Goal: Task Accomplishment & Management: Manage account settings

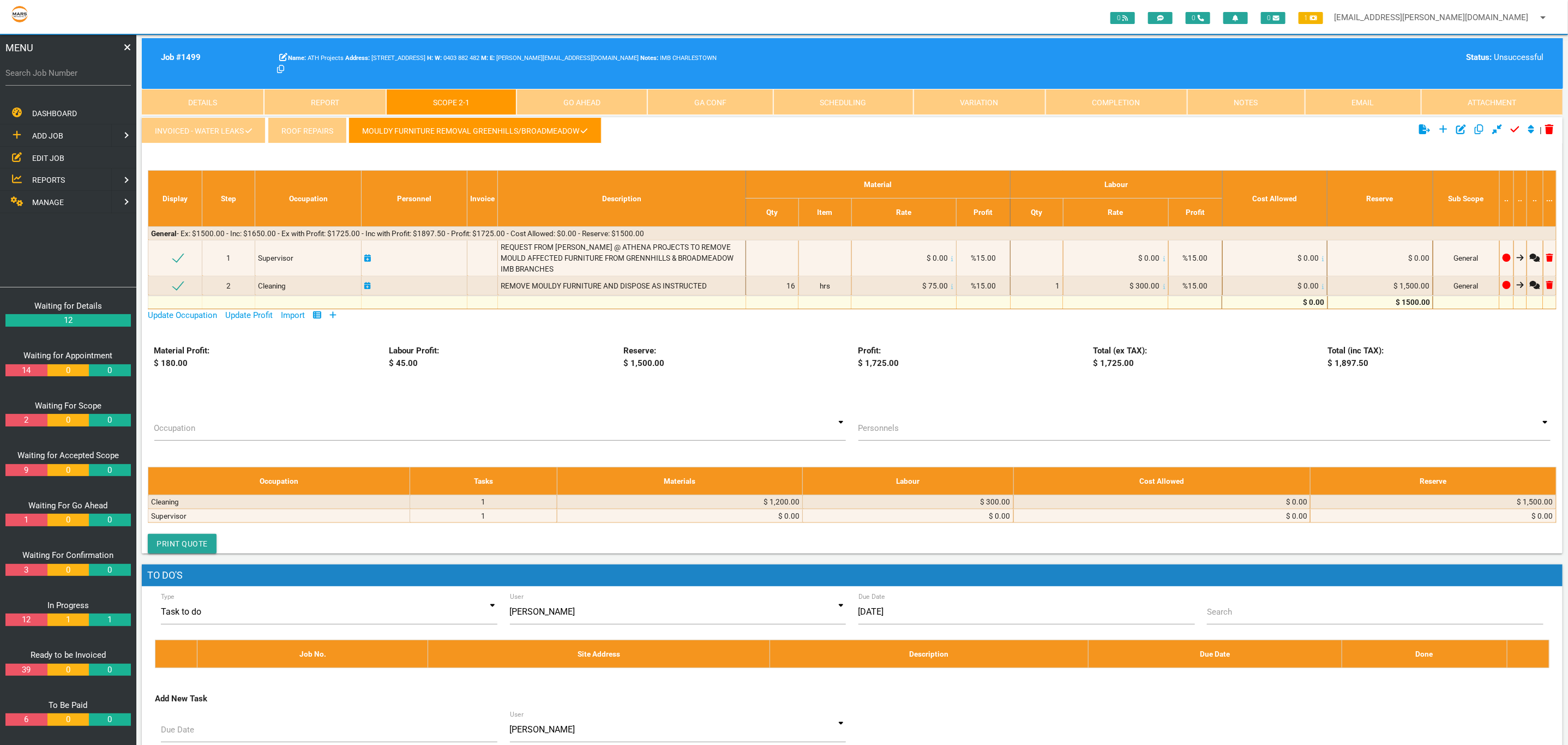
click at [235, 133] on link "INVOICED - Water Leaks" at bounding box center [204, 130] width 124 height 26
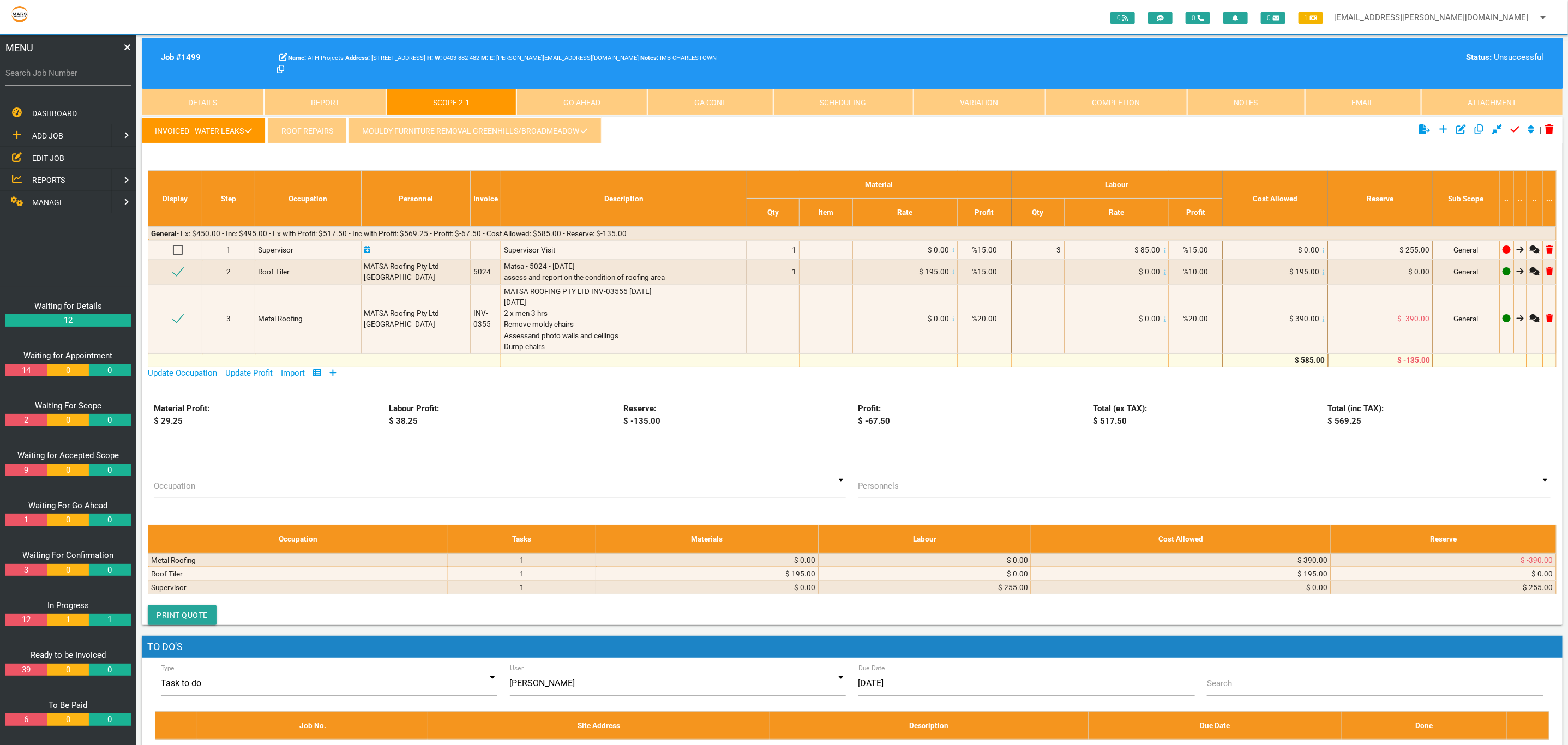
click at [483, 118] on link "MOULDY FURNITURE REMOVAL GREENHILLS/BROADMEADOW" at bounding box center [475, 130] width 253 height 26
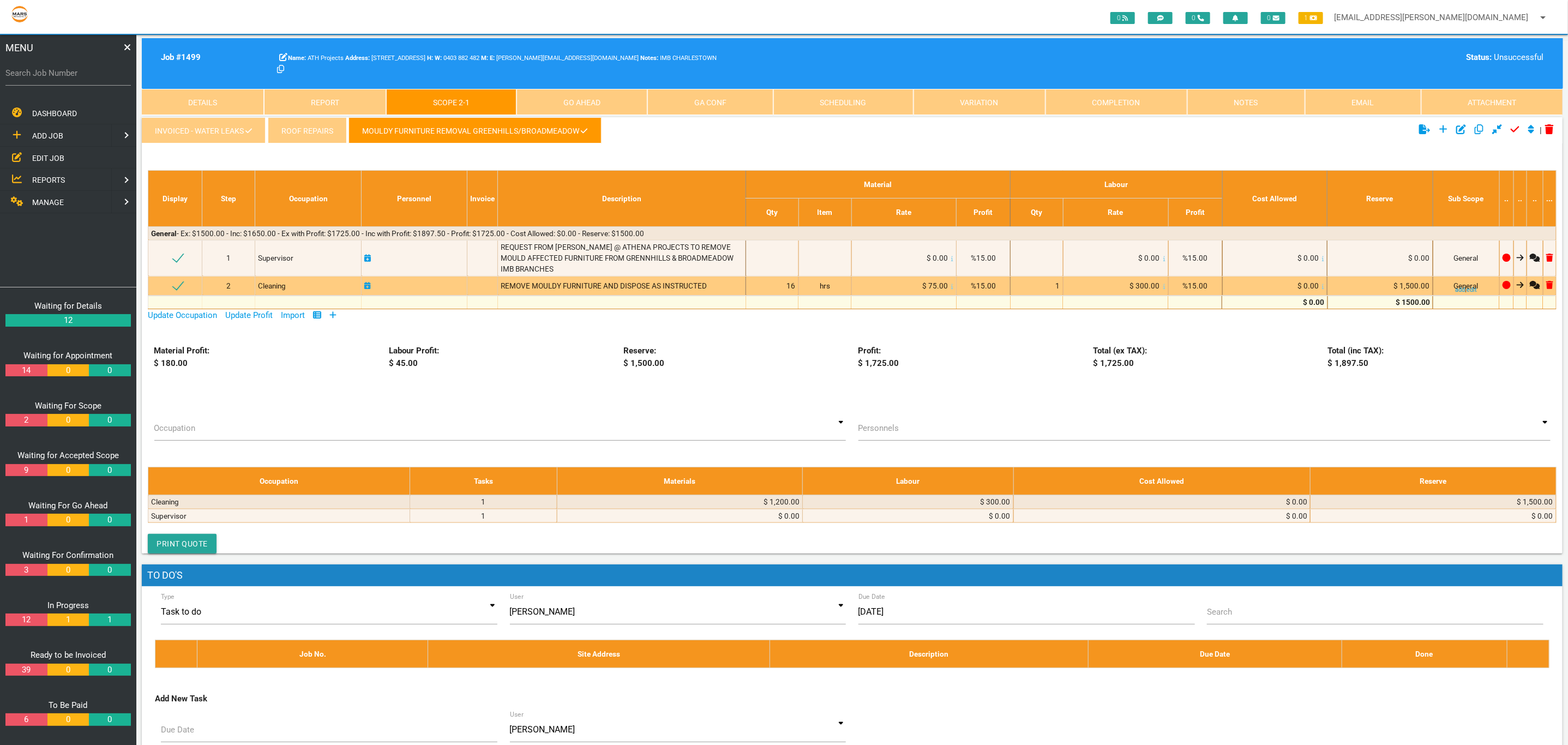
click at [786, 287] on div "16" at bounding box center [772, 286] width 47 height 11
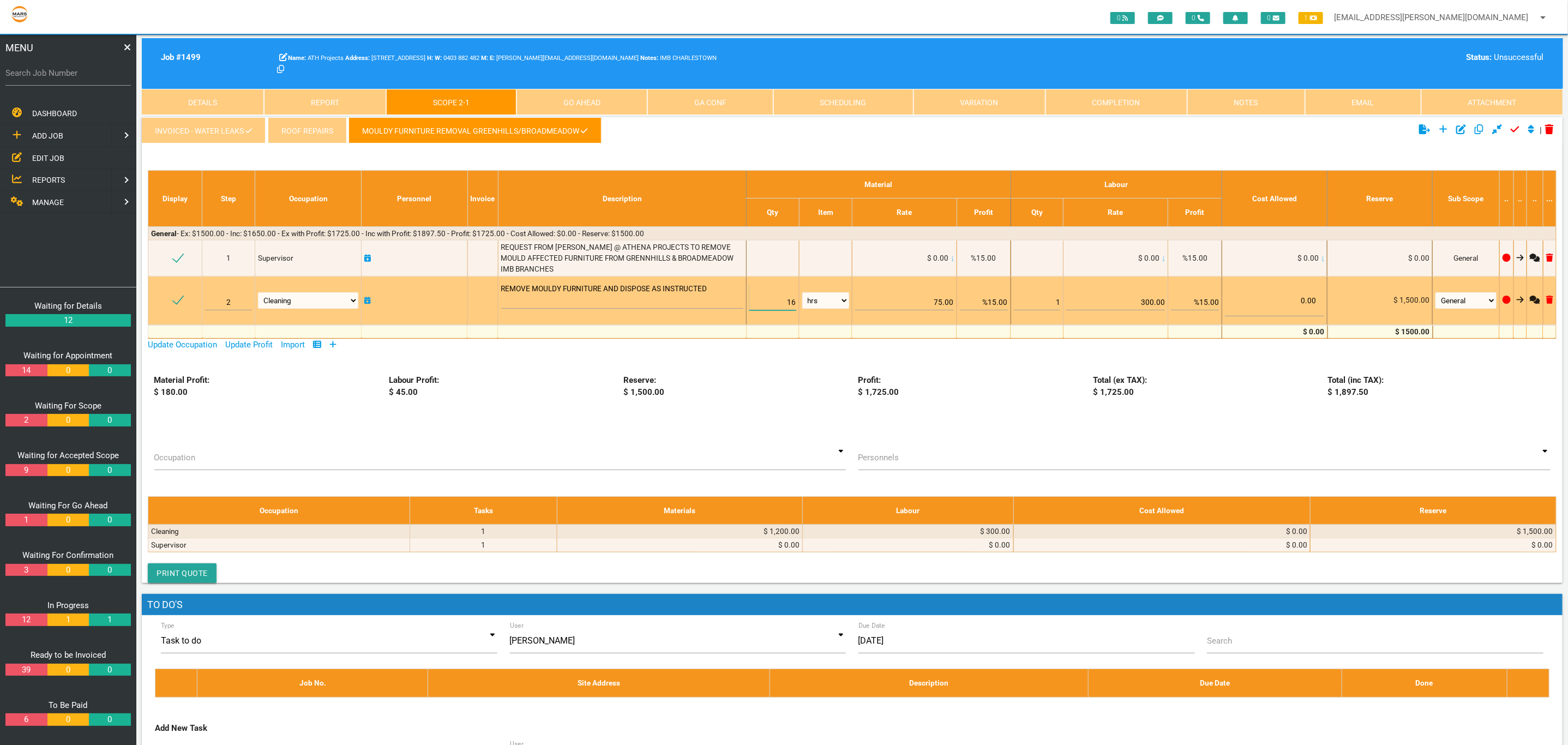
drag, startPoint x: 768, startPoint y: 304, endPoint x: 950, endPoint y: 304, distance: 182.0
click at [948, 306] on tr "2 Air Conditioning Asbestos Removal Awnings Blinds Bricklayers Building Inspect…" at bounding box center [852, 300] width 1408 height 49
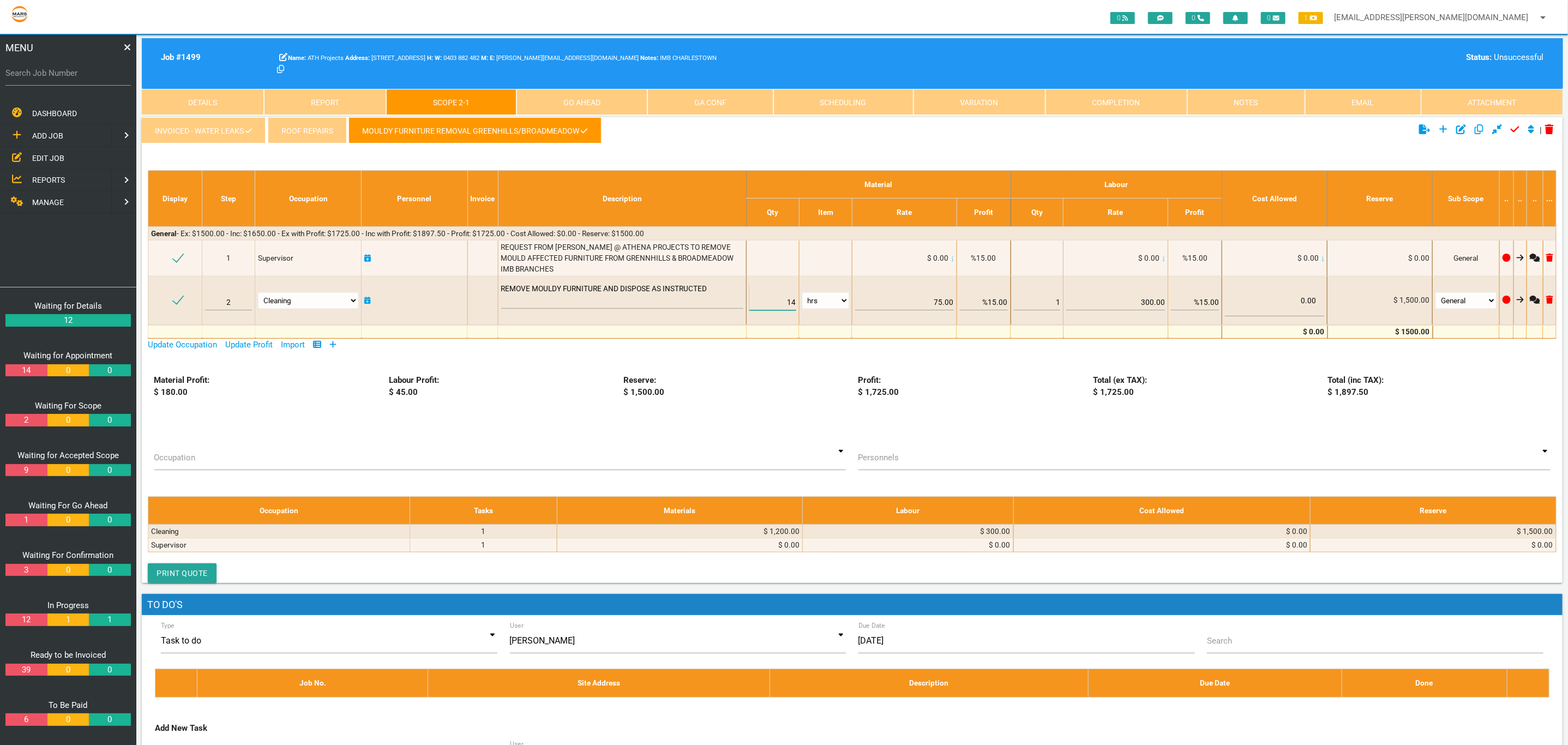
type input "14"
click at [1026, 408] on div "Material Profit: $ 180.00 Labour Profit: $ 45.00 Reserve: $ 1,500.00 Profit: $ …" at bounding box center [852, 404] width 1421 height 60
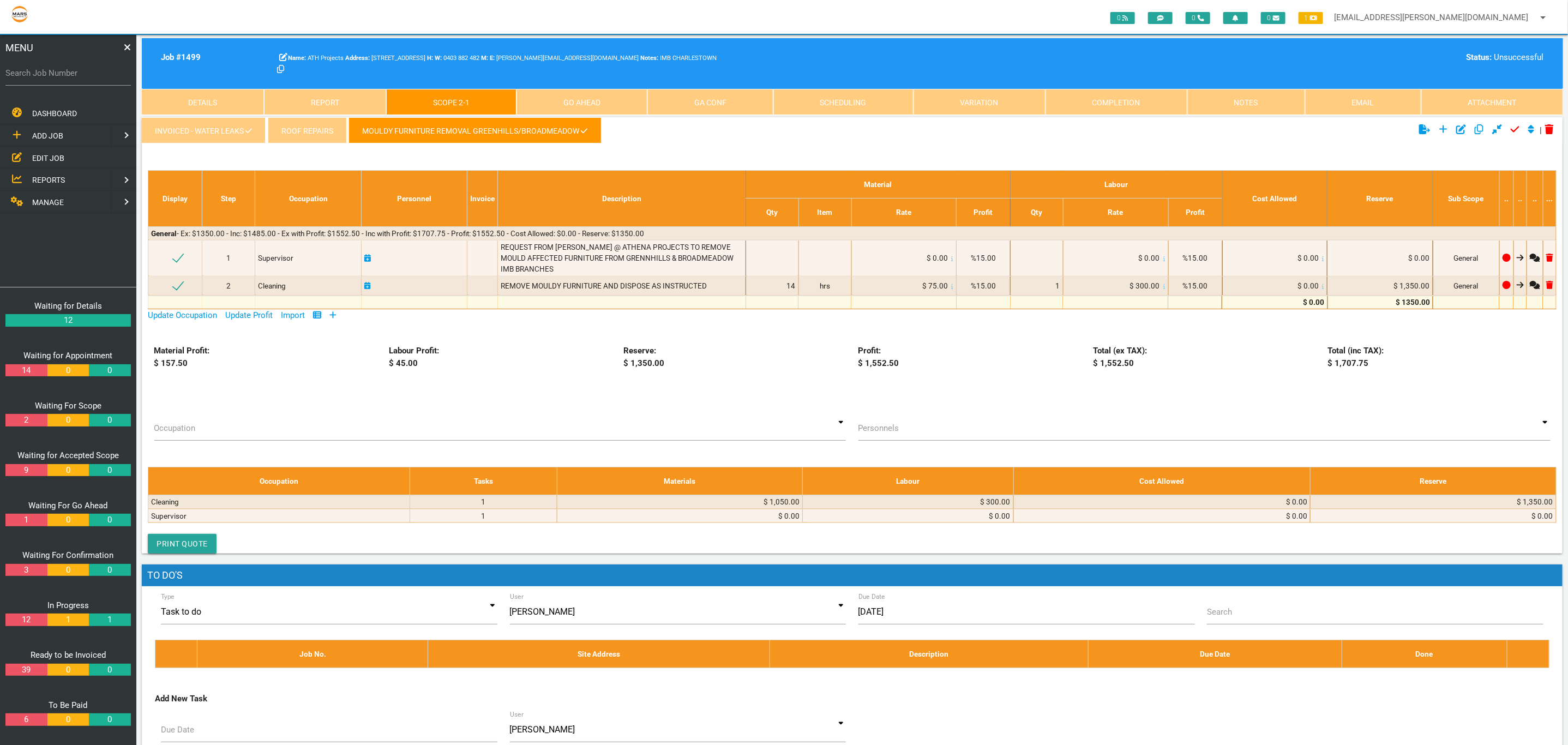
click at [1142, 100] on link "Completion" at bounding box center [1117, 102] width 142 height 26
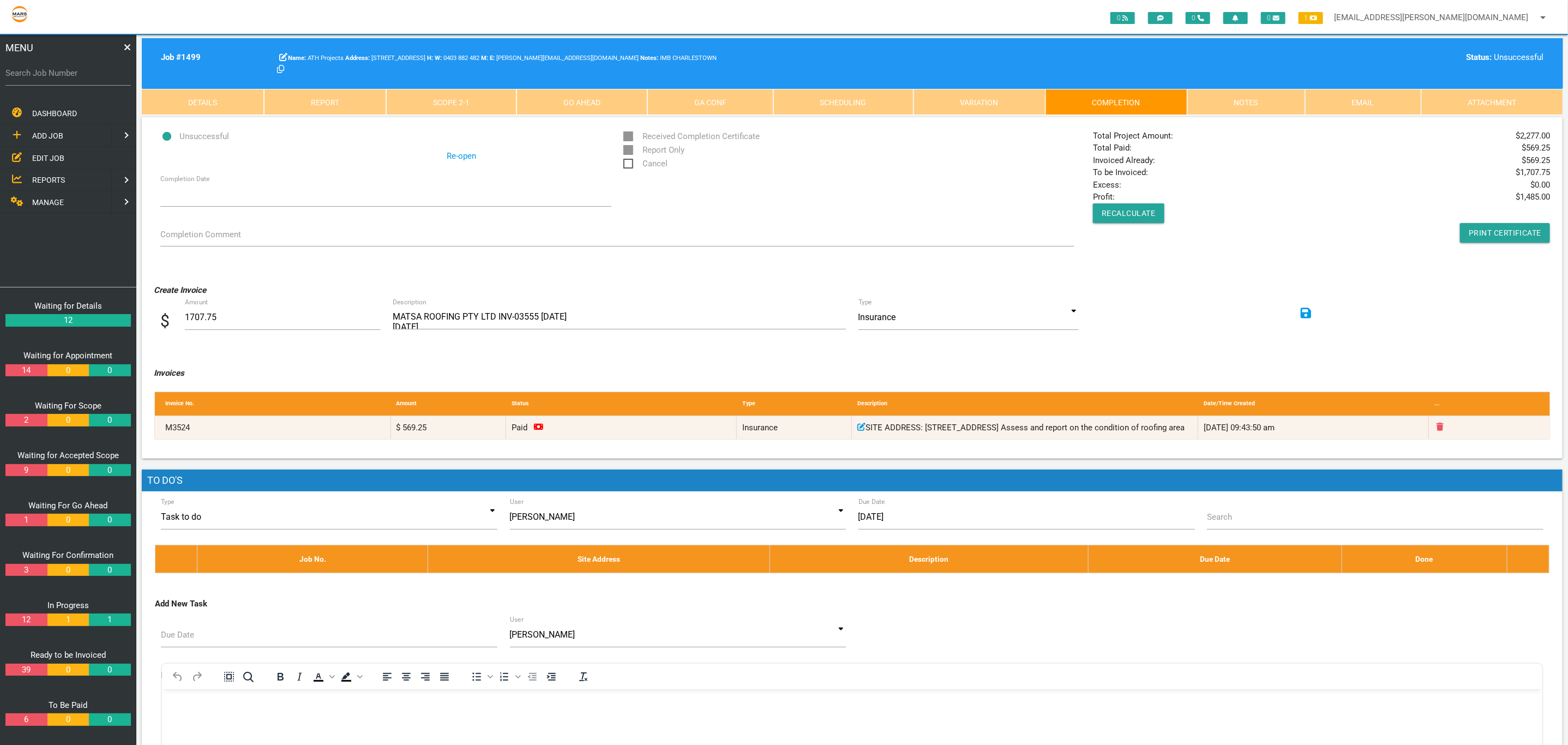
click at [445, 102] on link "Scope 2 - 1" at bounding box center [451, 102] width 130 height 26
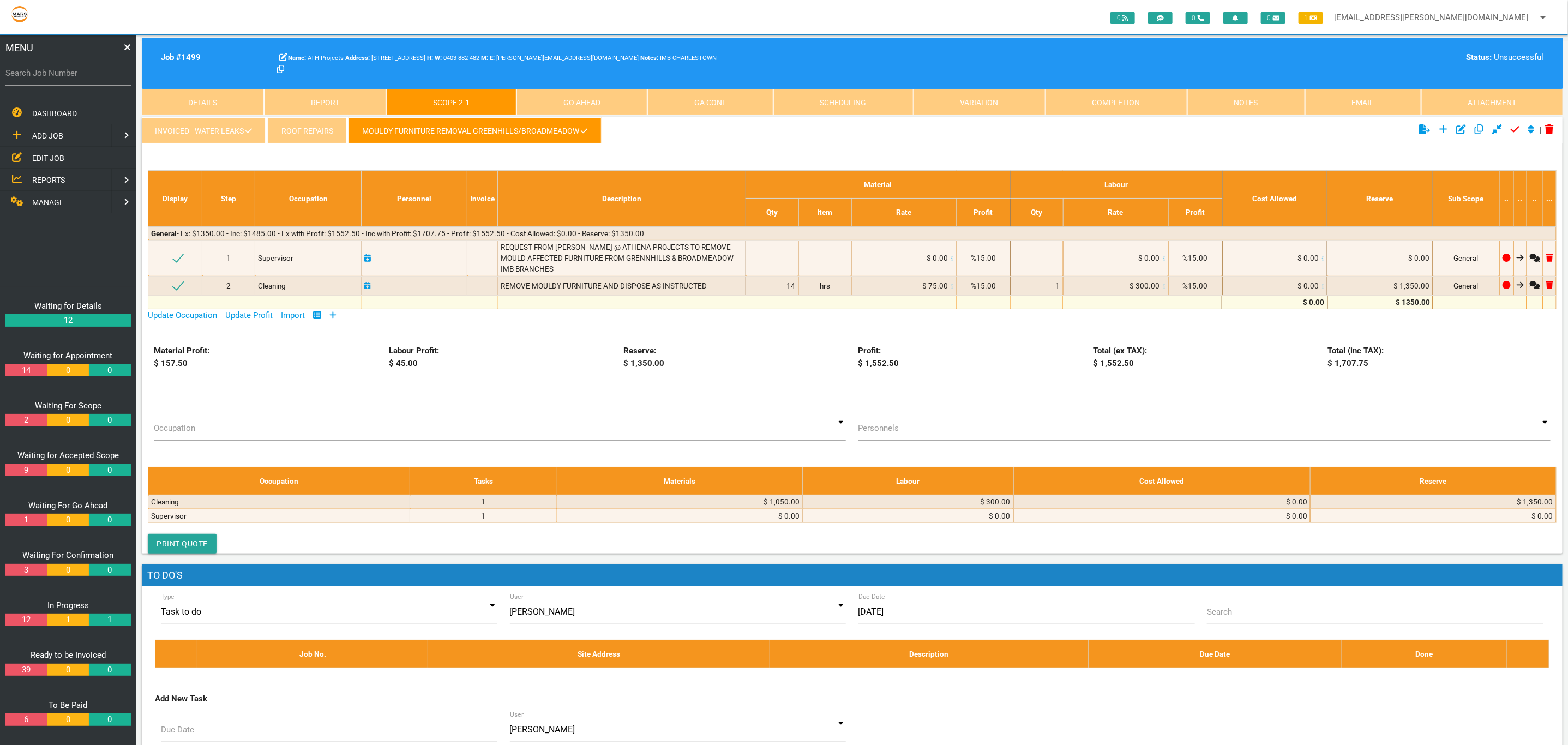
click at [737, 372] on div "Material Profit: $ 157.50 Labour Profit: $ 45.00 Reserve: $ 1,350.00 Profit: $ …" at bounding box center [852, 375] width 1421 height 60
drag, startPoint x: 183, startPoint y: 115, endPoint x: 189, endPoint y: 124, distance: 10.8
click at [183, 115] on main "Job # 1499 ATH Projects [STREET_ADDRESS] W: 0403 882 482 Name: ATH Projects Add…" at bounding box center [852, 551] width 1432 height 1033
click at [192, 130] on link "INVOICED - Water Leaks" at bounding box center [204, 130] width 124 height 26
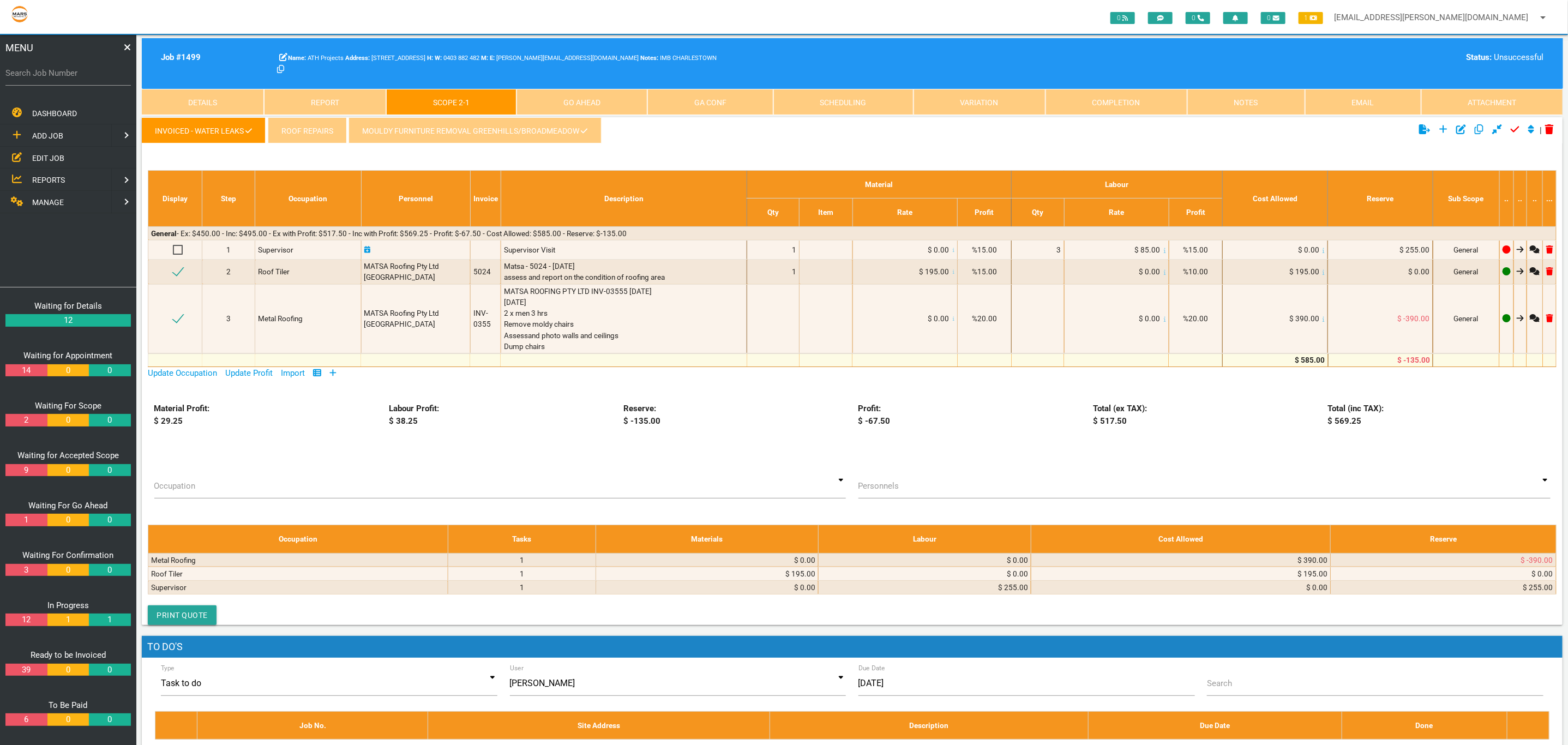
click at [565, 123] on link "MOULDY FURNITURE REMOVAL GREENHILLS/BROADMEADOW" at bounding box center [475, 130] width 253 height 26
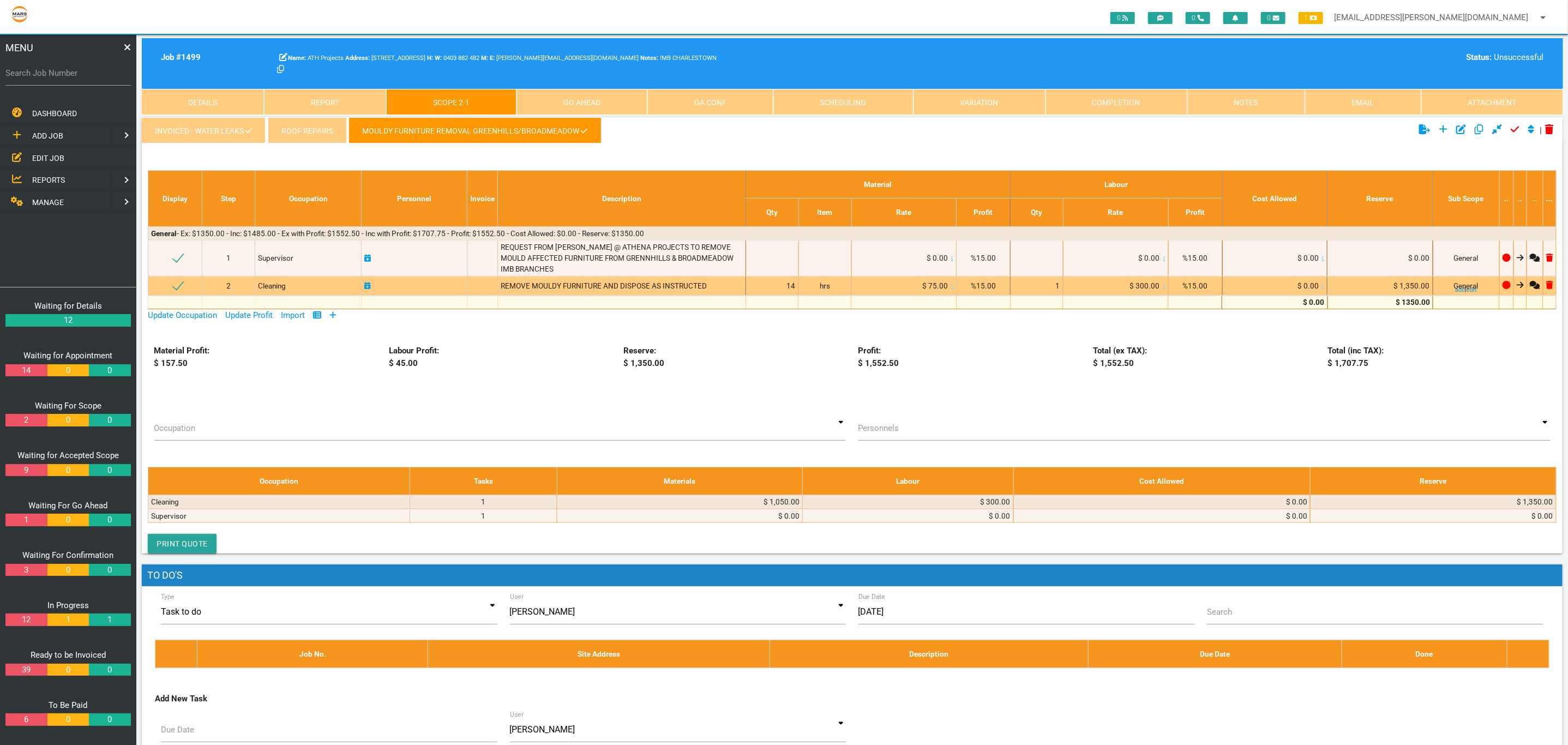
click at [784, 283] on div "14" at bounding box center [772, 286] width 47 height 11
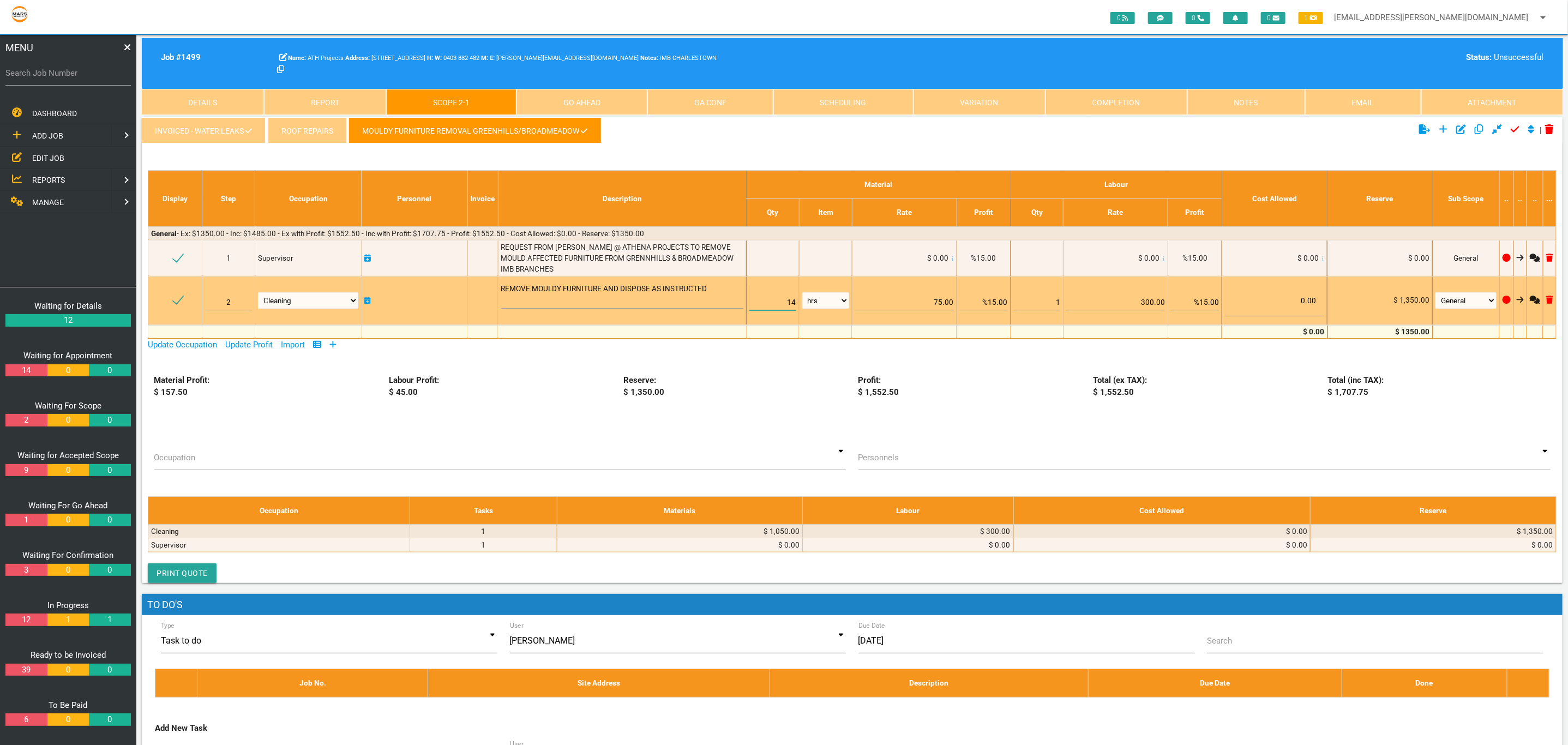
drag, startPoint x: 774, startPoint y: 306, endPoint x: 920, endPoint y: 279, distance: 148.5
click at [896, 288] on tr "2 Air Conditioning Asbestos Removal Awnings Blinds Bricklayers Building Inspect…" at bounding box center [852, 300] width 1408 height 49
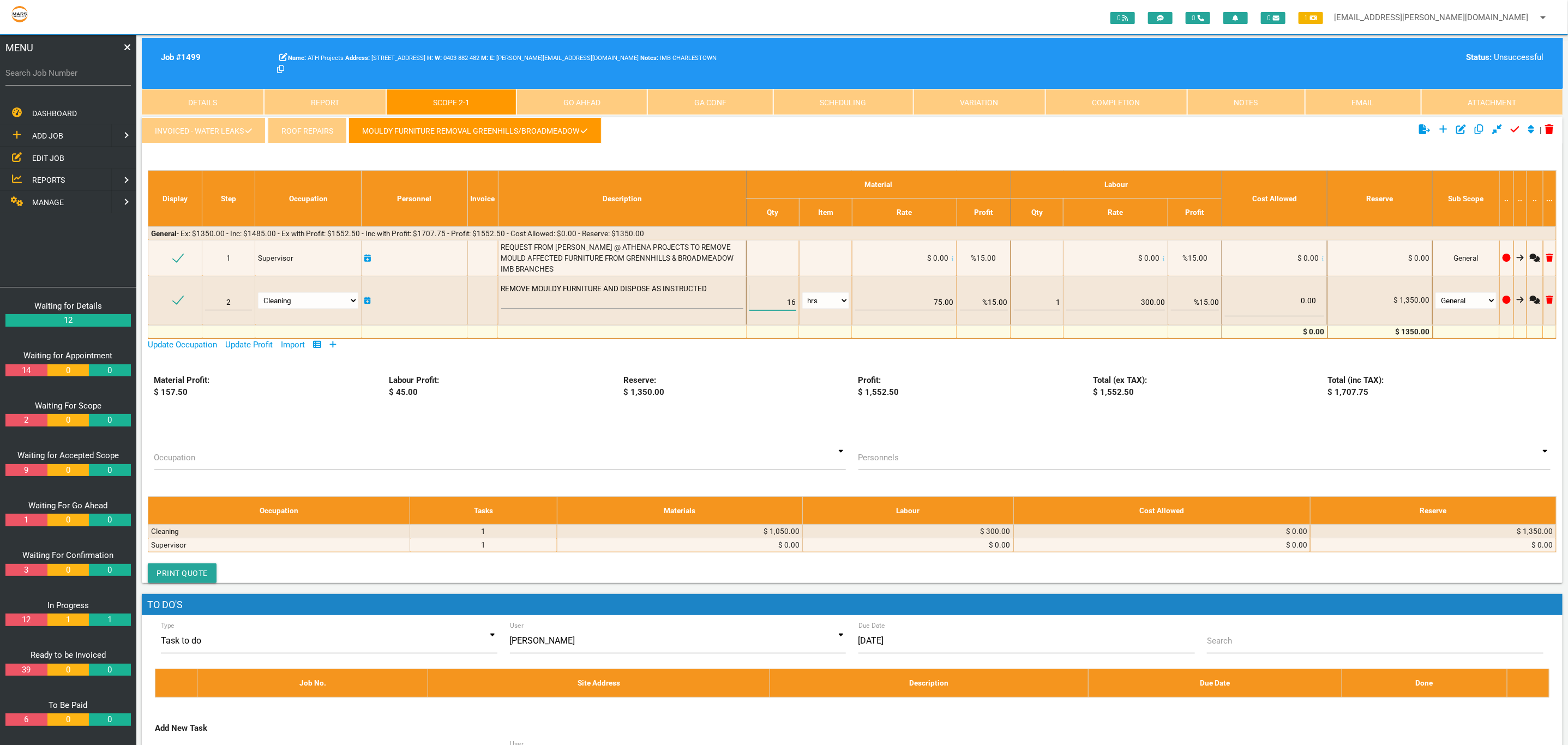
type input "16"
click at [963, 390] on div "Profit: $ 1,552.50" at bounding box center [969, 386] width 235 height 24
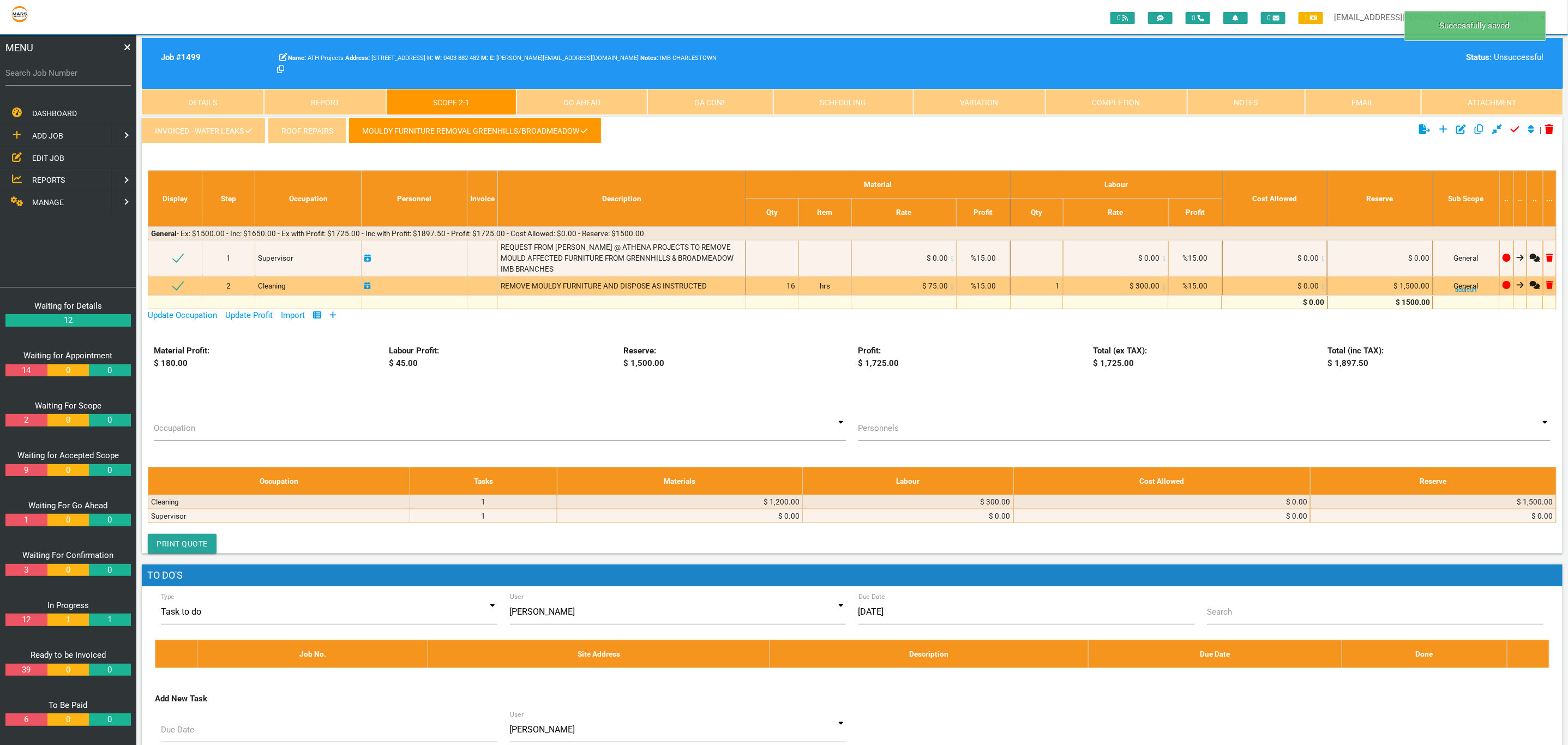
click at [786, 284] on div "16" at bounding box center [772, 286] width 47 height 11
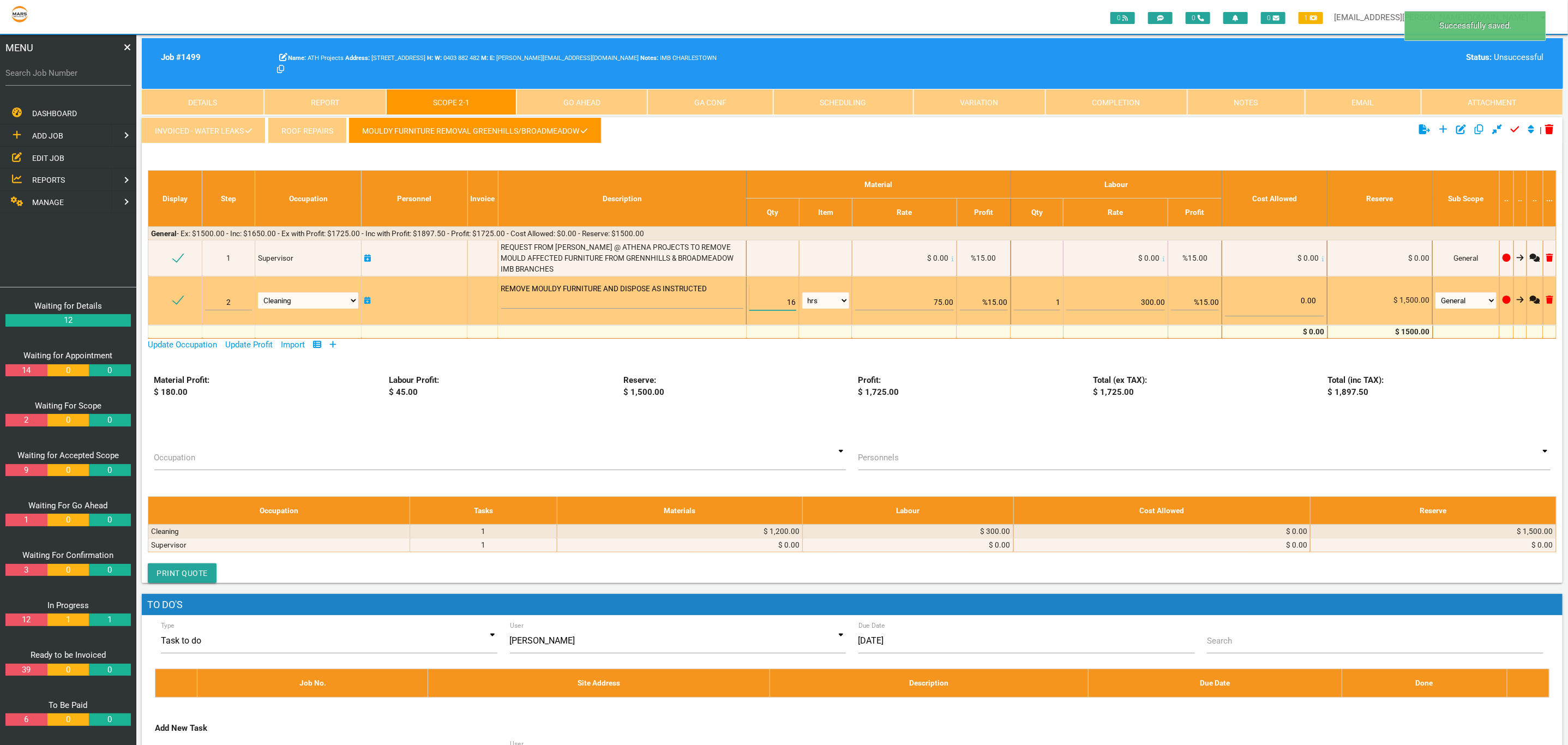
drag, startPoint x: 774, startPoint y: 305, endPoint x: 874, endPoint y: 283, distance: 102.4
click at [850, 289] on tr "2 Air Conditioning Asbestos Removal Awnings Blinds Bricklayers Building Inspect…" at bounding box center [852, 300] width 1408 height 49
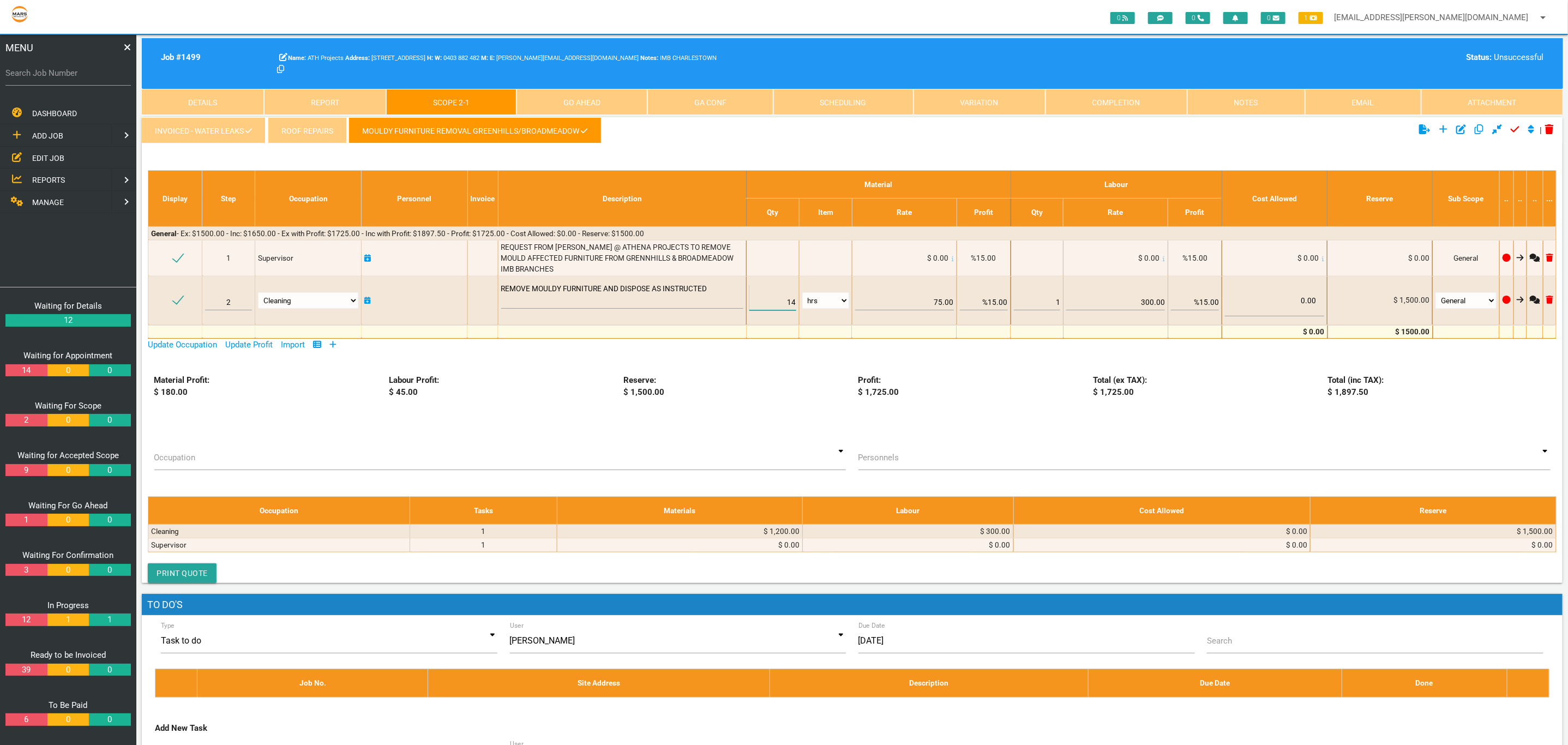
type input "14"
click at [993, 372] on div "INVOICED - Water Leaks Roof Repairs MOULDY FURNITURE REMOVAL GREENHILLS/[GEOGRA…" at bounding box center [852, 350] width 1421 height 466
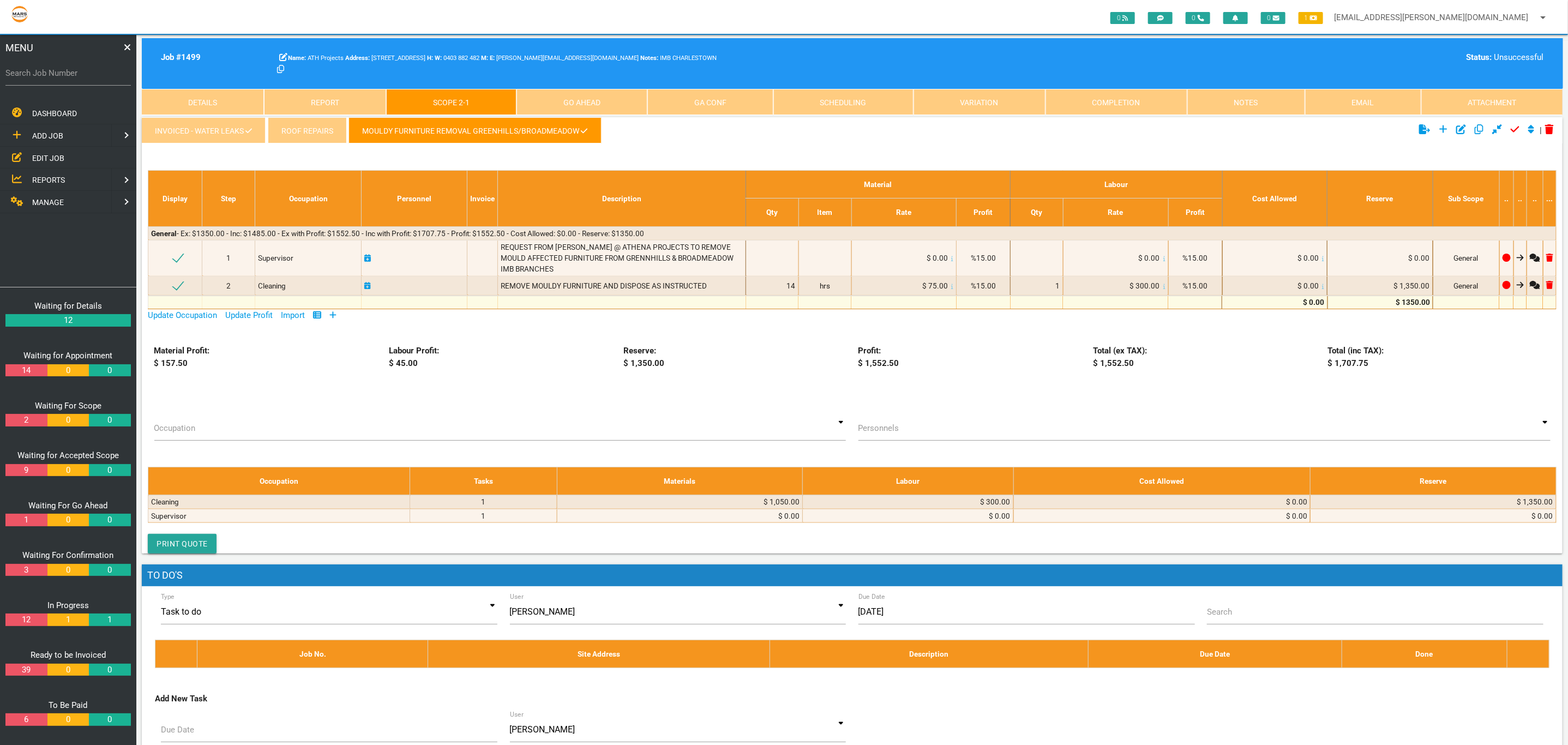
click at [1155, 112] on link "Completion" at bounding box center [1117, 102] width 142 height 26
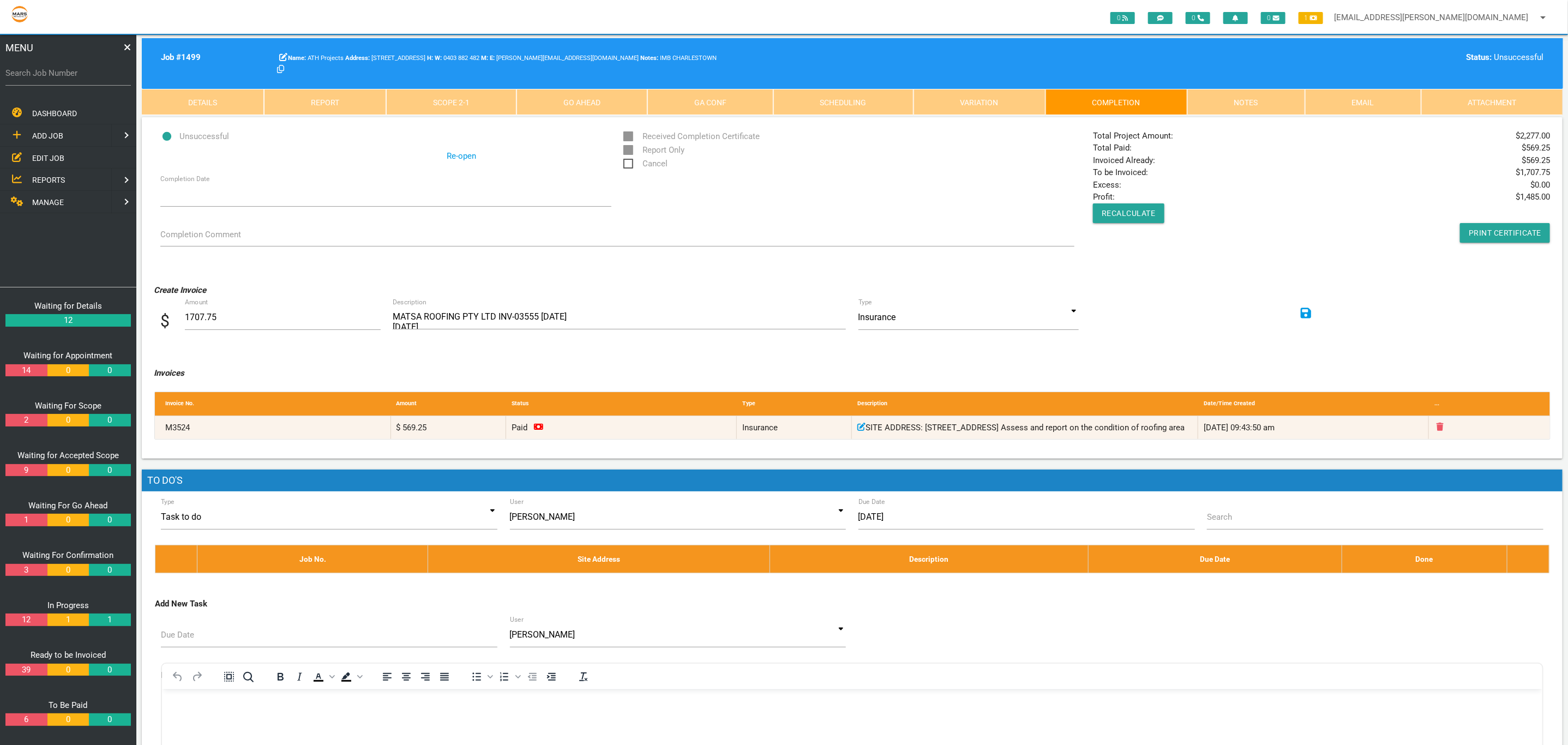
click at [476, 92] on link "Scope 2 - 1" at bounding box center [451, 102] width 130 height 26
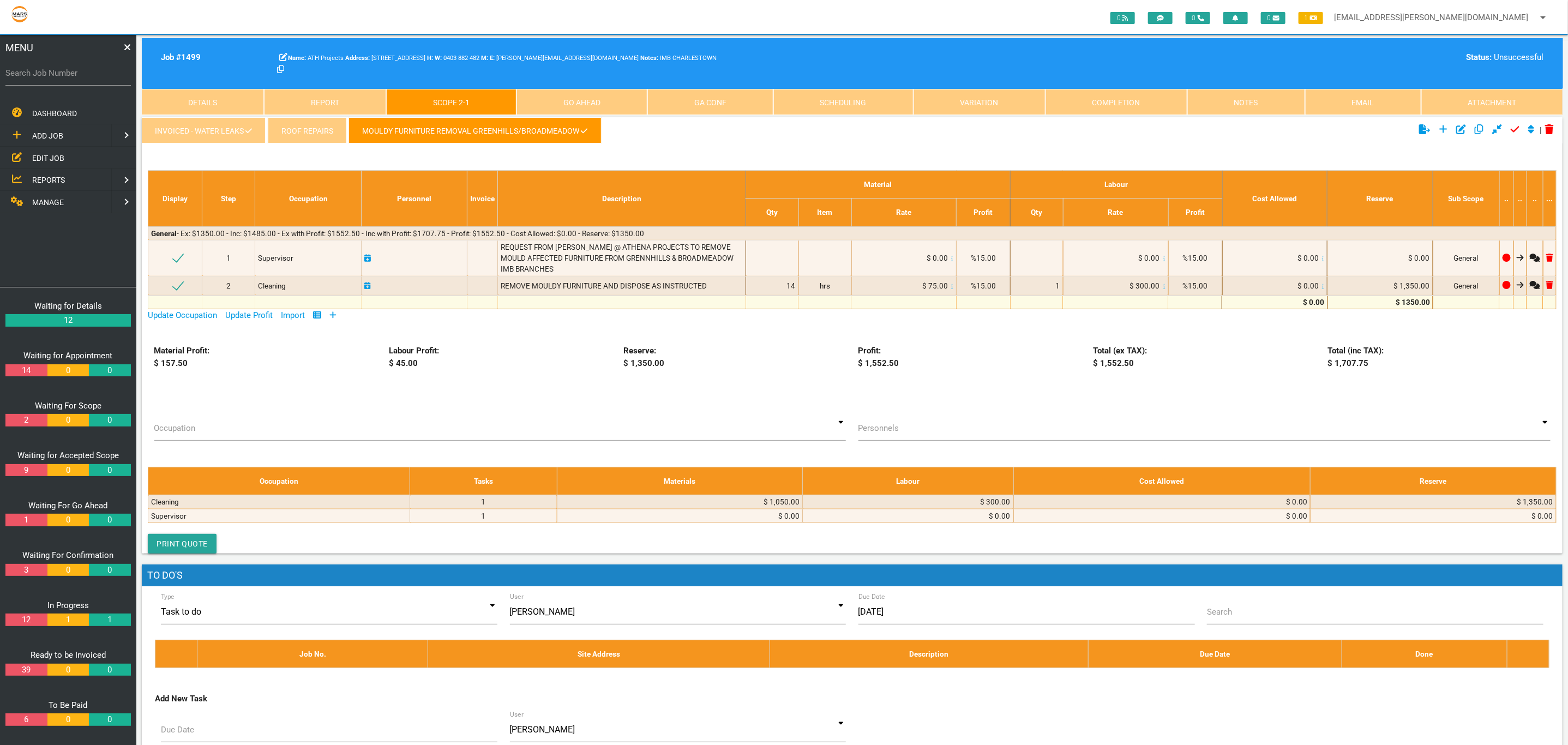
click at [1141, 106] on link "Completion" at bounding box center [1117, 102] width 142 height 26
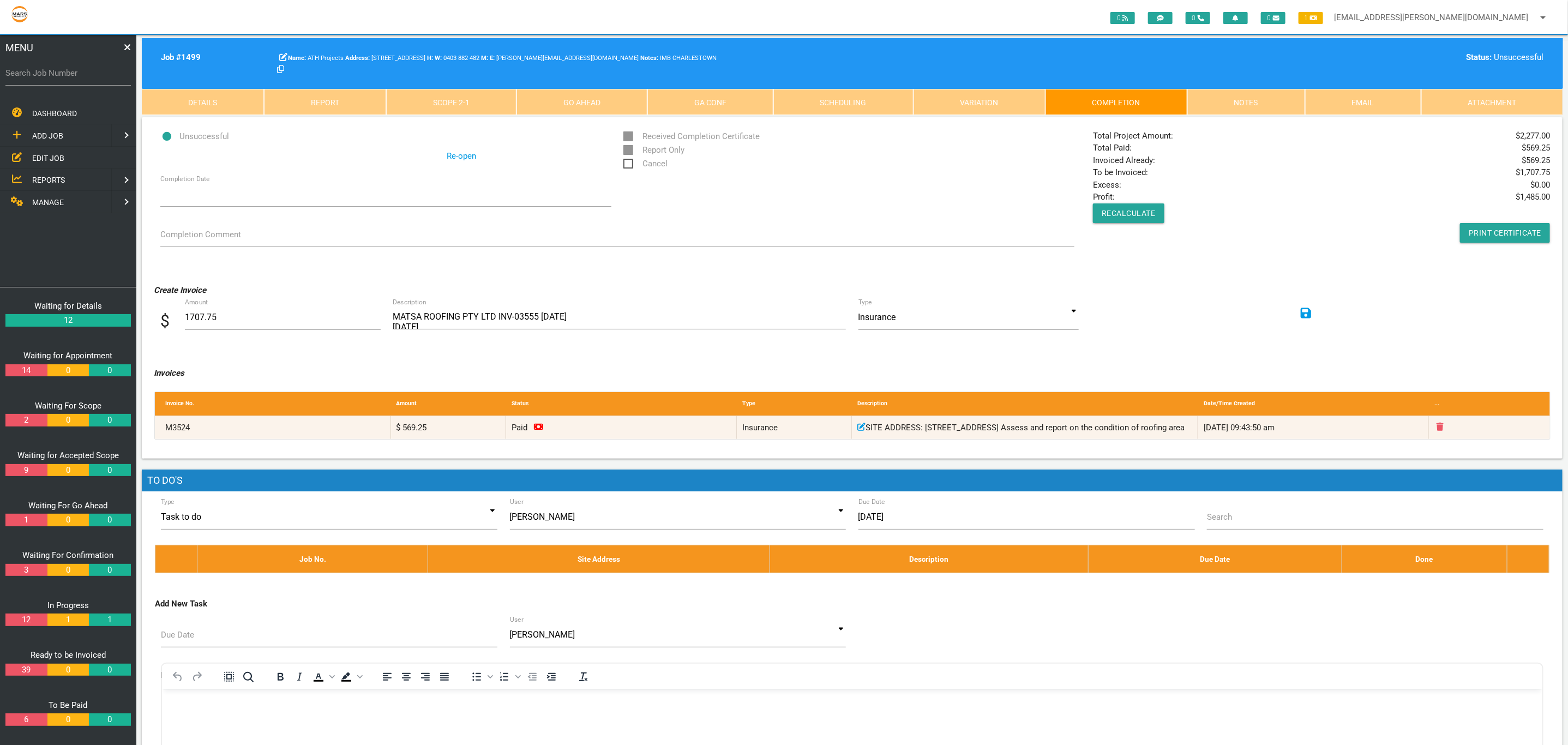
click at [447, 103] on link "Scope 2 - 1" at bounding box center [451, 102] width 130 height 26
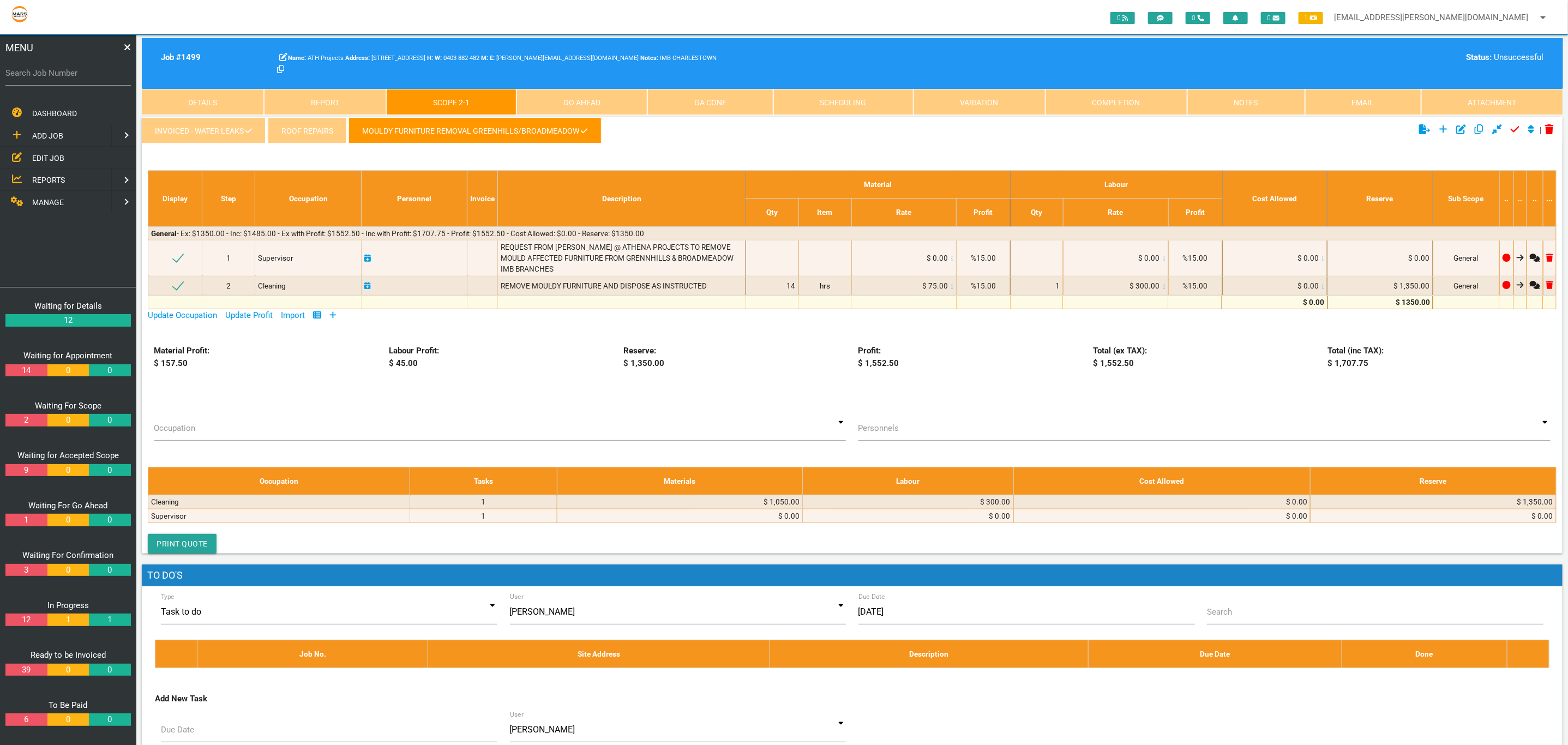
click at [240, 139] on link "INVOICED - Water Leaks" at bounding box center [204, 130] width 124 height 26
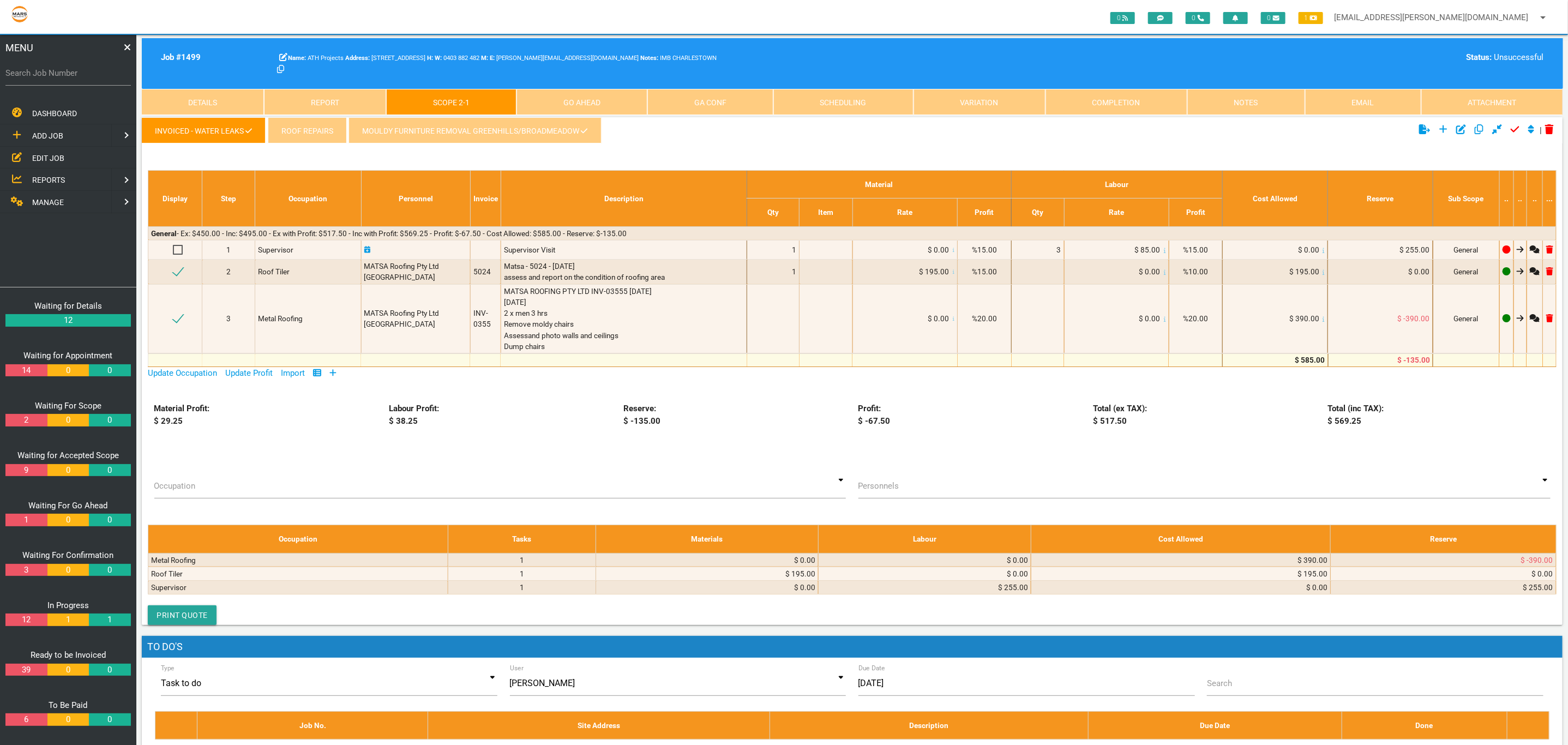
click at [475, 144] on ul "INVOICED - Water Leaks Roof Repairs MOULDY FURNITURE REMOVAL GREENHILLS/[GEOGRA…" at bounding box center [616, 132] width 947 height 30
click at [555, 136] on link "MOULDY FURNITURE REMOVAL GREENHILLS/BROADMEADOW" at bounding box center [475, 130] width 253 height 26
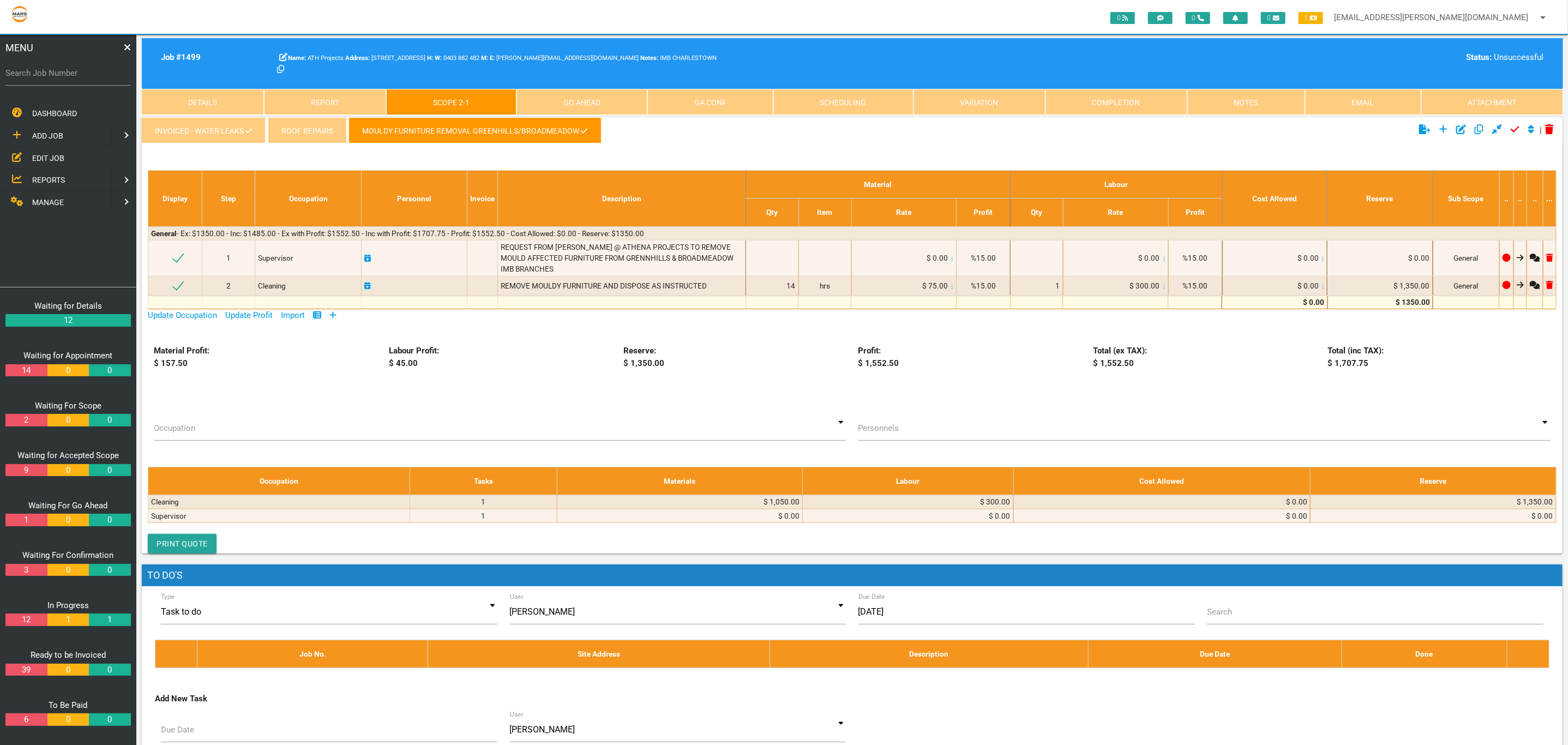
click at [1092, 107] on link "Completion" at bounding box center [1117, 102] width 142 height 26
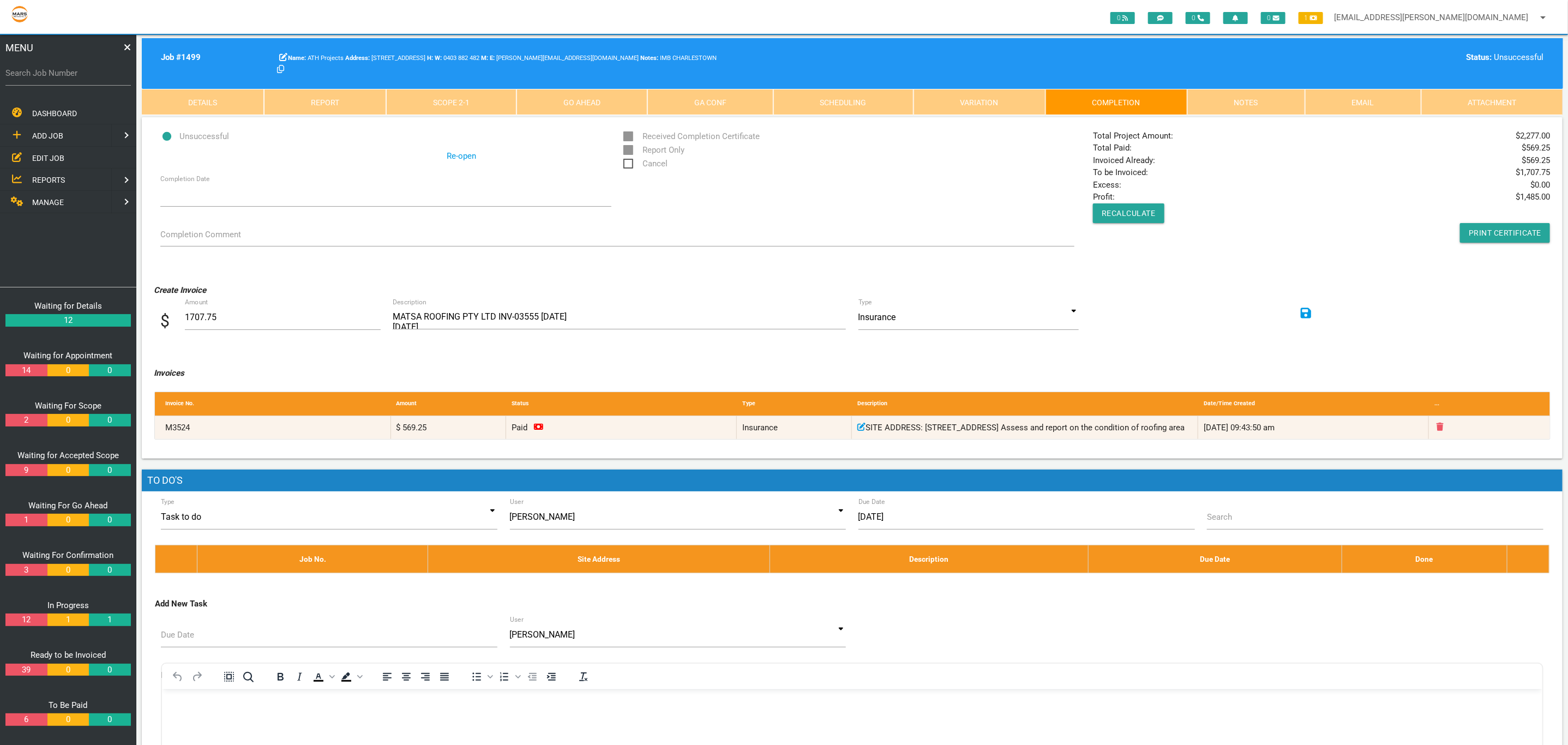
click at [448, 102] on link "Scope 2 - 1" at bounding box center [451, 102] width 130 height 26
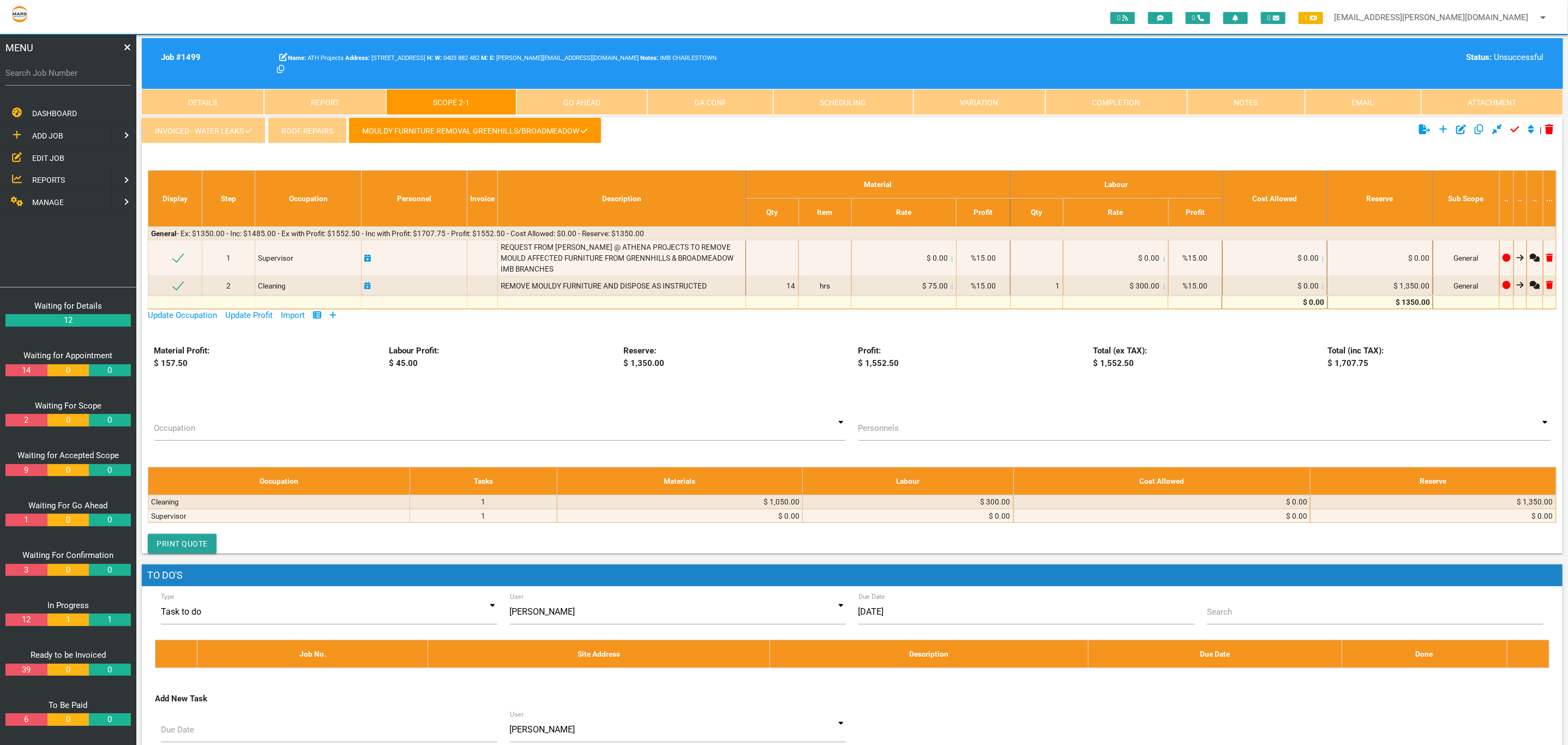
click at [1076, 90] on link "Completion" at bounding box center [1117, 102] width 142 height 26
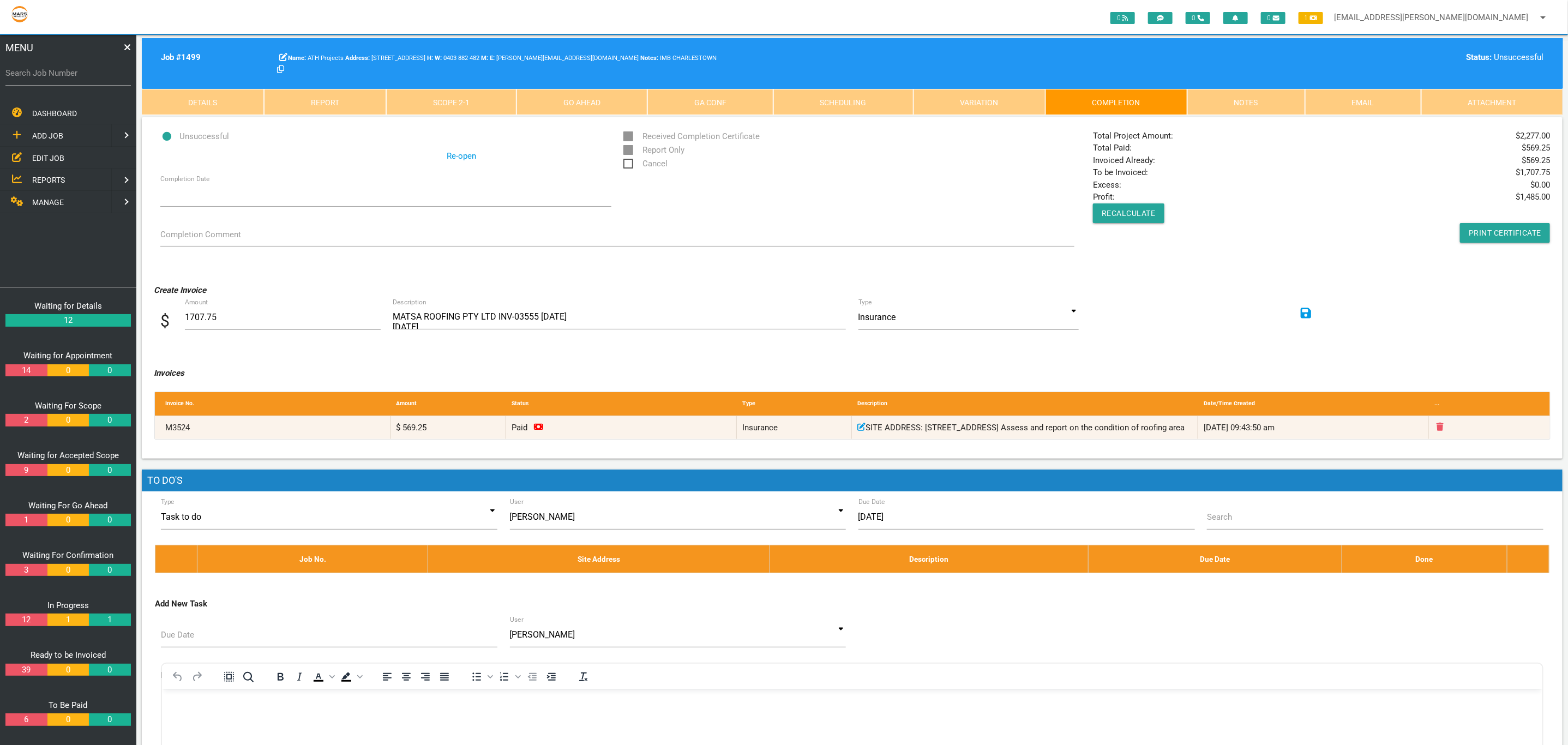
click at [460, 157] on link "Re-open" at bounding box center [461, 156] width 29 height 12
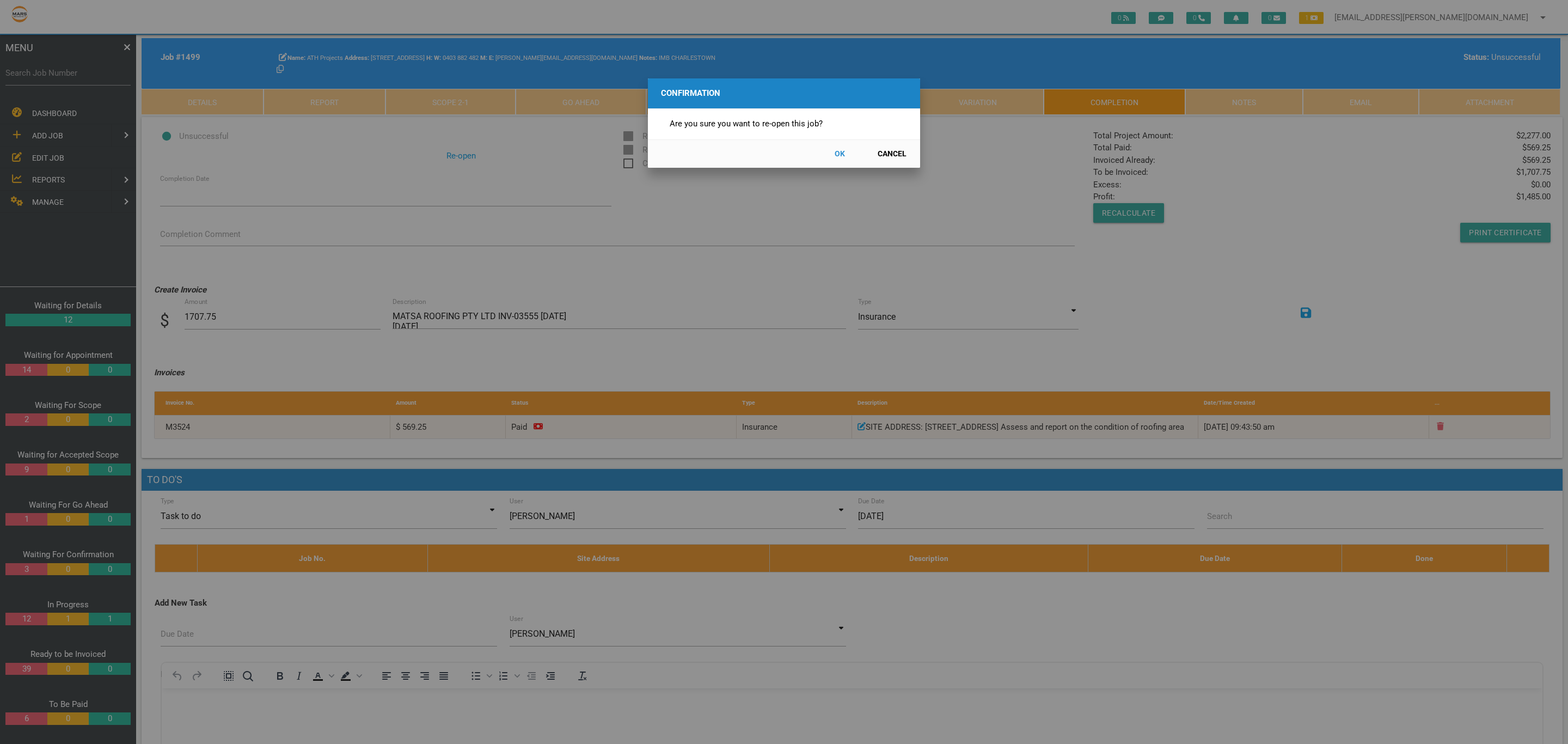
click at [836, 157] on button "OK" at bounding box center [839, 154] width 48 height 19
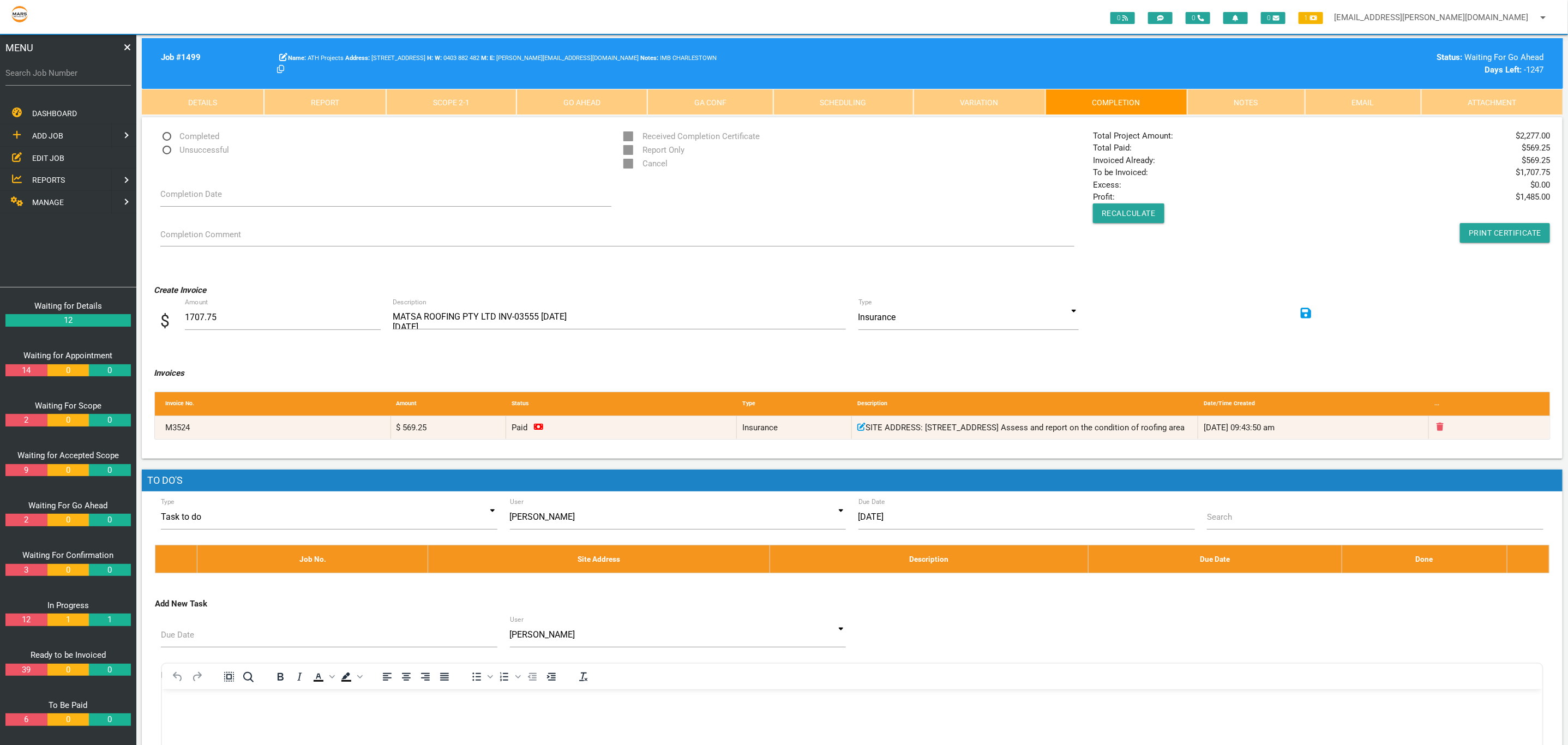
click at [444, 102] on link "Scope 2 - 1" at bounding box center [451, 102] width 130 height 26
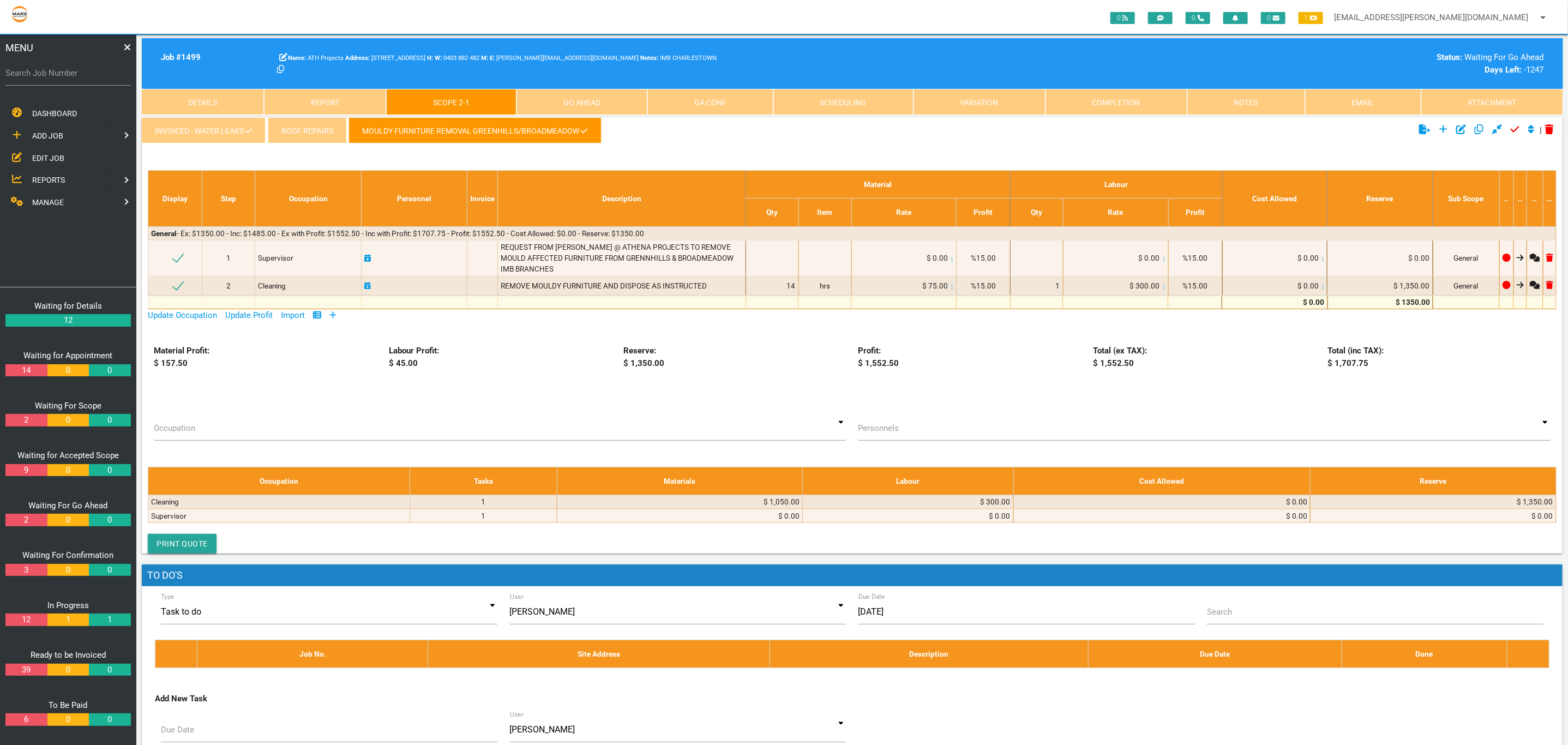
click at [421, 124] on link "MOULDY FURNITURE REMOVAL GREENHILLS/BROADMEADOW" at bounding box center [475, 130] width 253 height 26
click at [195, 97] on link "Details" at bounding box center [203, 102] width 122 height 26
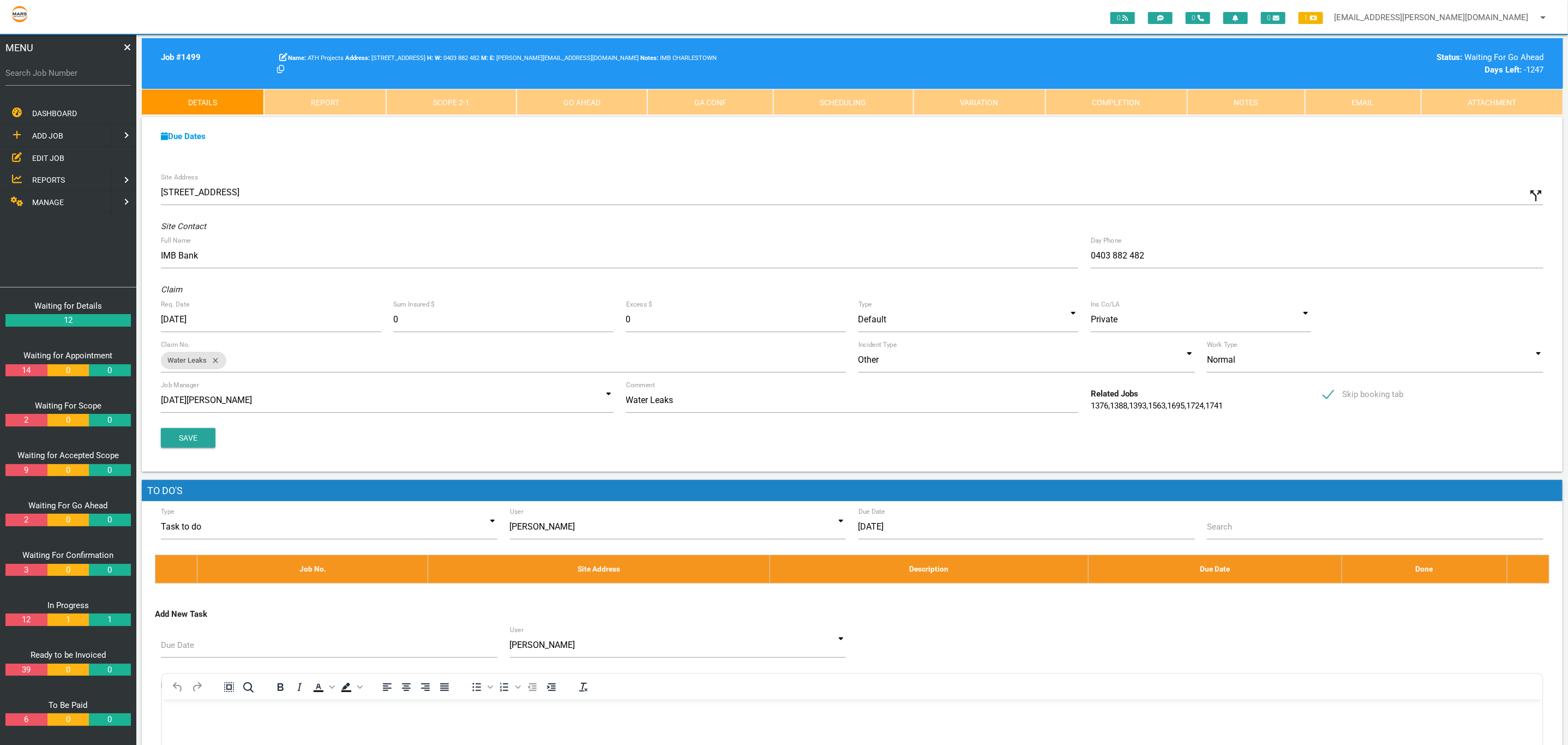
click at [205, 138] on b "Due Dates" at bounding box center [183, 136] width 45 height 10
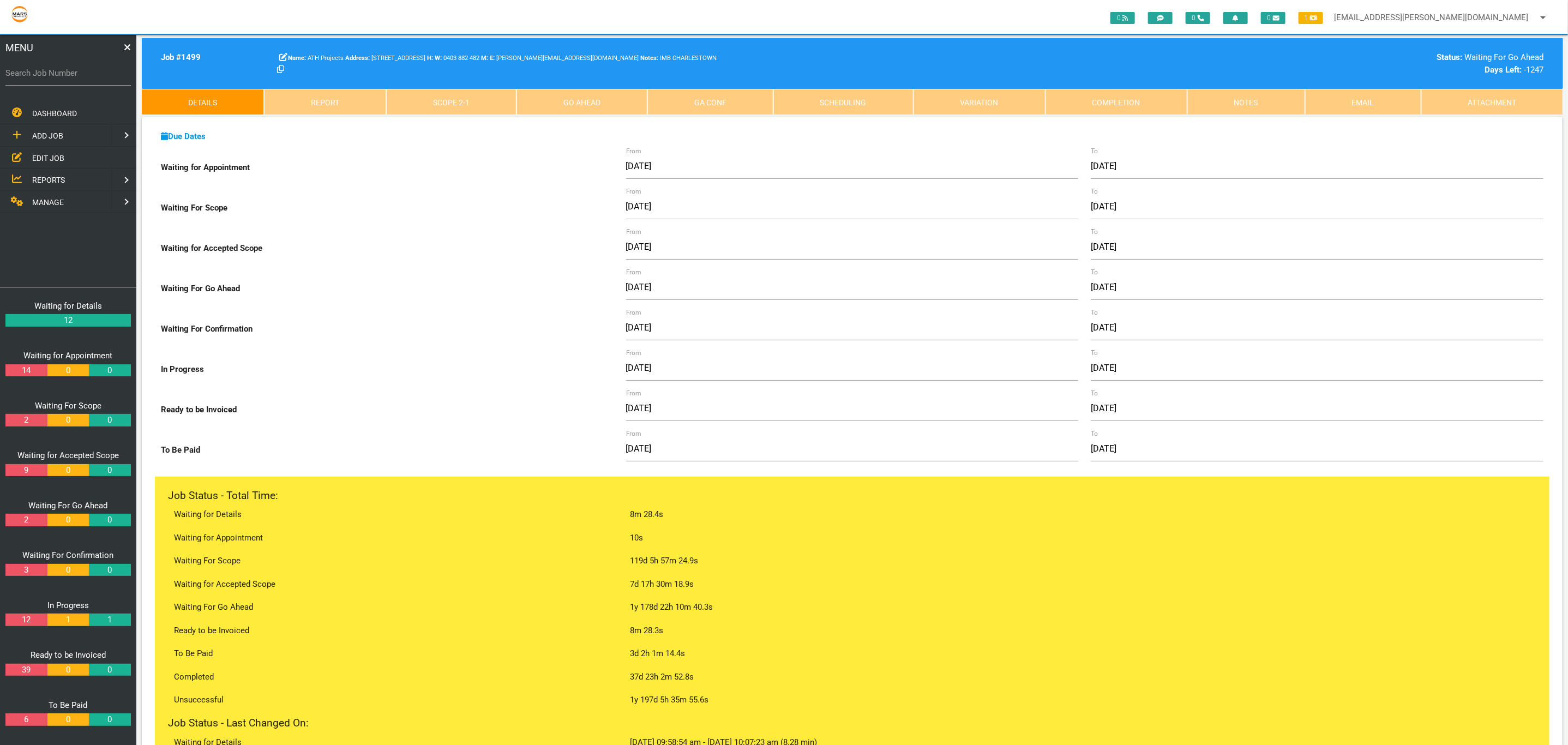
click at [462, 113] on link "Scope 2 - 1" at bounding box center [451, 102] width 130 height 26
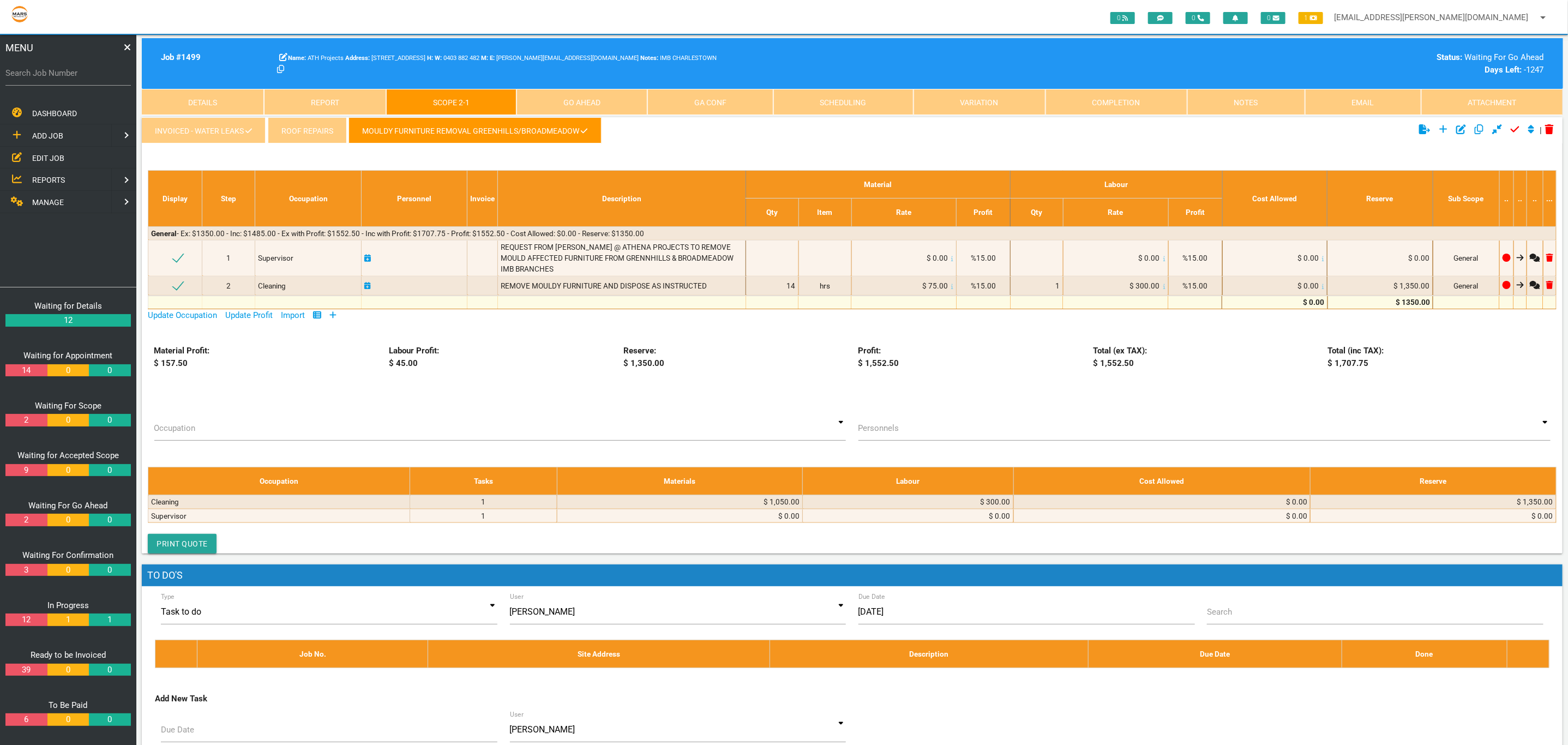
click at [609, 98] on link "Go Ahead" at bounding box center [582, 102] width 131 height 26
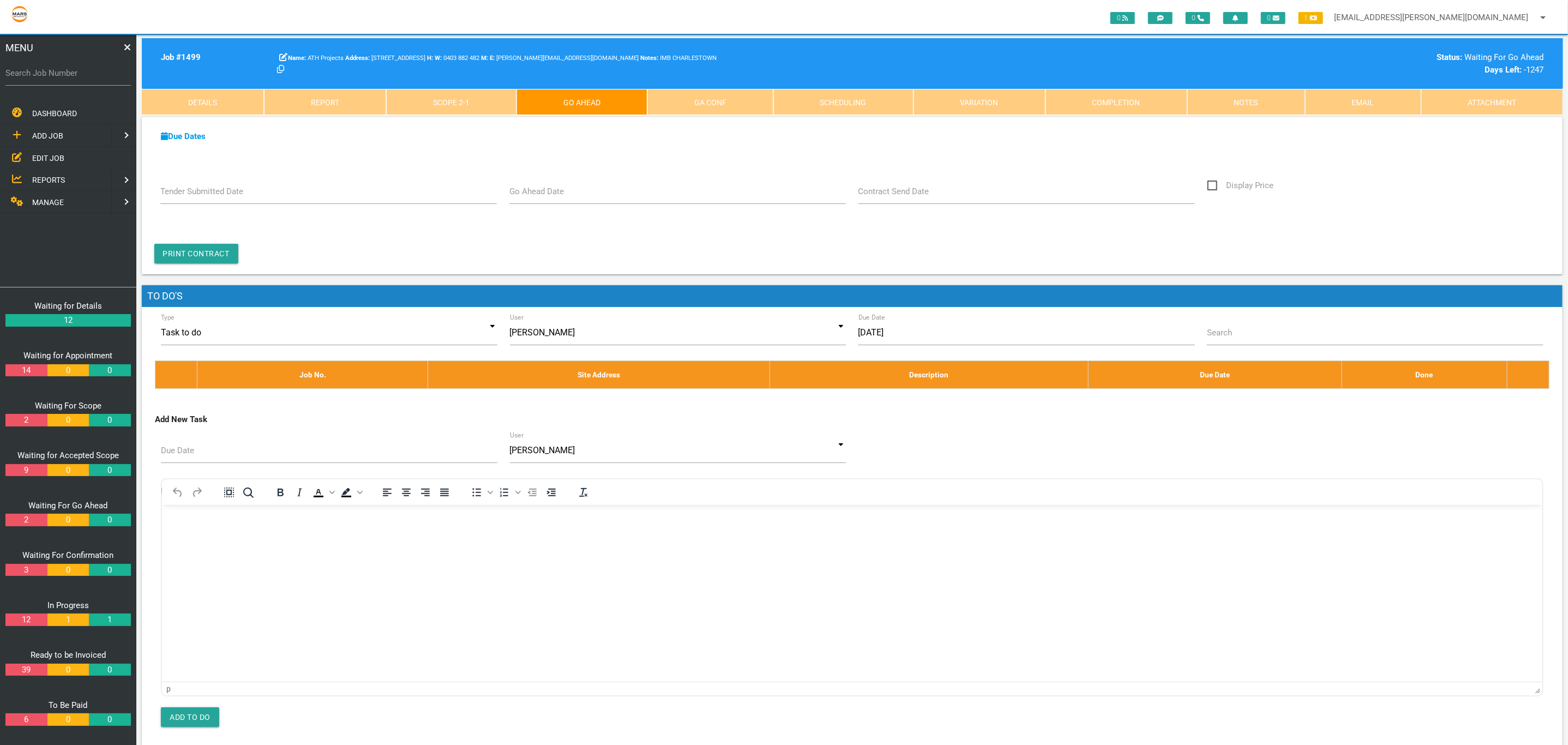
click at [243, 96] on link "Details" at bounding box center [203, 102] width 122 height 26
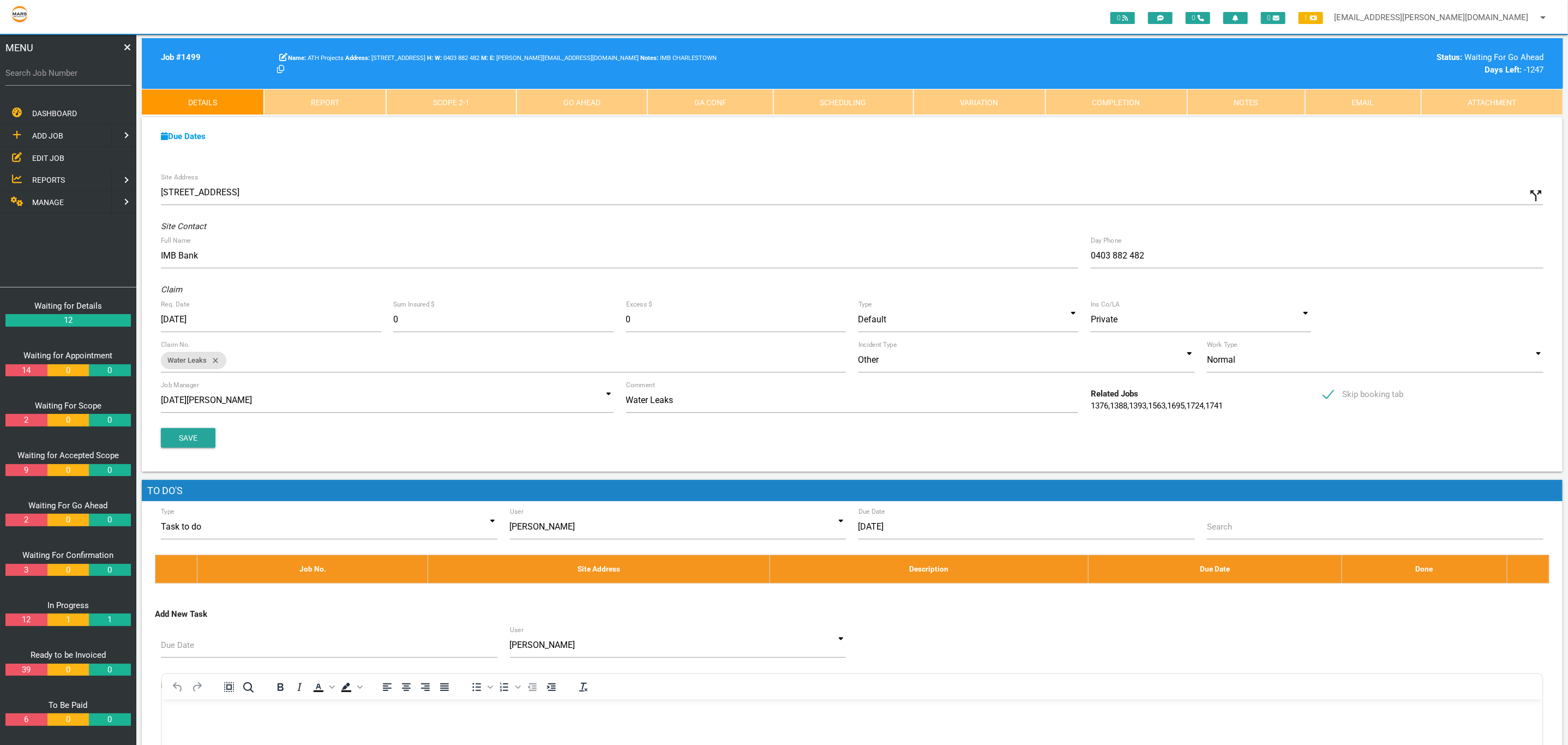
click at [556, 99] on link "Go Ahead" at bounding box center [582, 102] width 131 height 26
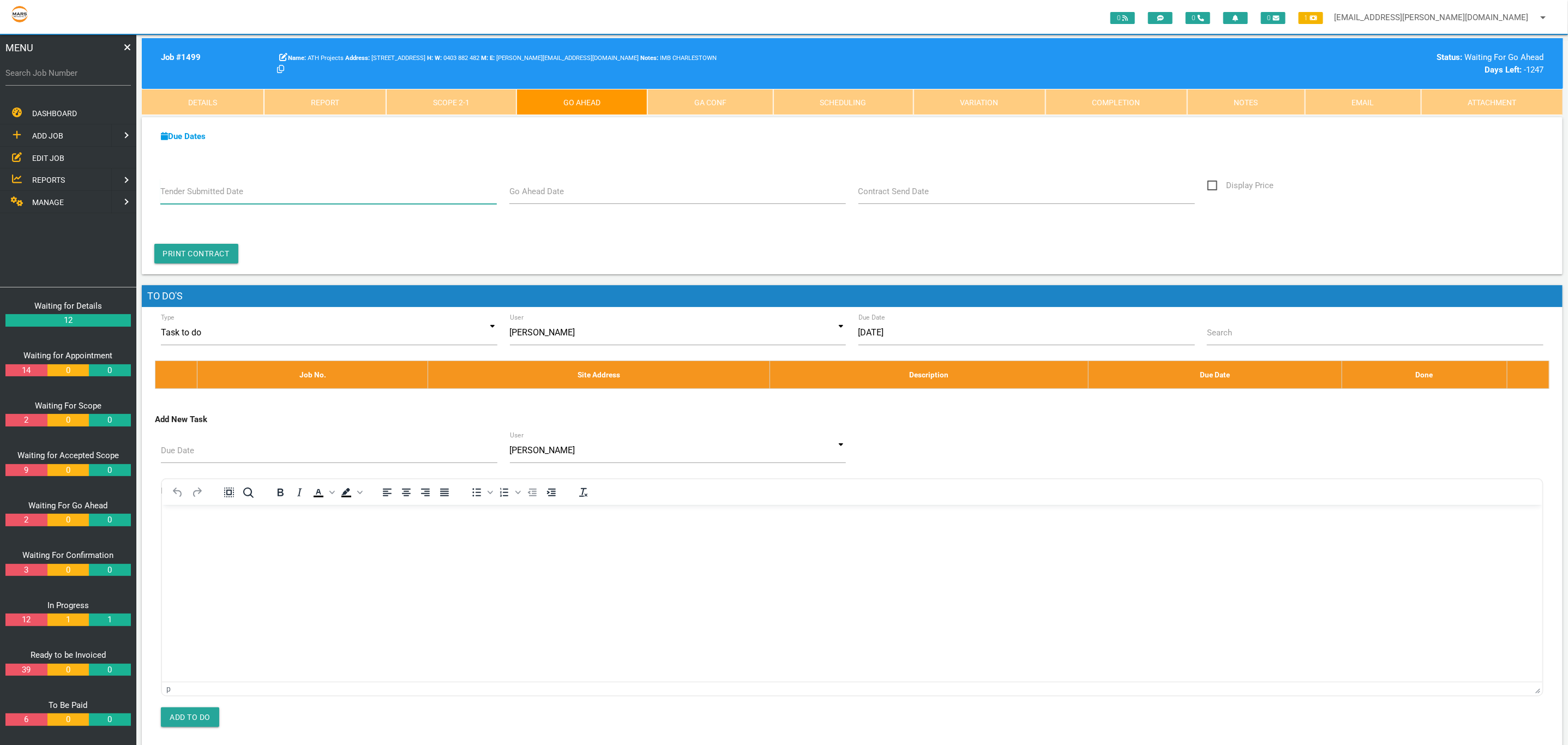
click at [230, 199] on input "Tender Submitted Date" at bounding box center [329, 191] width 337 height 25
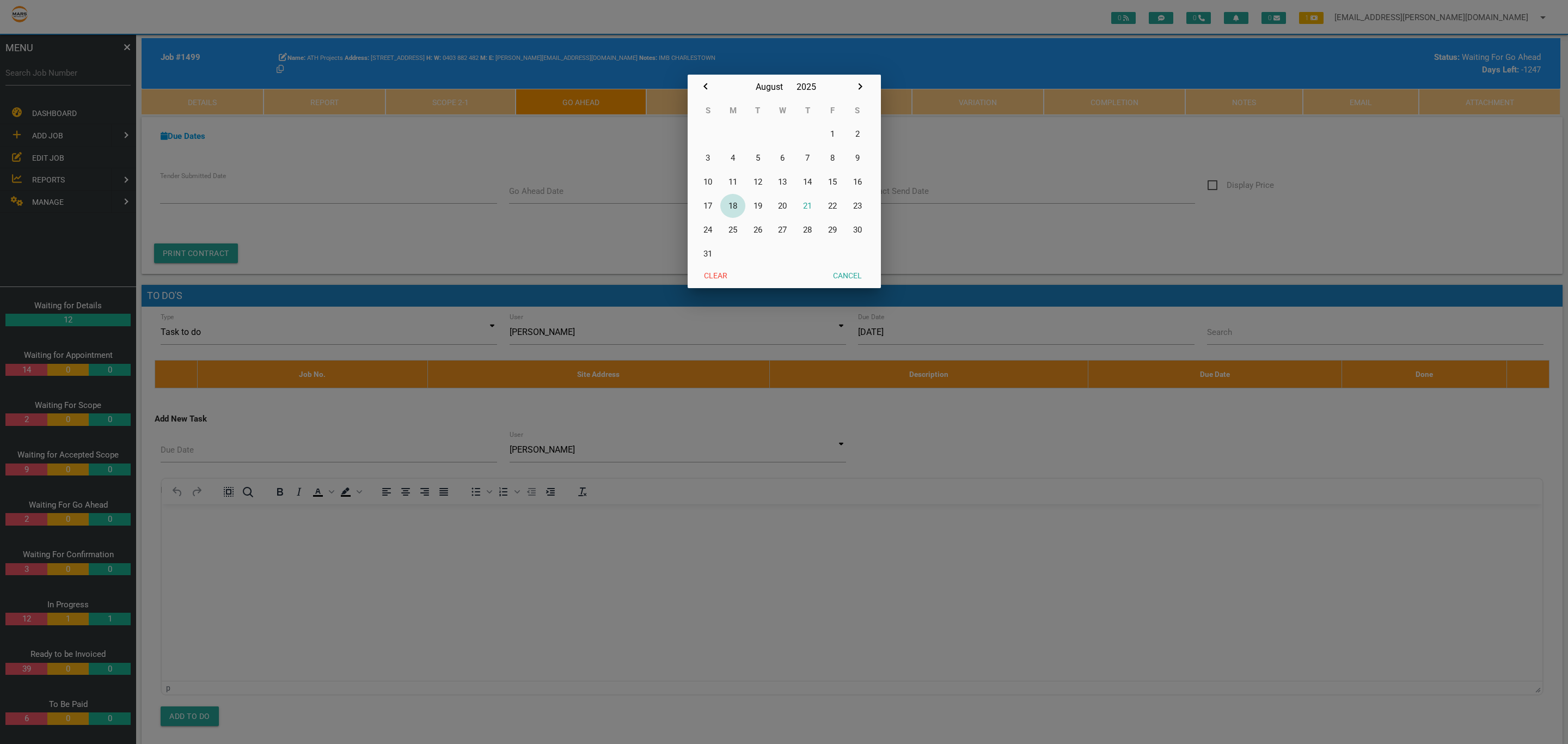
click at [732, 203] on button "18" at bounding box center [732, 206] width 25 height 24
type input "[DATE]"
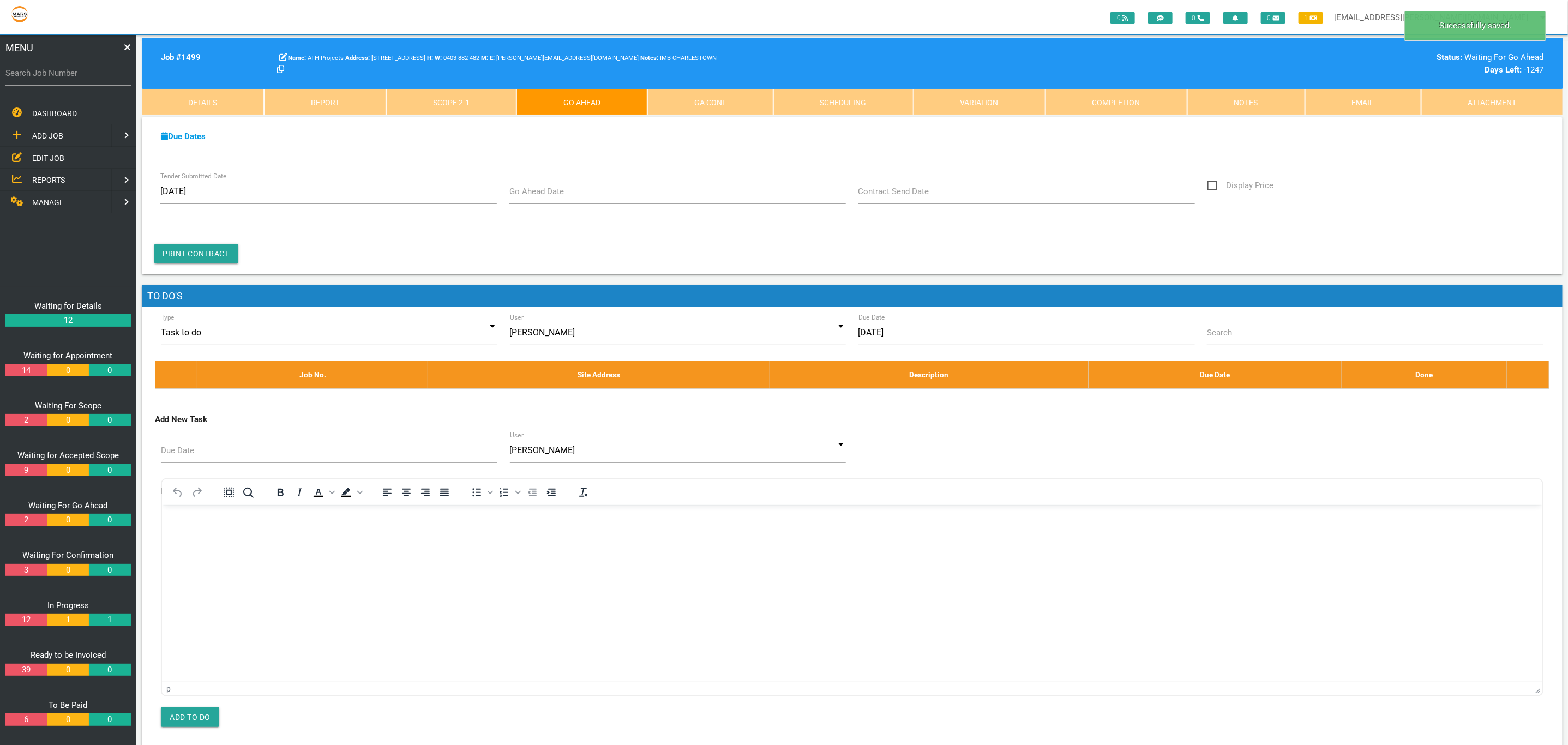
click at [555, 176] on div "Tender Submitted Date [DATE] Go Ahead Date Clear Cancel Ok Contract Send Date D…" at bounding box center [852, 220] width 1421 height 108
click at [561, 193] on label "Go Ahead Date" at bounding box center [537, 192] width 55 height 12
click at [561, 193] on input "Go Ahead Date" at bounding box center [678, 191] width 337 height 25
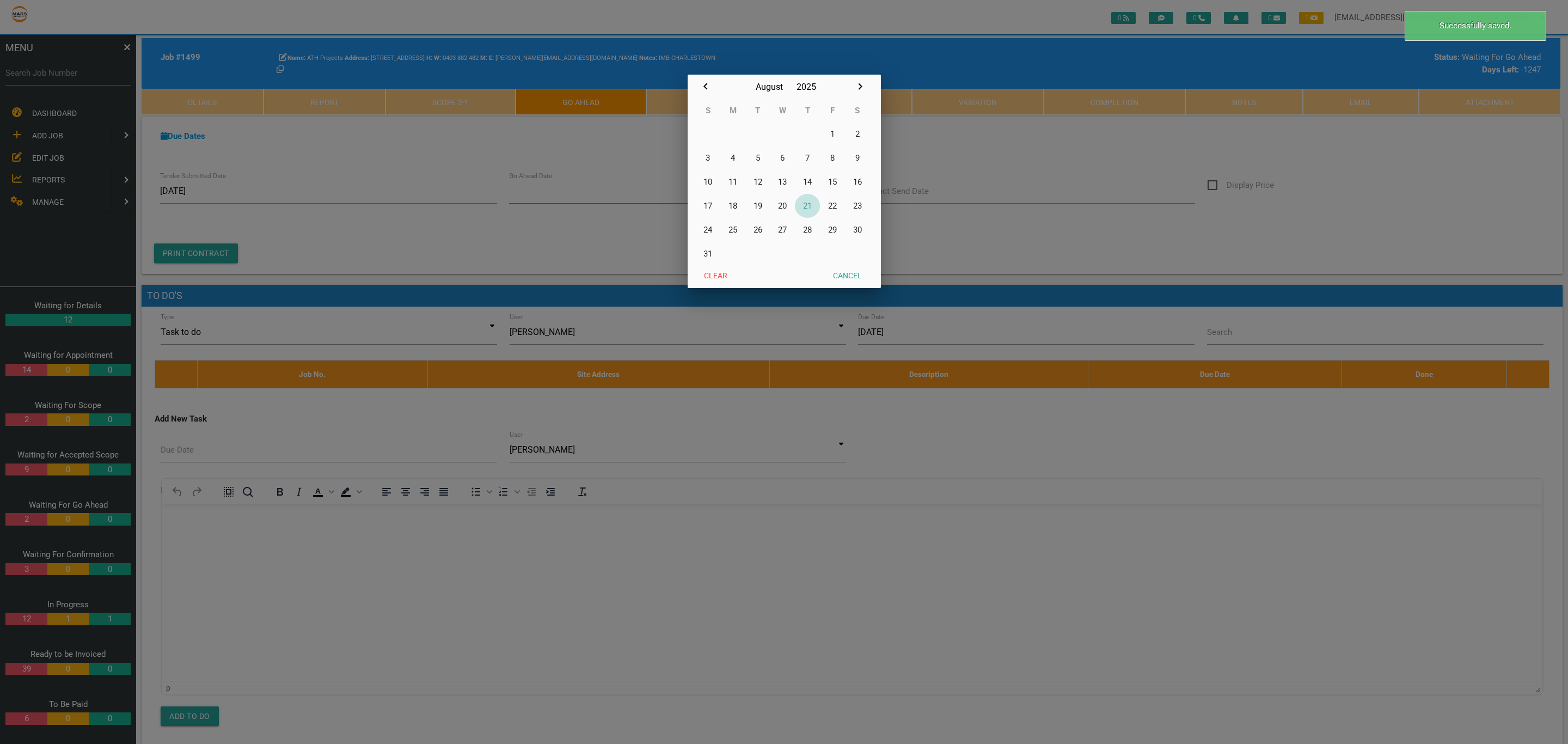
click at [800, 201] on button "21" at bounding box center [807, 206] width 25 height 24
type input "[DATE]"
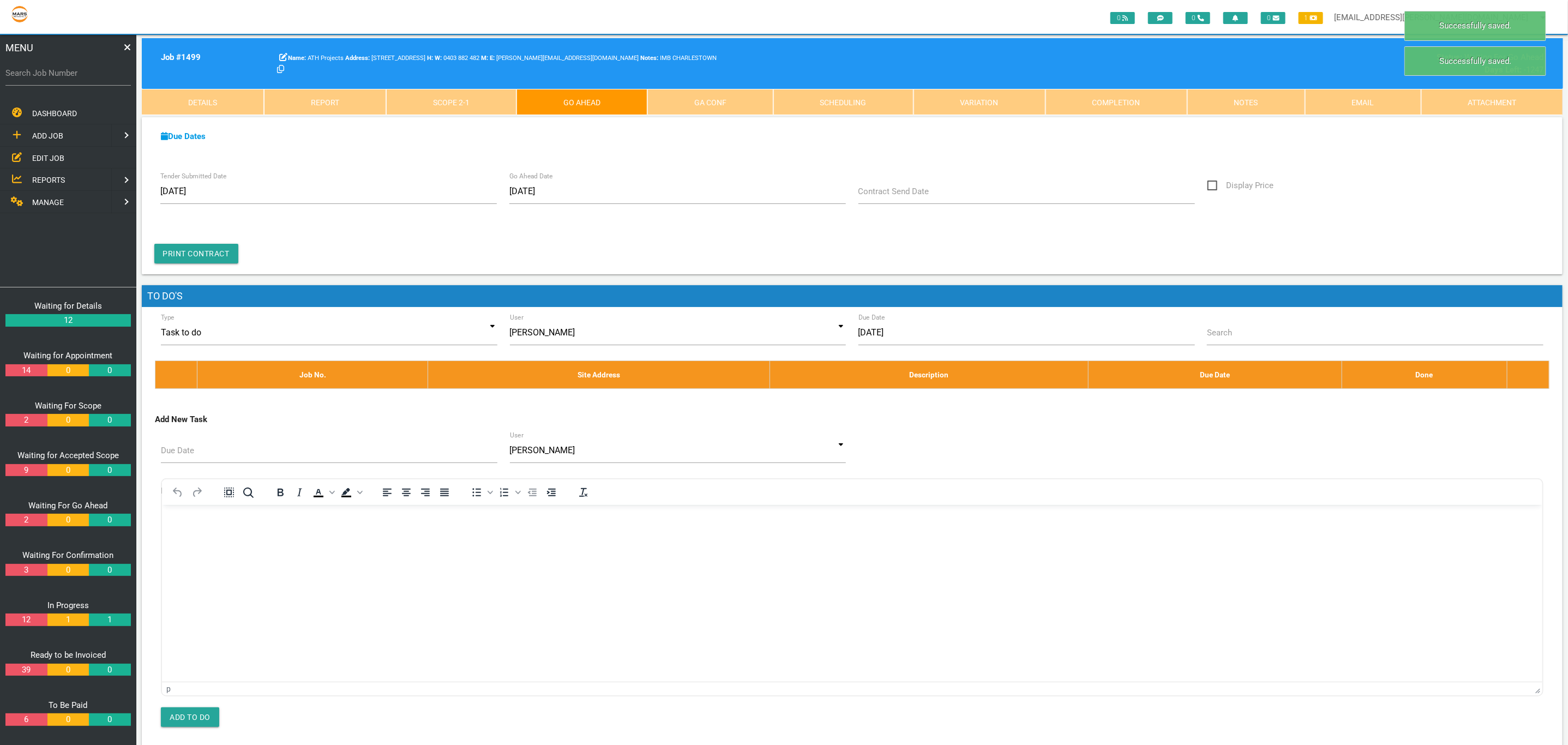
click at [910, 197] on label "Contract Send Date" at bounding box center [894, 192] width 71 height 12
click at [910, 197] on input "Contract Send Date" at bounding box center [1027, 191] width 337 height 25
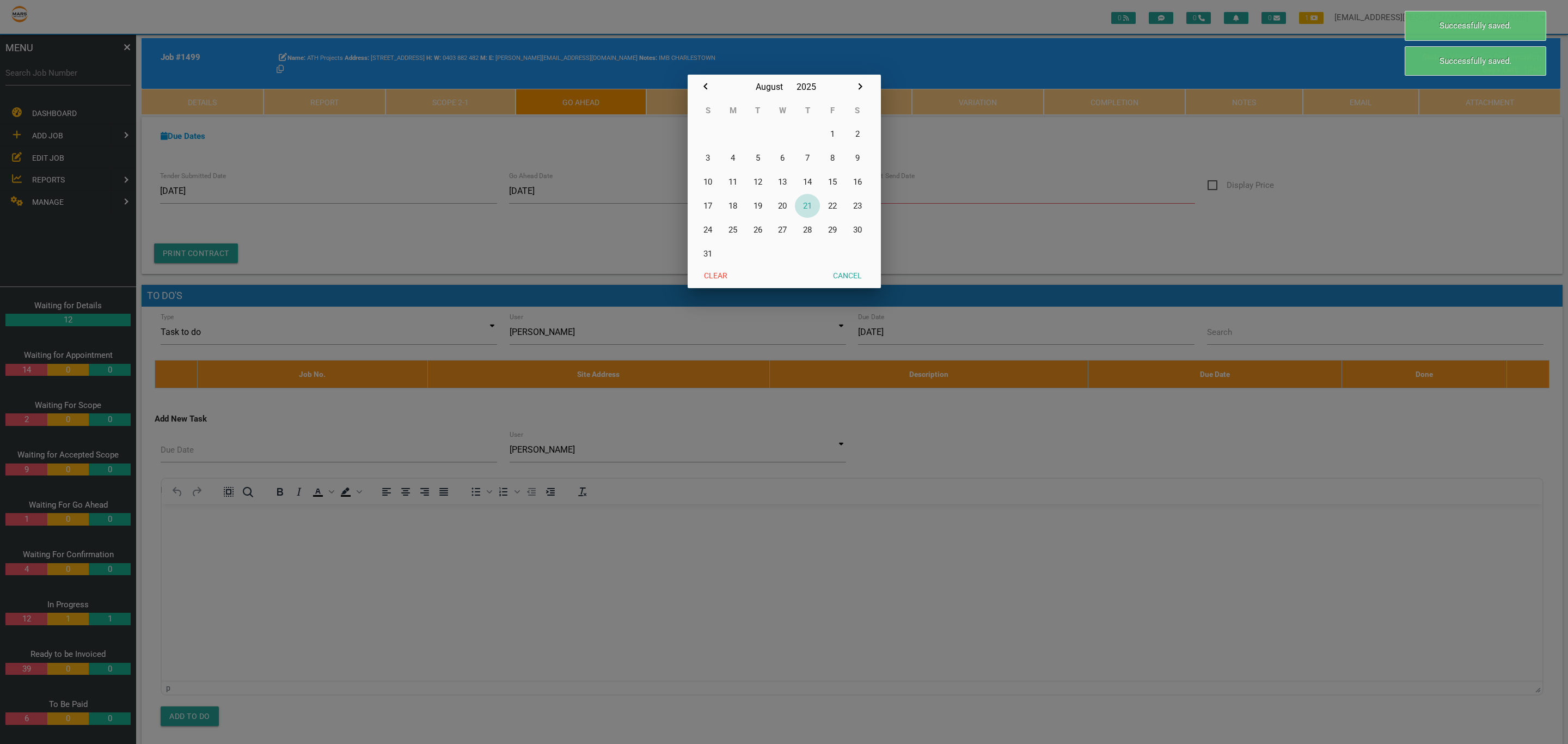
click at [807, 204] on button "21" at bounding box center [807, 206] width 25 height 24
type input "[DATE]"
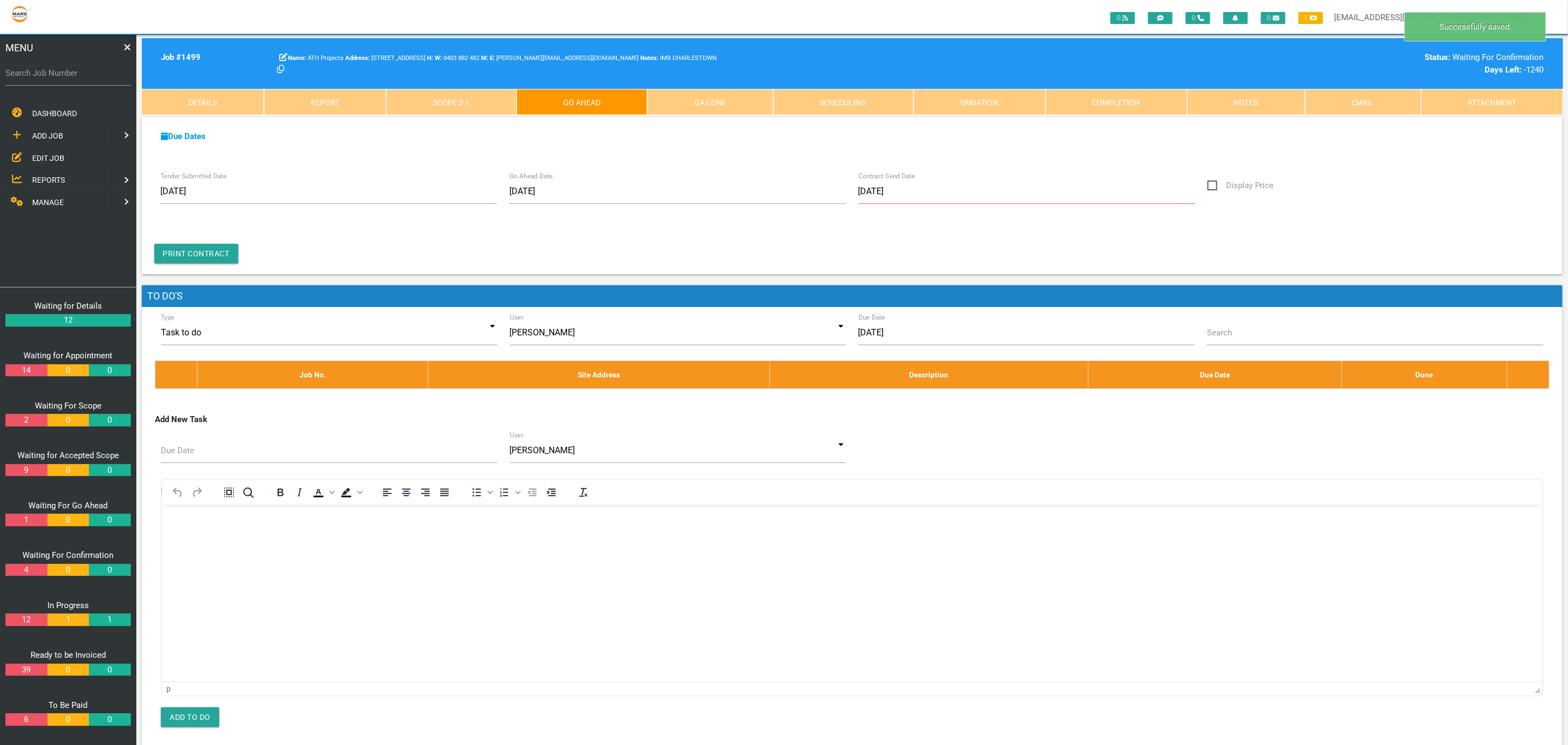
click at [697, 103] on link "GA Conf" at bounding box center [710, 102] width 126 height 26
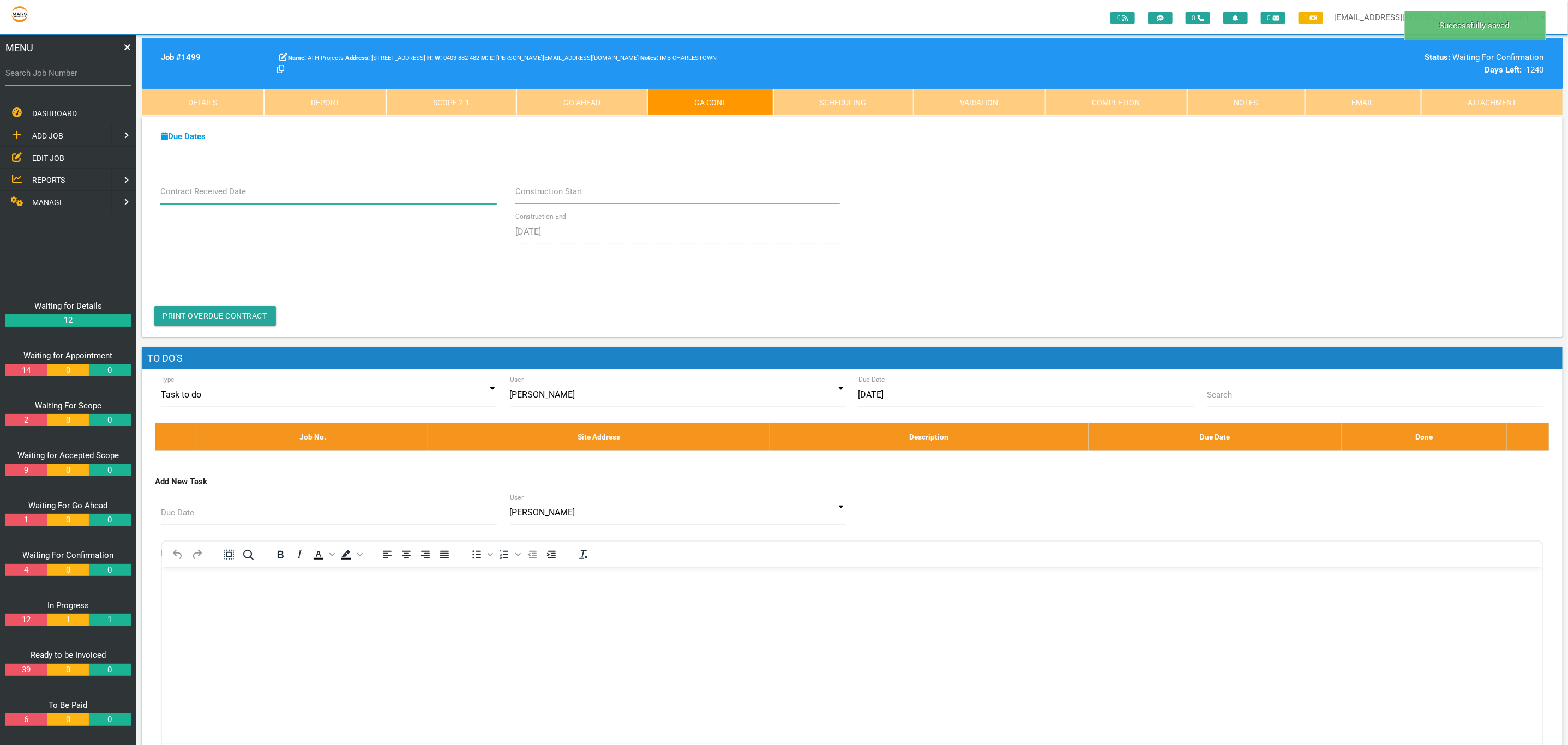
click at [293, 200] on input "Contract Received Date" at bounding box center [329, 191] width 337 height 25
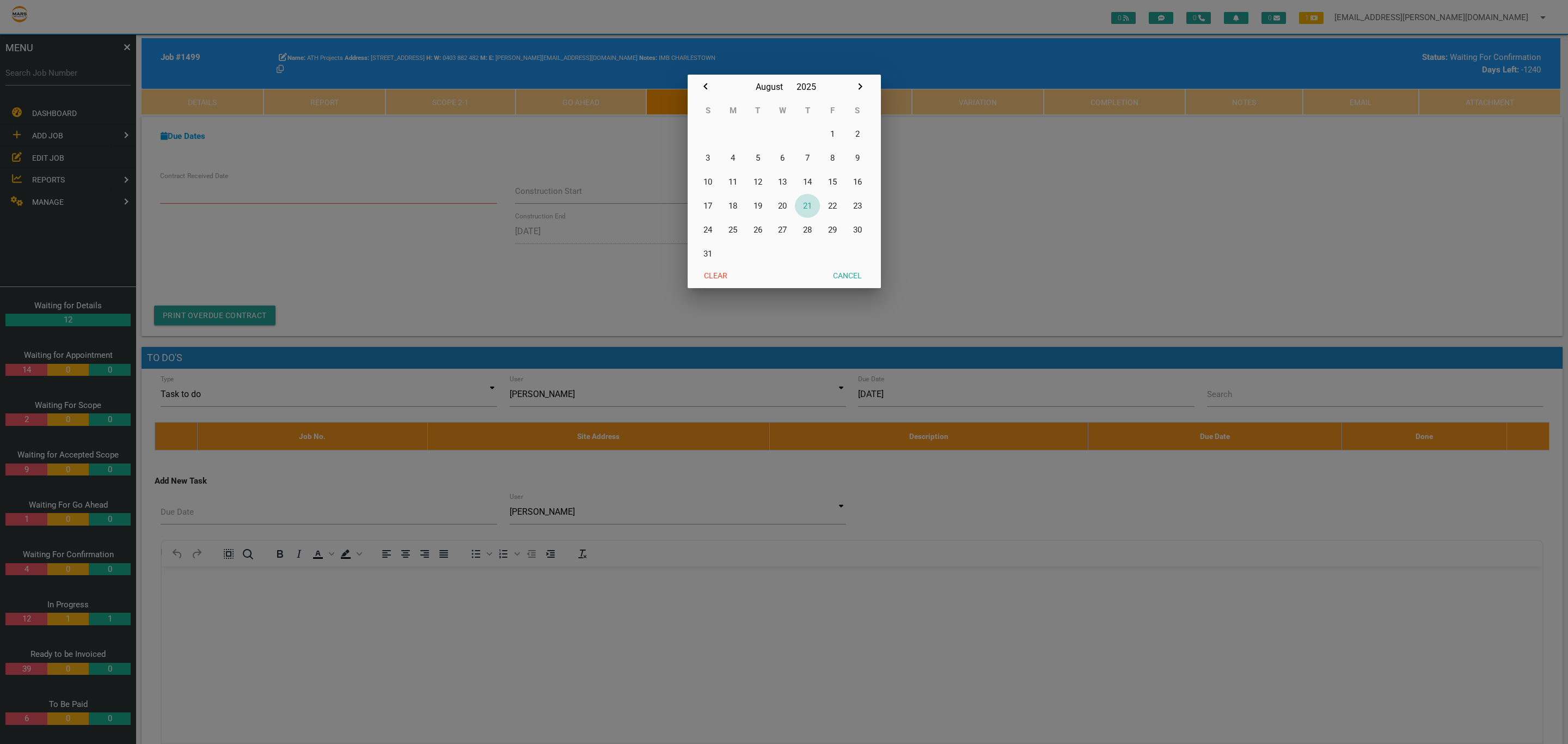
click at [805, 204] on button "21" at bounding box center [807, 206] width 25 height 24
type input "[DATE]"
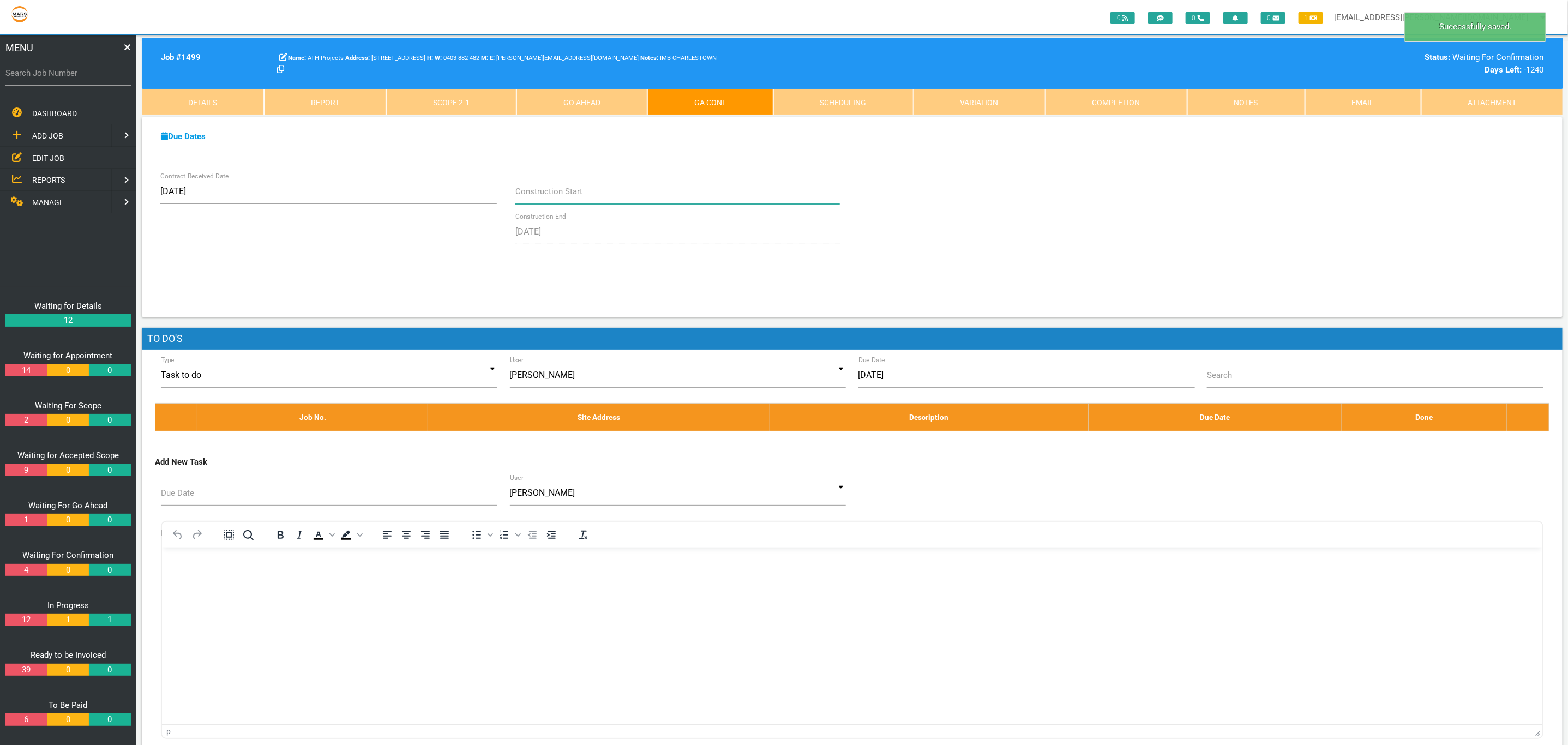
click at [620, 187] on input "Construction Start" at bounding box center [677, 191] width 324 height 25
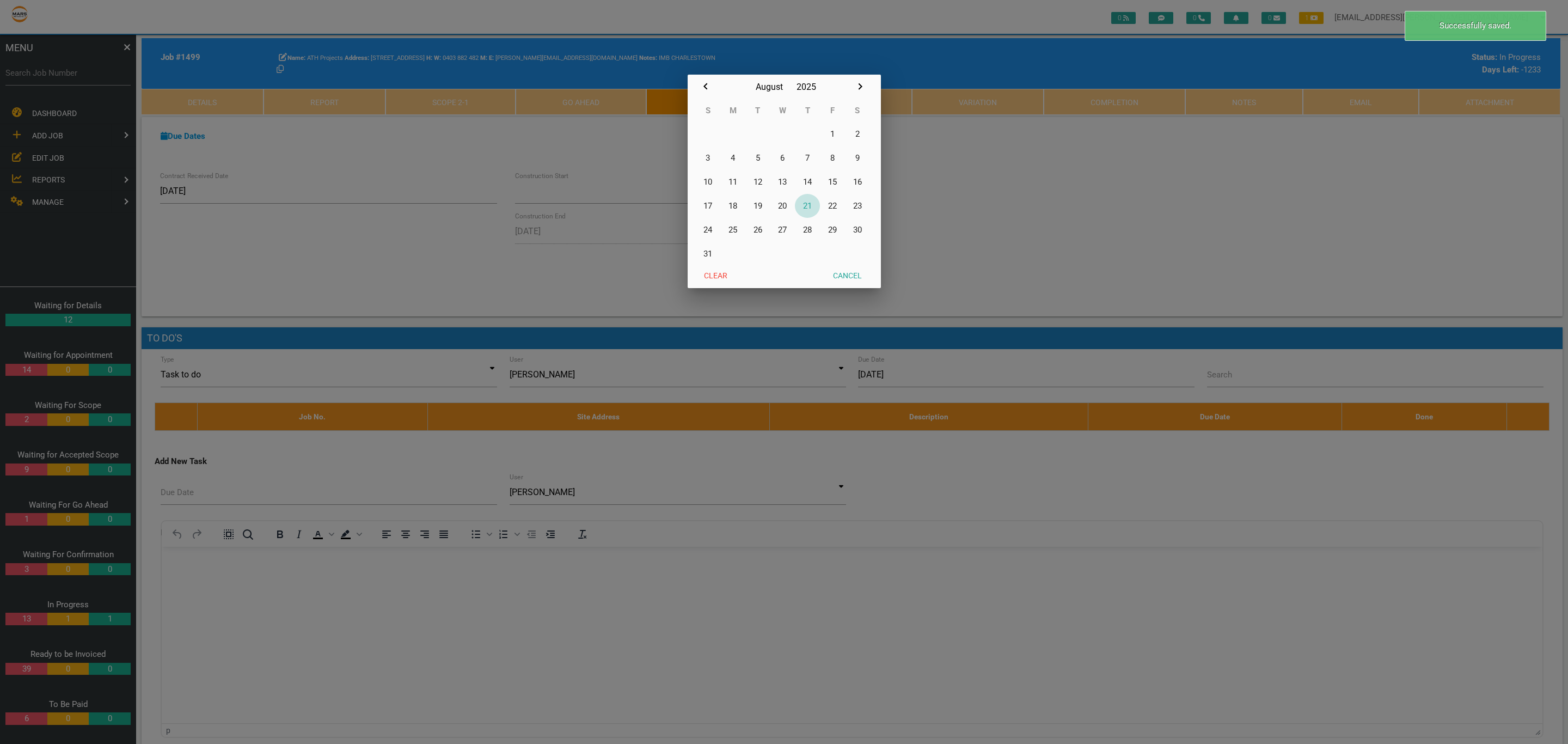
click at [804, 198] on button "21" at bounding box center [807, 206] width 25 height 24
type input "[DATE]"
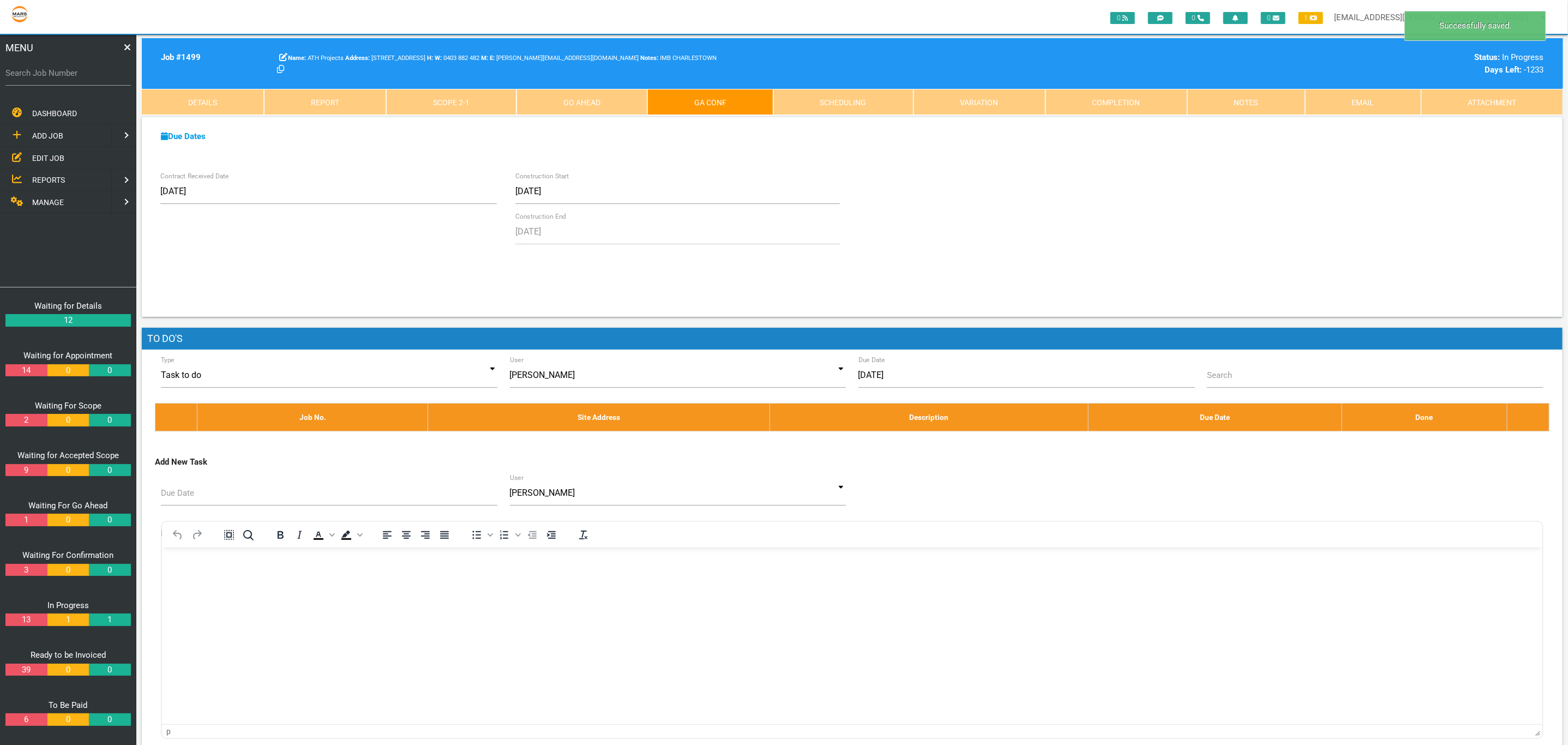
click at [822, 103] on link "Scheduling" at bounding box center [843, 102] width 140 height 26
select select "7"
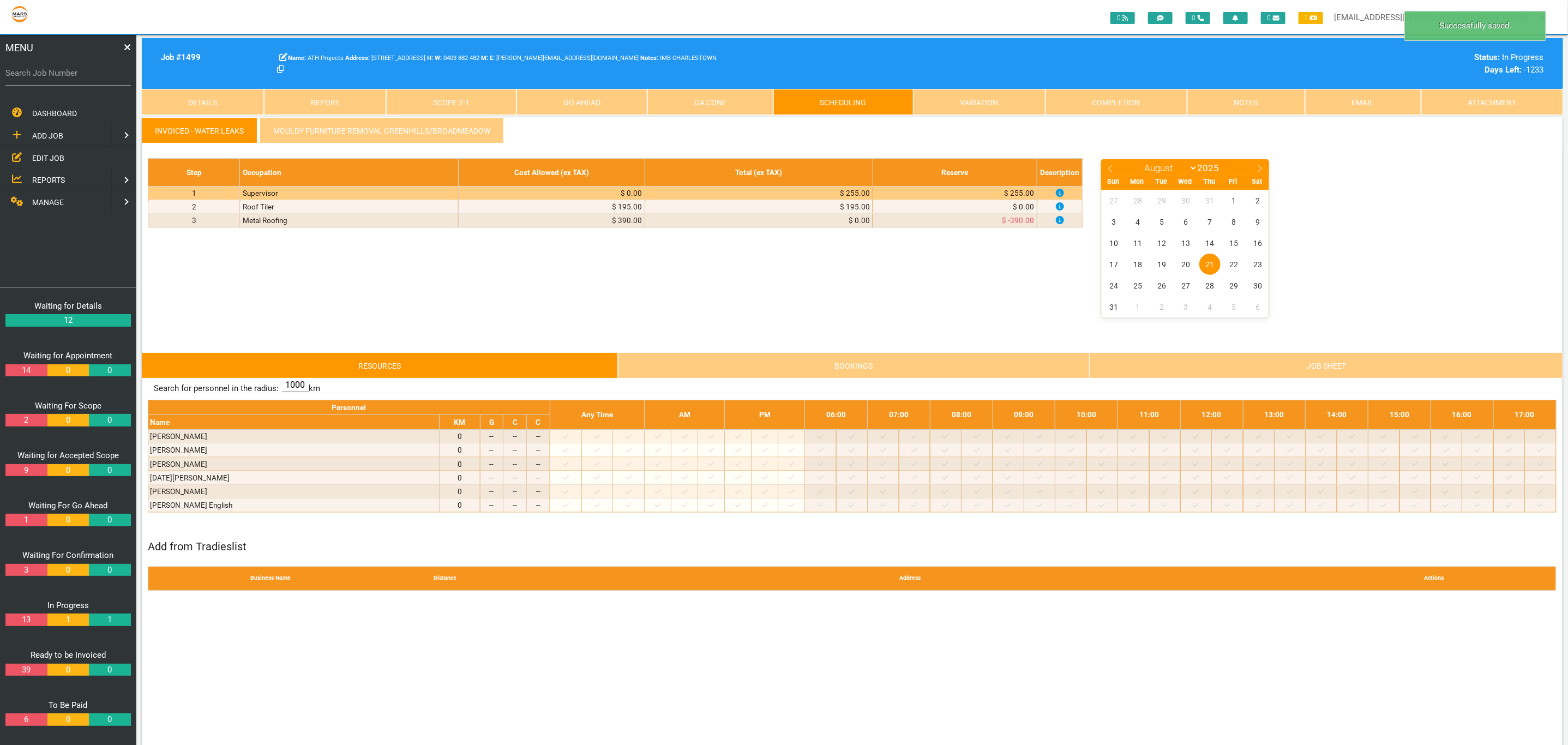
click at [720, 93] on link "GA Conf" at bounding box center [710, 102] width 126 height 26
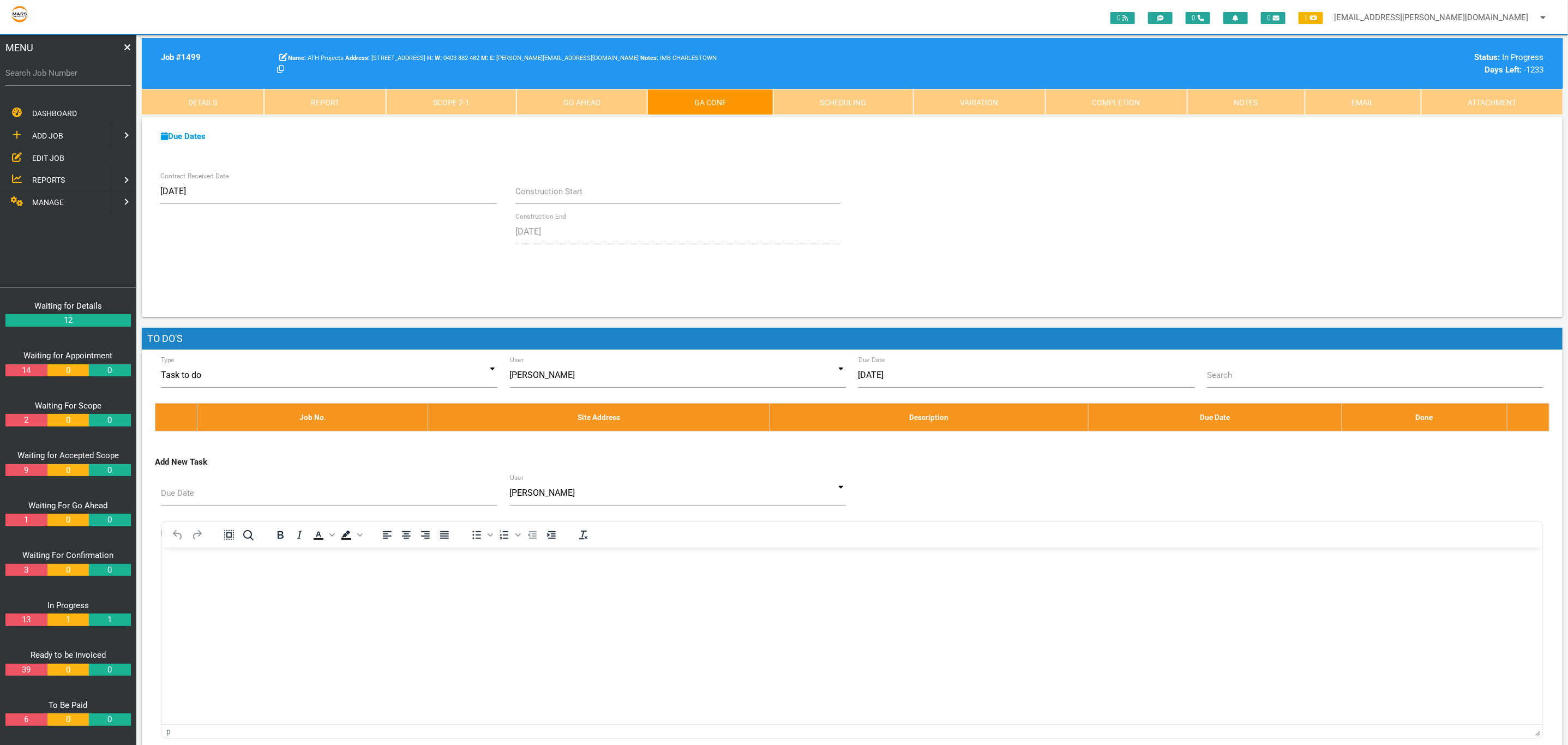
click at [236, 108] on link "Details" at bounding box center [203, 102] width 122 height 26
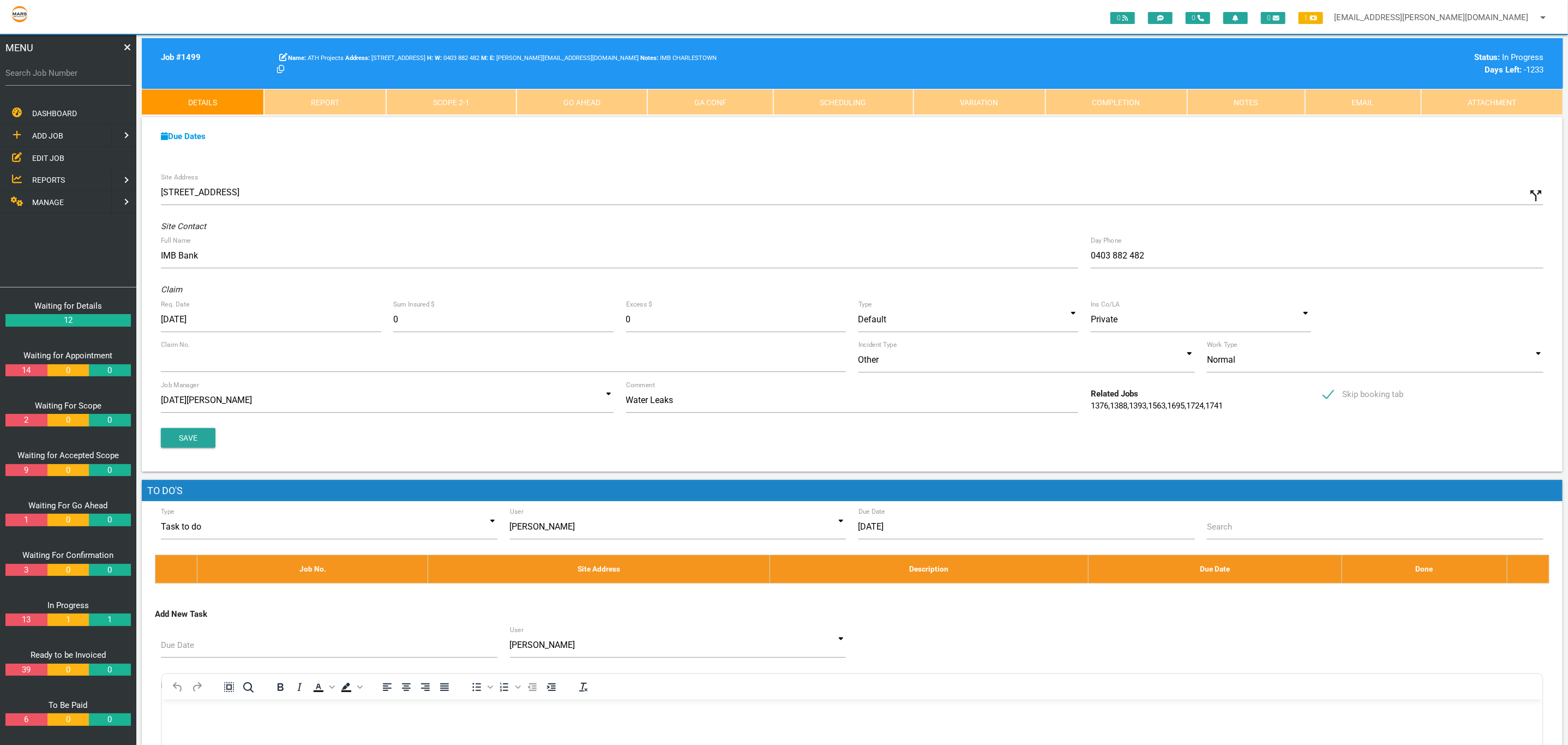
click at [204, 139] on b "Due Dates" at bounding box center [183, 136] width 45 height 10
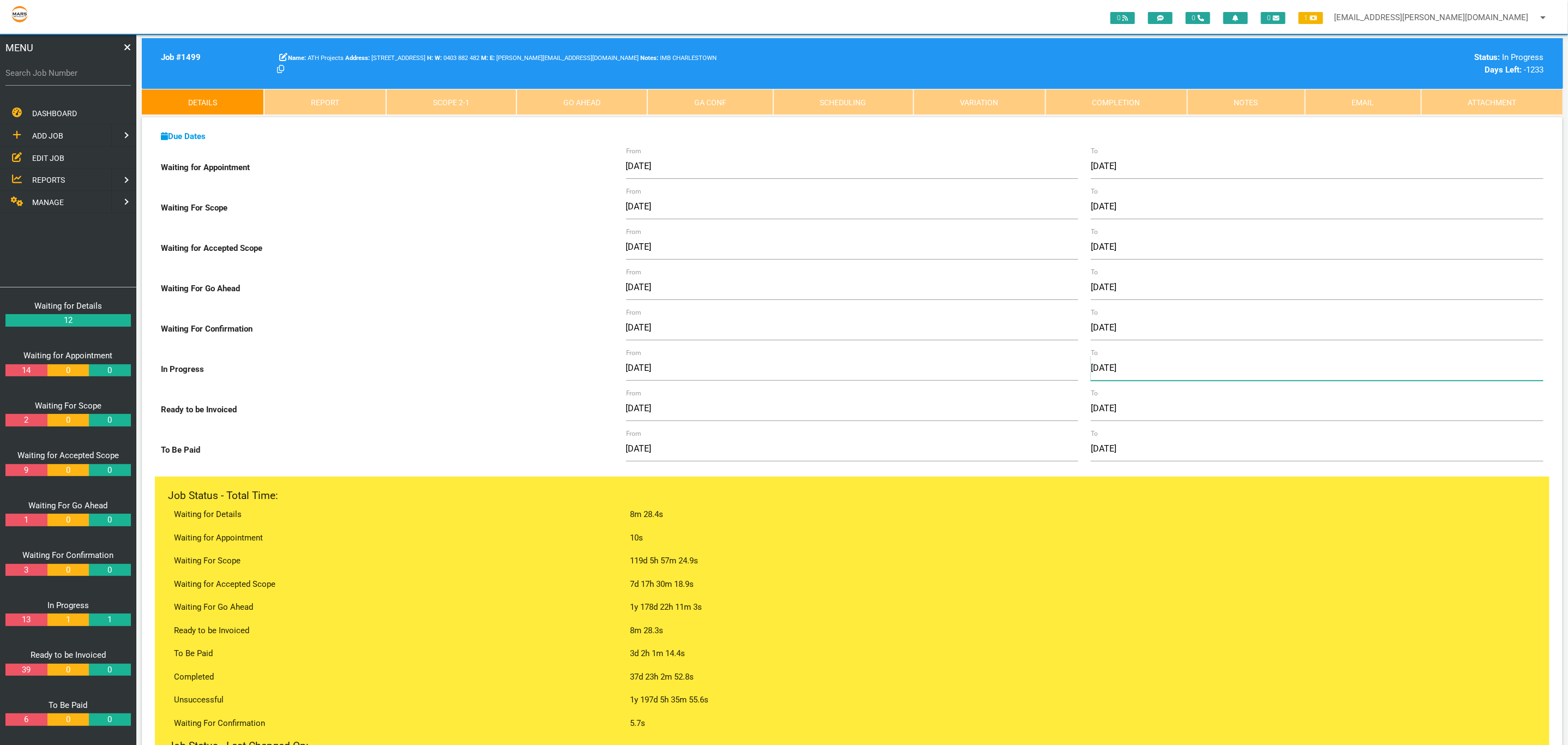
click at [1170, 372] on input "[DATE]" at bounding box center [1317, 368] width 453 height 25
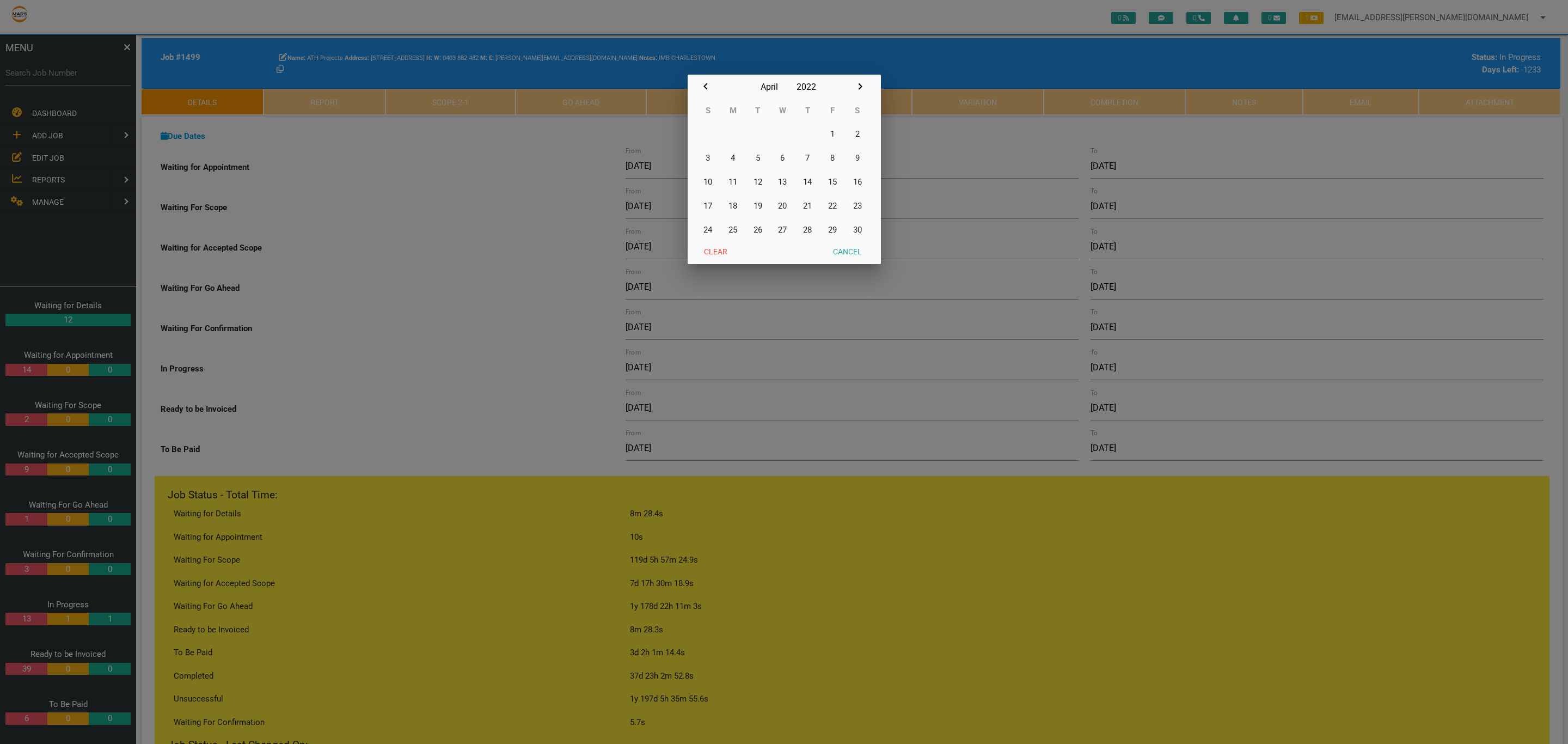
click at [799, 84] on input "2022" at bounding box center [806, 86] width 27 height 24
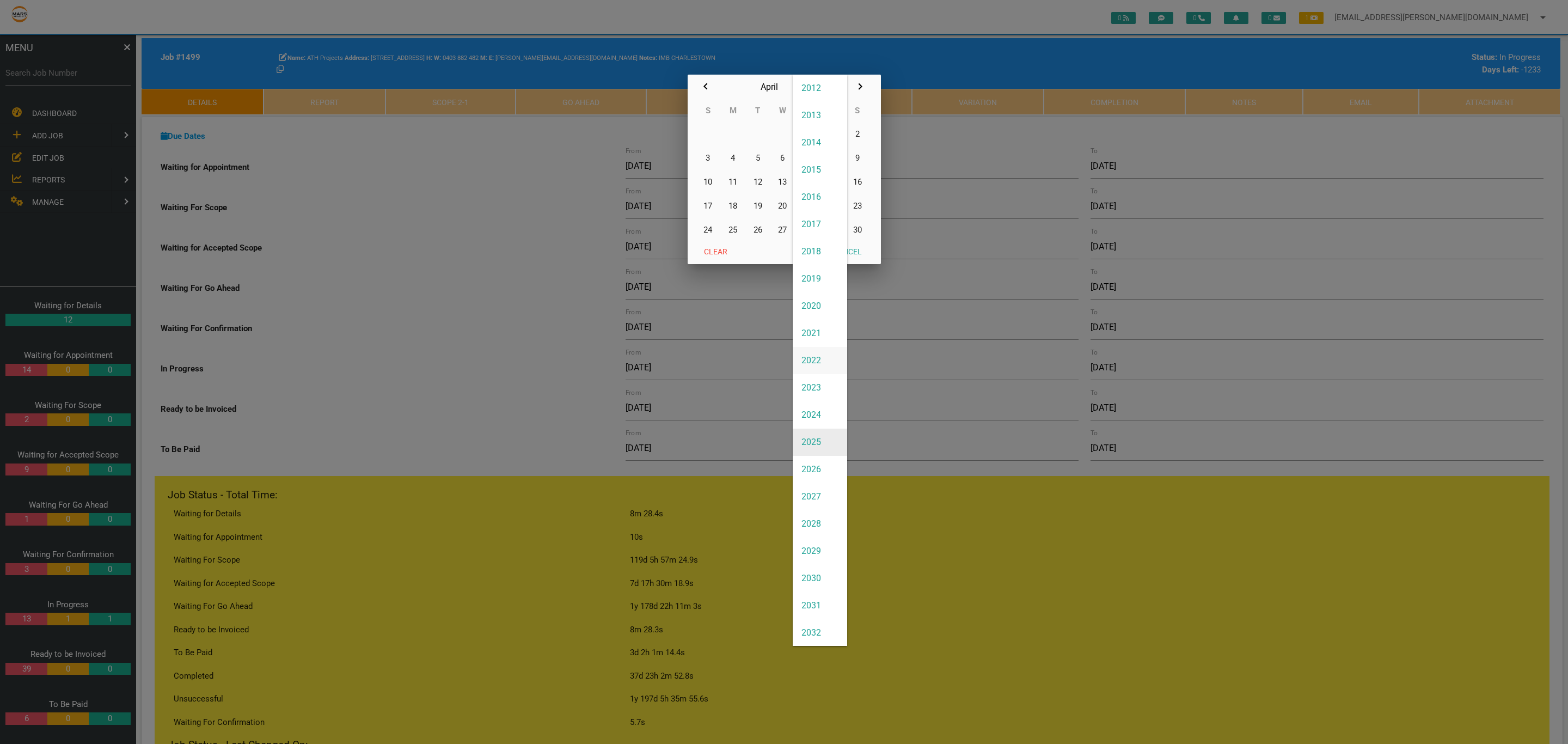
click at [821, 450] on span "2025" at bounding box center [820, 443] width 55 height 27
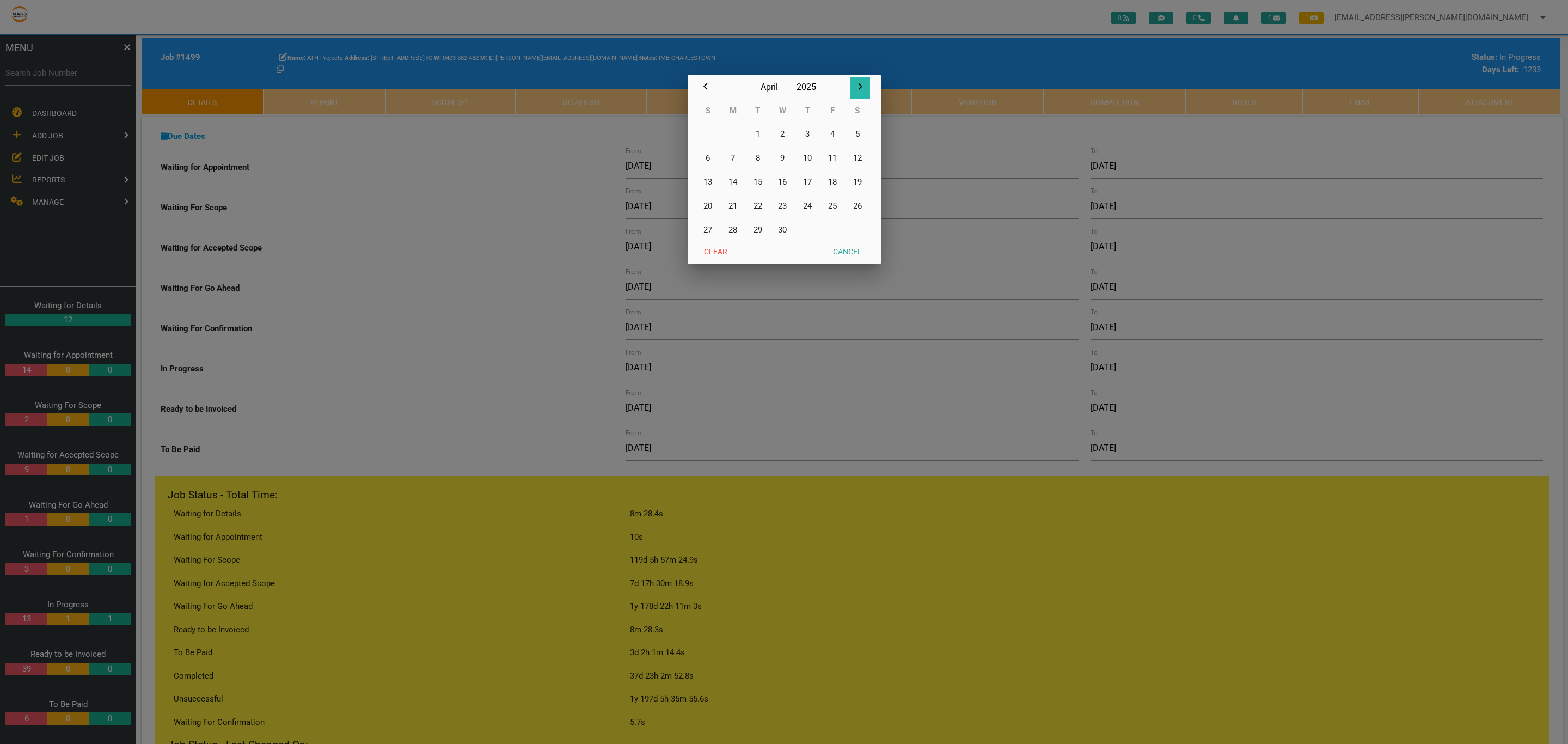
click at [865, 96] on button "button" at bounding box center [860, 88] width 20 height 22
click at [865, 95] on button "button" at bounding box center [860, 88] width 20 height 22
click at [701, 89] on icon "button" at bounding box center [705, 86] width 13 height 13
click at [833, 203] on button "22" at bounding box center [832, 206] width 25 height 24
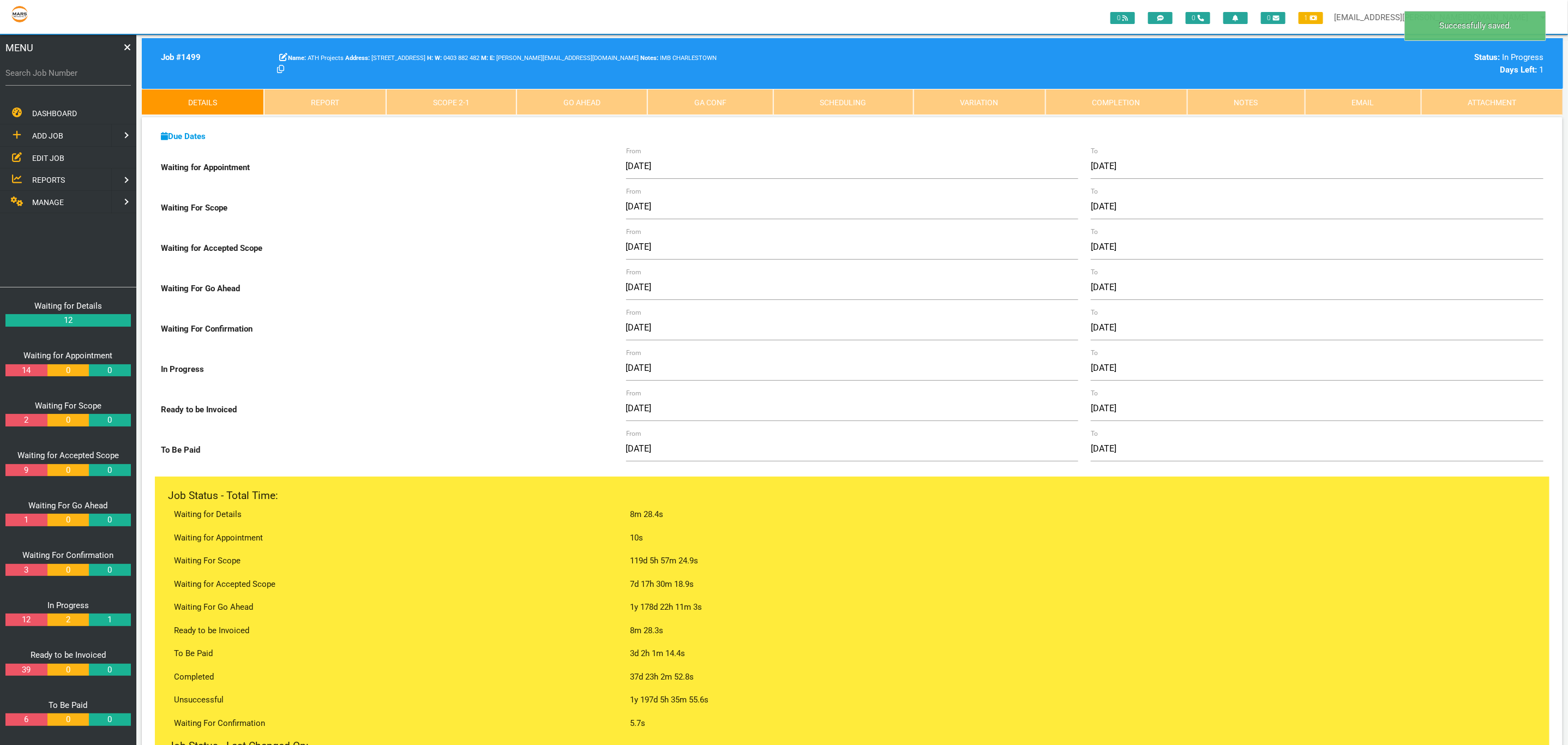
drag, startPoint x: 192, startPoint y: 134, endPoint x: 212, endPoint y: 136, distance: 20.1
click at [192, 134] on b "Due Dates" at bounding box center [183, 136] width 45 height 10
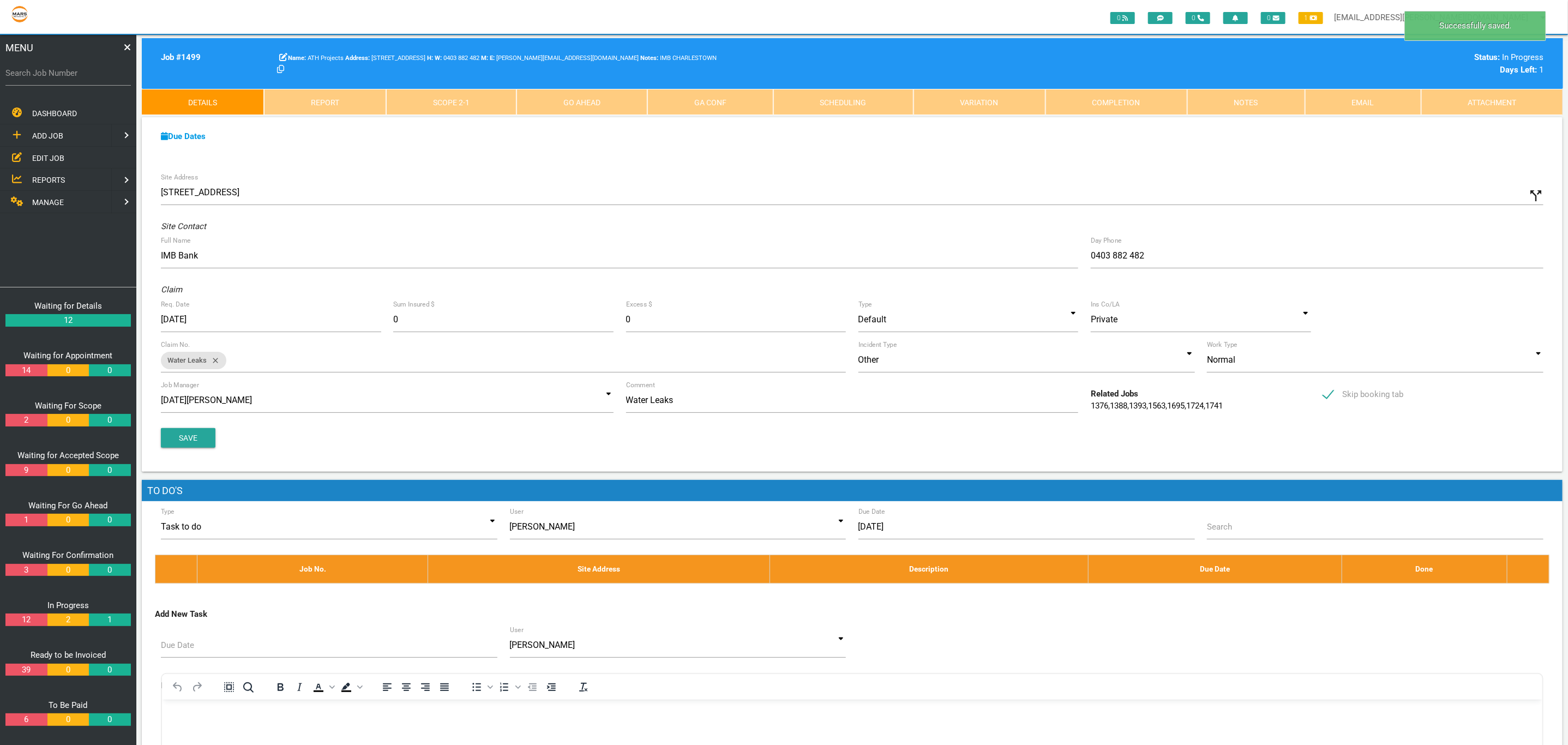
click at [1153, 110] on link "Completion" at bounding box center [1117, 102] width 142 height 26
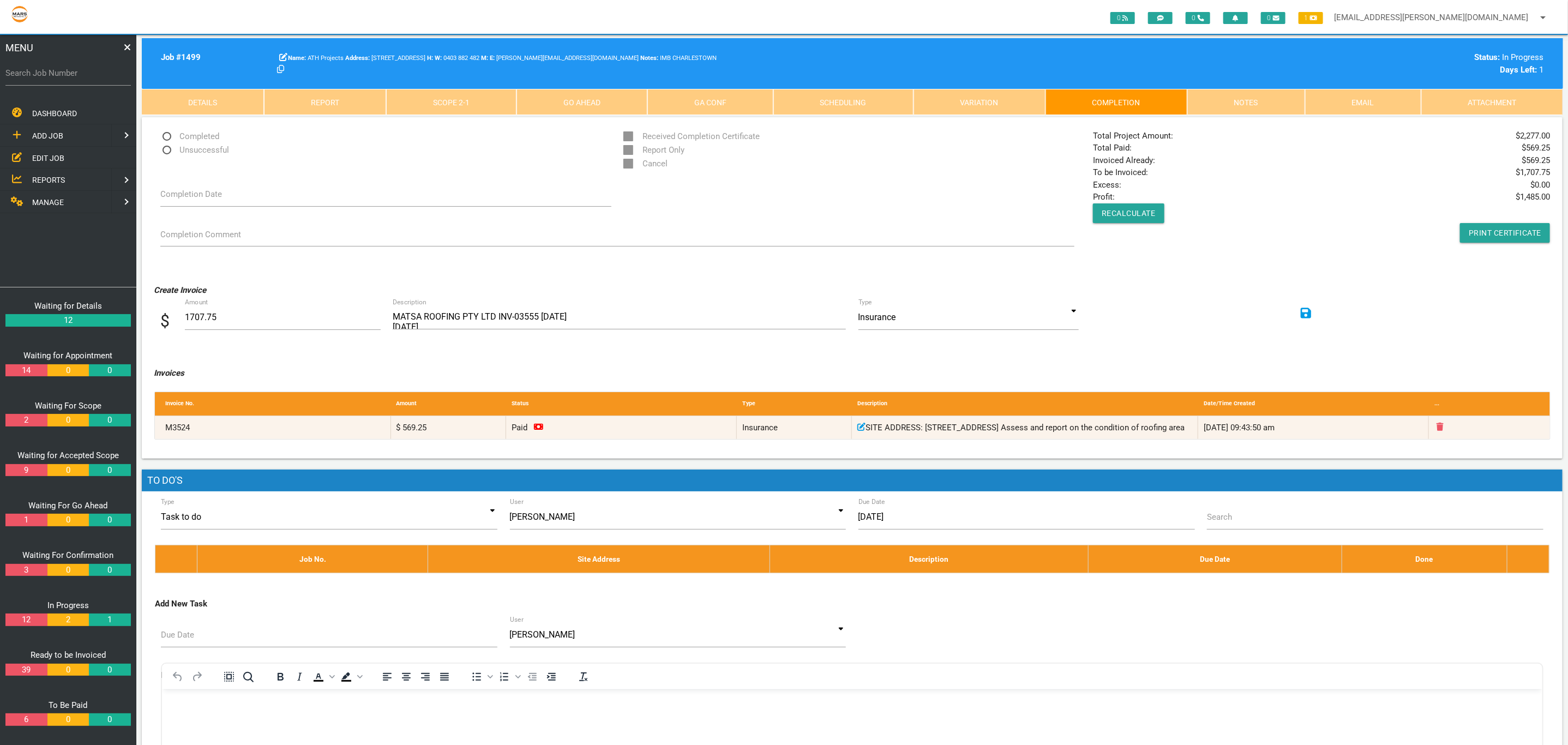
click at [1353, 336] on div "$ Amount 1707.75 MATSA ROOFING PTY LTD INV-03555 [DATE] [DATE] 2 x men 3 hrs Re…" at bounding box center [852, 321] width 1396 height 33
click at [972, 620] on div "Type Task to do Task to do Task done Task to do Task done User [PERSON_NAME][DA…" at bounding box center [852, 726] width 1395 height 443
click at [50, 198] on span "MANAGE" at bounding box center [48, 202] width 32 height 9
click at [62, 136] on span "PERSONNEL" at bounding box center [54, 135] width 44 height 9
click at [59, 153] on span "EDIT PERSONNEL" at bounding box center [63, 157] width 61 height 9
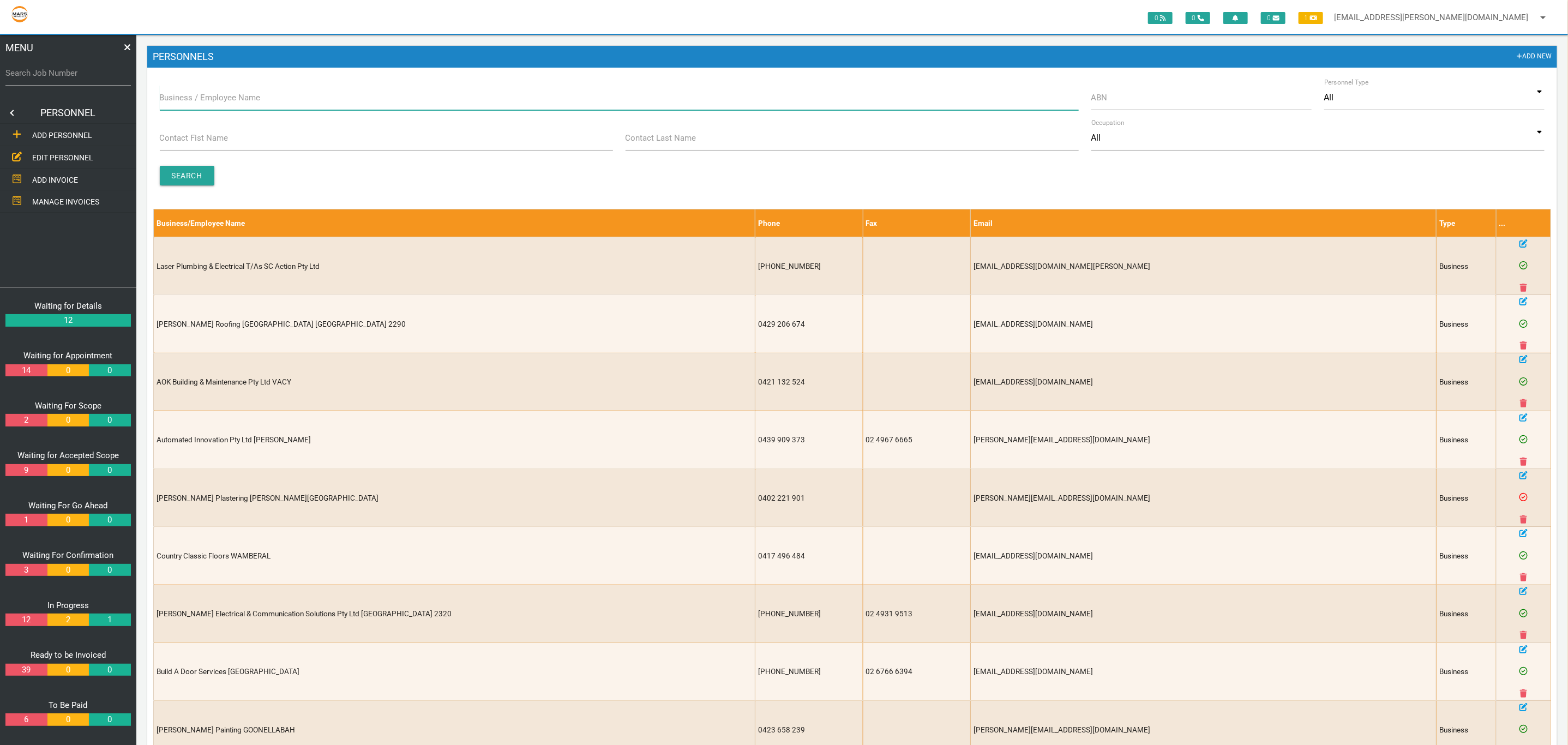
click at [290, 96] on input "Business / Employee Name" at bounding box center [619, 98] width 919 height 25
type input "stod"
click at [199, 177] on input "Search" at bounding box center [187, 176] width 55 height 20
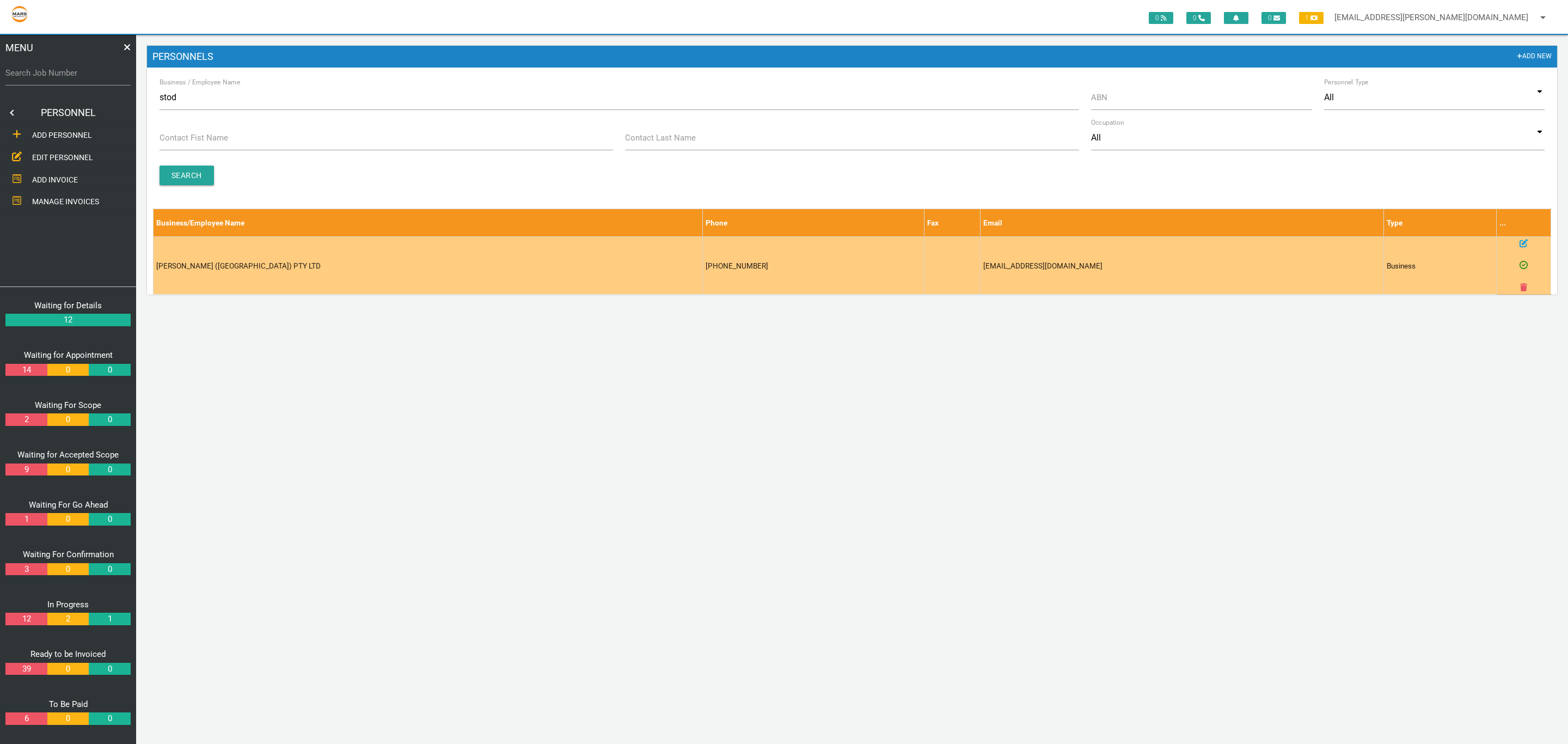
click at [1070, 270] on td "[EMAIL_ADDRESS][DOMAIN_NAME]" at bounding box center [1182, 265] width 404 height 58
click at [1525, 246] on icon at bounding box center [1523, 243] width 8 height 8
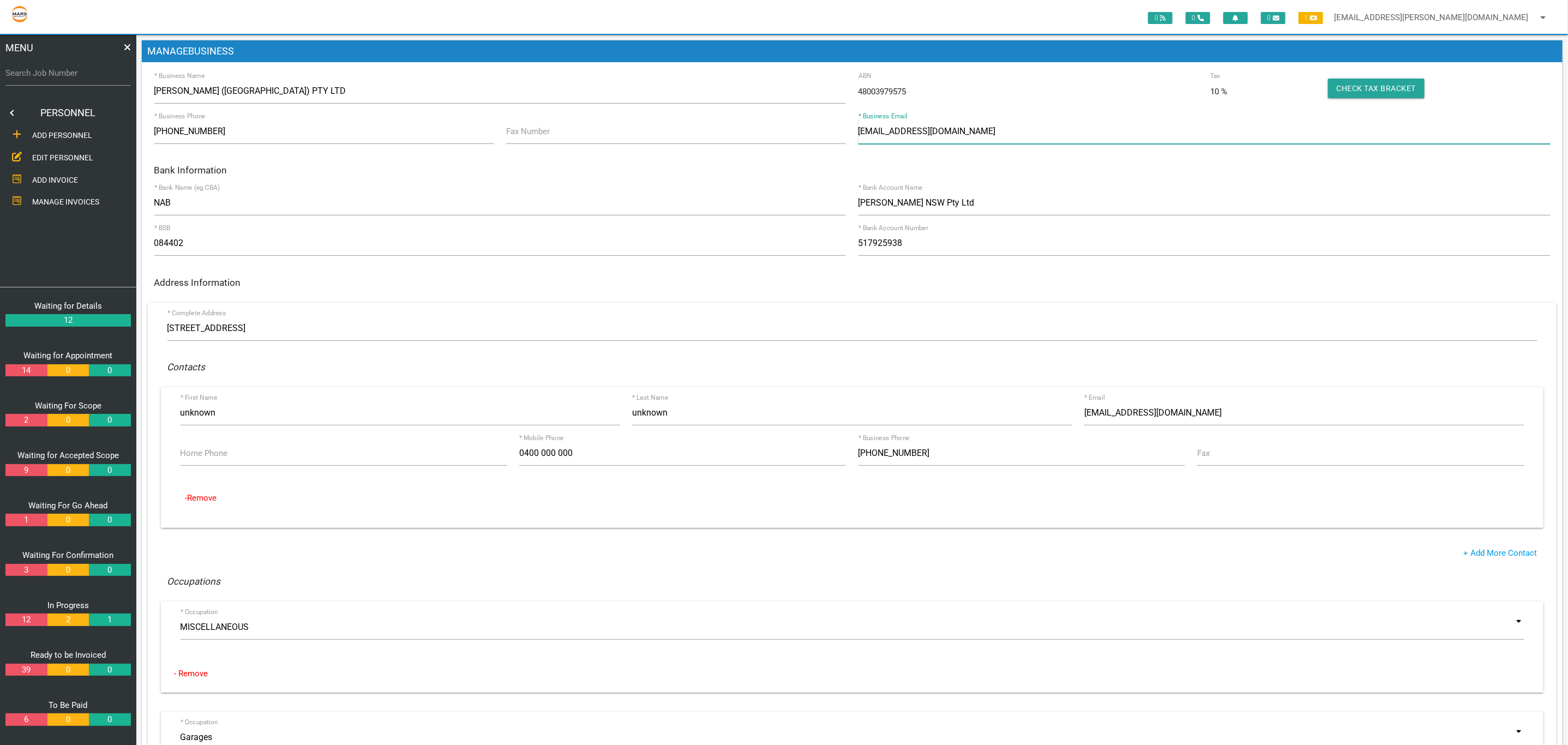
drag, startPoint x: 971, startPoint y: 134, endPoint x: 684, endPoint y: 128, distance: 287.1
click at [685, 128] on div "* Business Phone [PHONE_NUMBER] Fax Number [EMAIL_ADDRESS][DOMAIN_NAME] * Busin…" at bounding box center [852, 133] width 1409 height 29
click at [16, 112] on link at bounding box center [11, 113] width 22 height 22
click at [55, 131] on span "PERSONNEL" at bounding box center [54, 135] width 44 height 9
click at [68, 153] on span "EDIT PERSONNEL" at bounding box center [63, 157] width 61 height 9
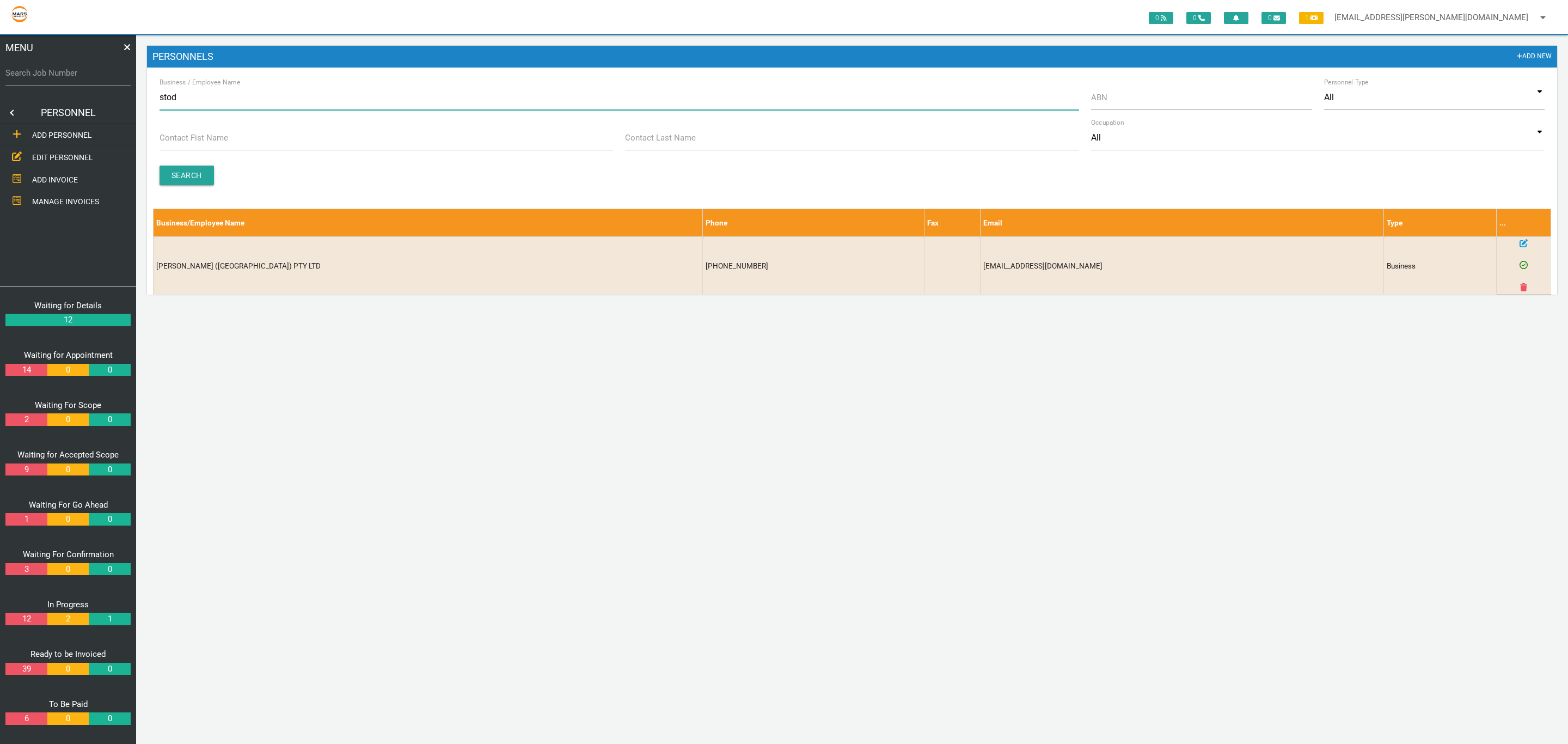
click at [386, 102] on input "stod" at bounding box center [619, 98] width 919 height 25
drag, startPoint x: 217, startPoint y: 102, endPoint x: 0, endPoint y: 70, distance: 219.3
click at [136, 70] on div "0 0 0 1 [EMAIL_ADDRESS][PERSON_NAME][DOMAIN_NAME] arrow_drop_down Account Prefe…" at bounding box center [852, 389] width 1431 height 709
type input "ath"
click at [196, 177] on input "Search" at bounding box center [187, 175] width 55 height 20
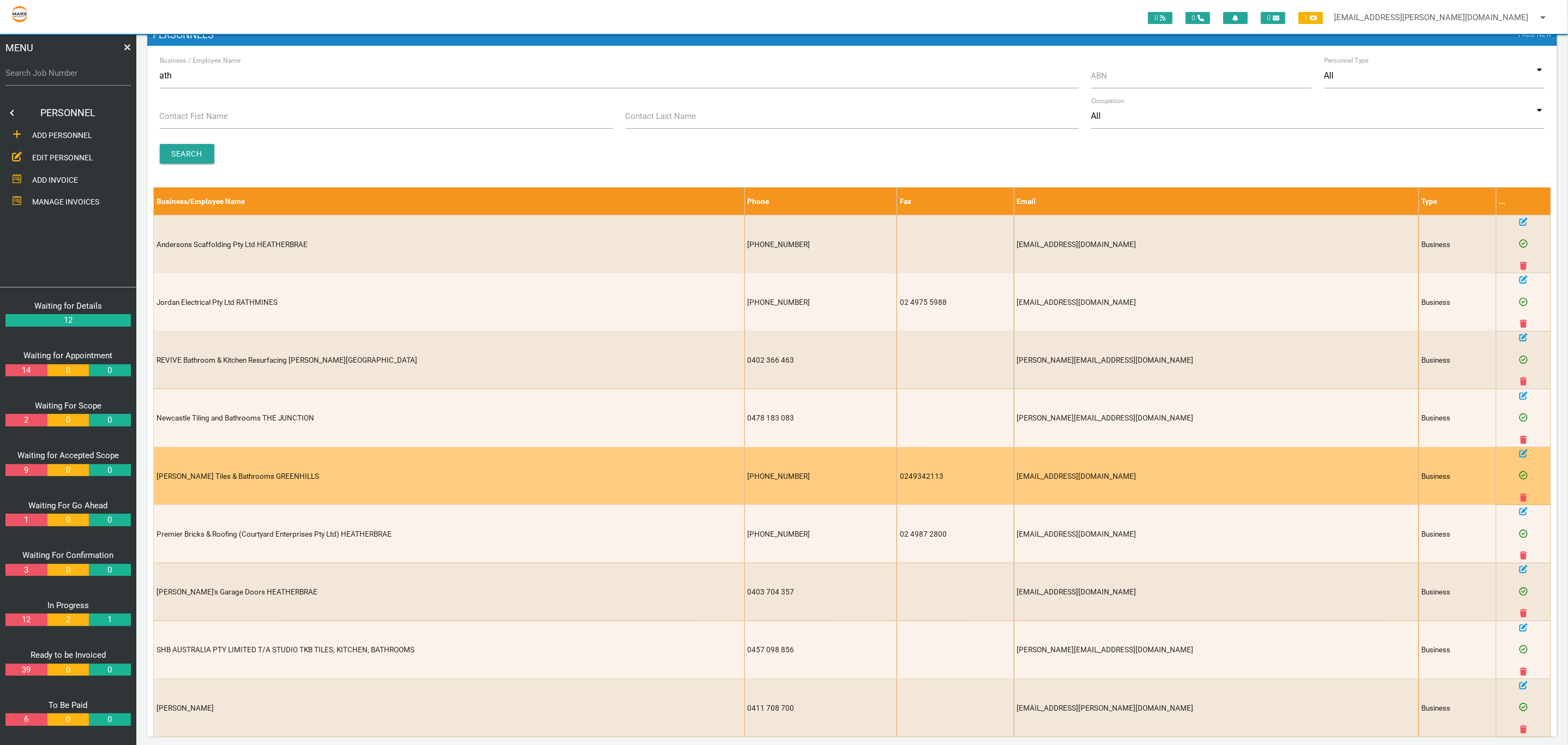
scroll to position [33, 0]
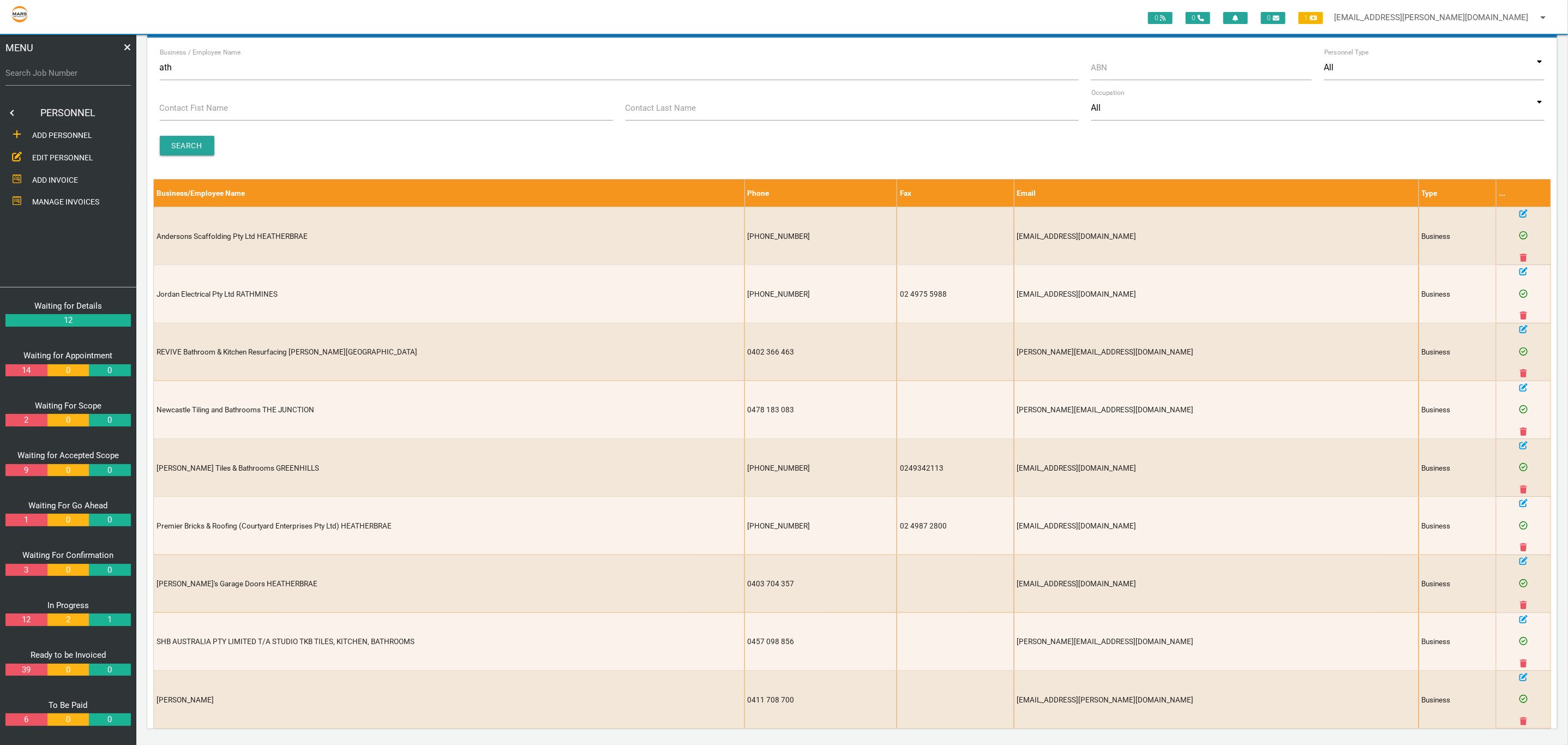
click at [9, 117] on link at bounding box center [11, 113] width 22 height 22
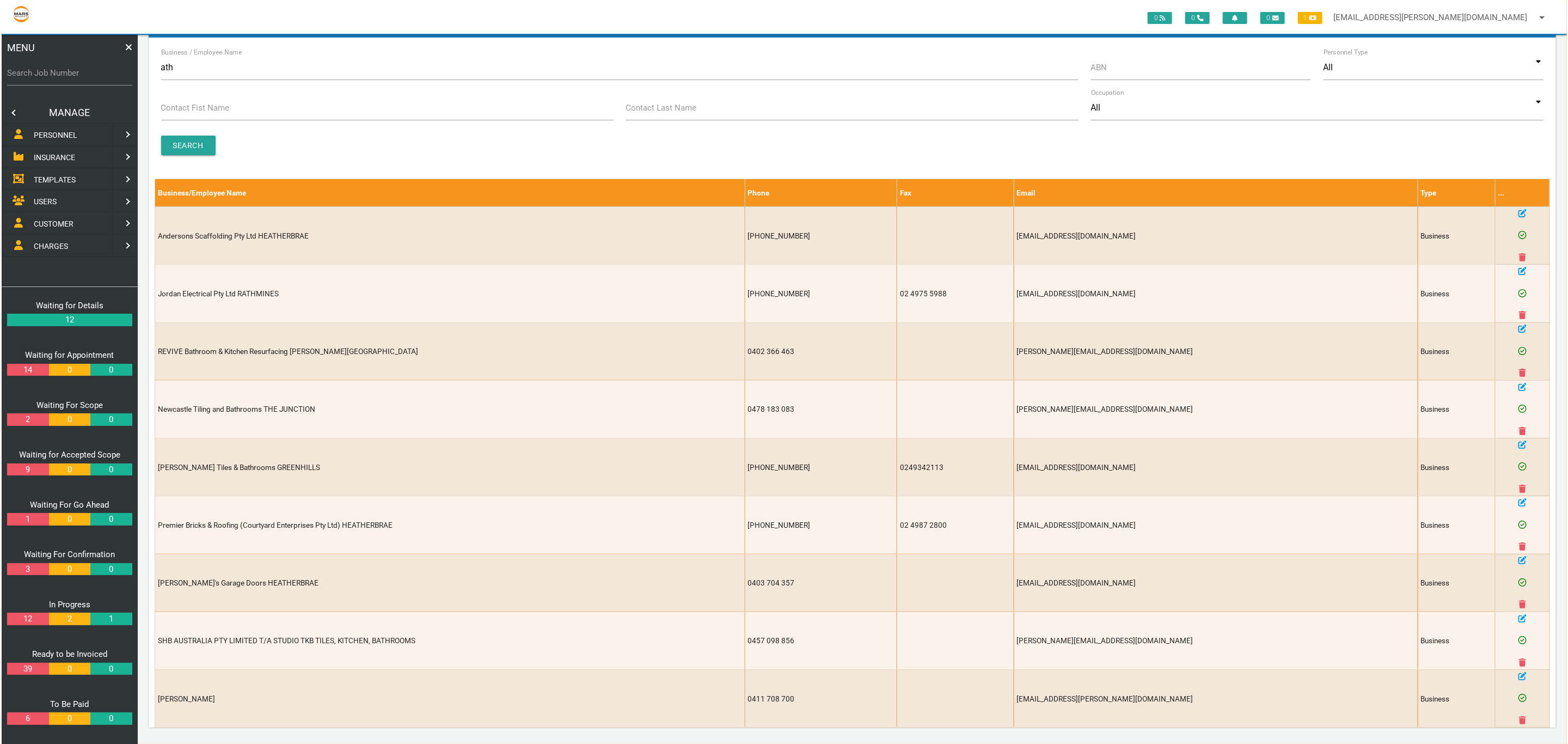
scroll to position [0, 0]
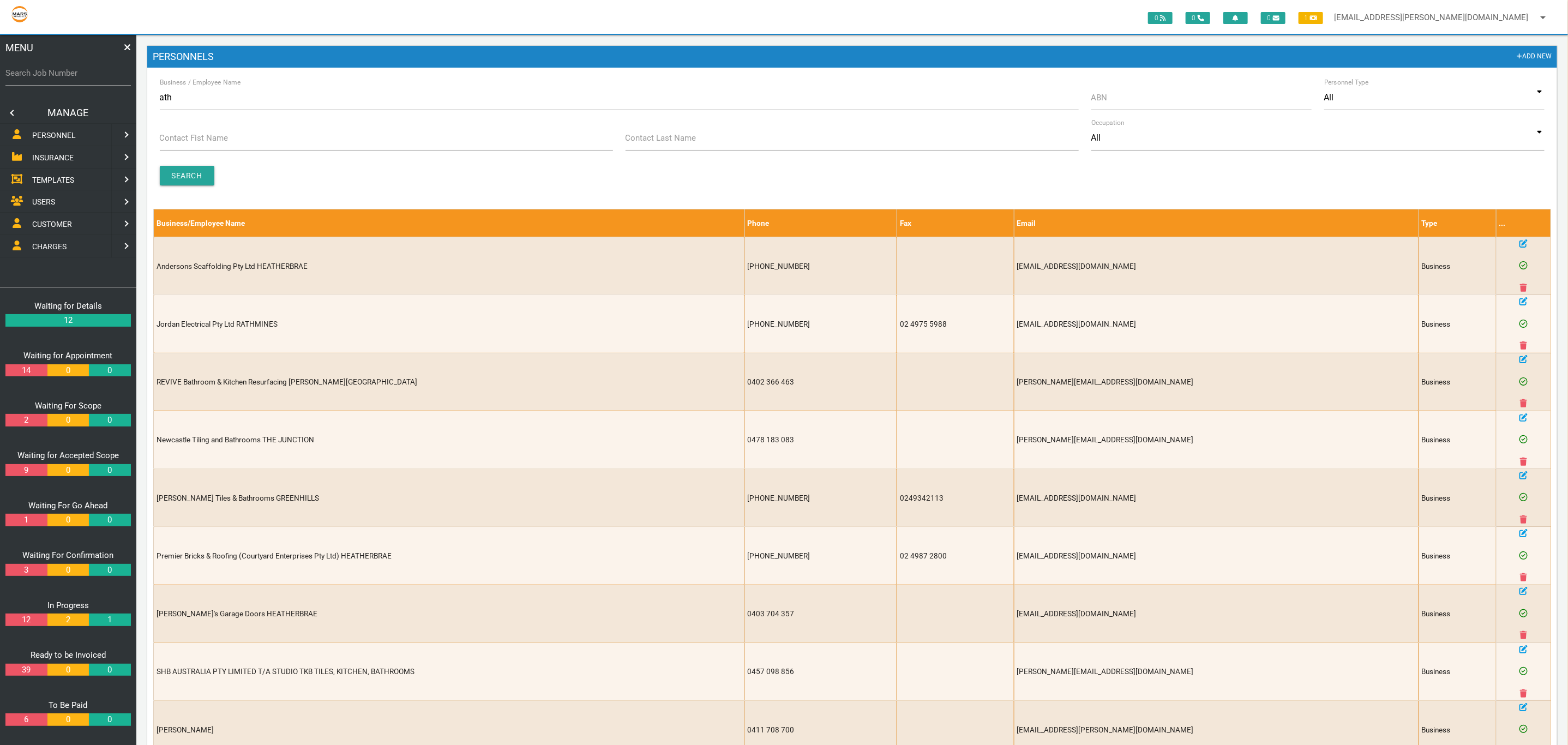
click at [59, 221] on span "CUSTOMER" at bounding box center [52, 224] width 40 height 9
click at [72, 154] on span "EDIT CUSTOMER" at bounding box center [61, 157] width 57 height 9
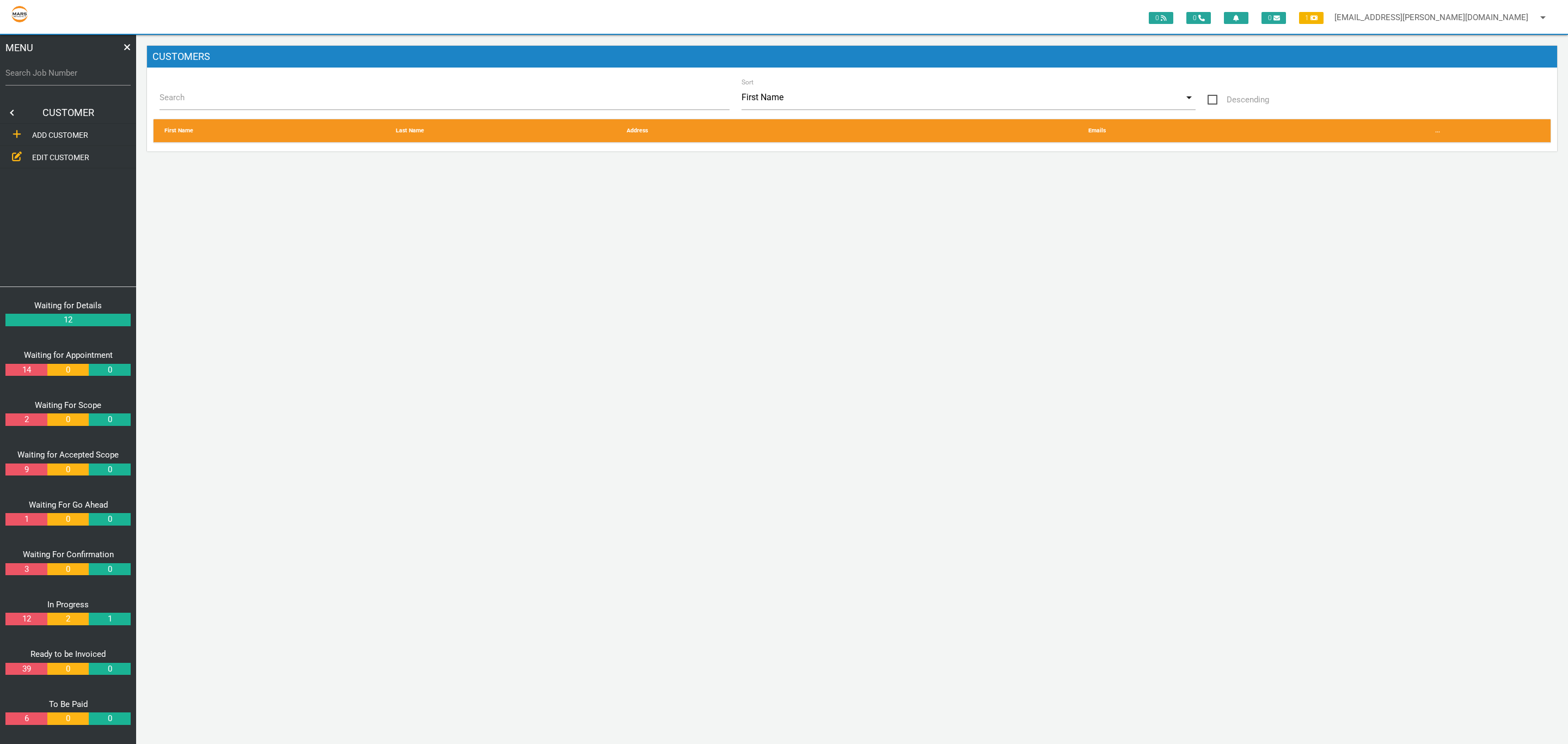
click at [257, 96] on label "Search" at bounding box center [451, 98] width 583 height 12
click at [257, 96] on input "Search" at bounding box center [444, 98] width 570 height 25
click at [588, 108] on input "ath" at bounding box center [444, 98] width 570 height 25
type input "ath"
click at [14, 115] on link at bounding box center [11, 113] width 22 height 22
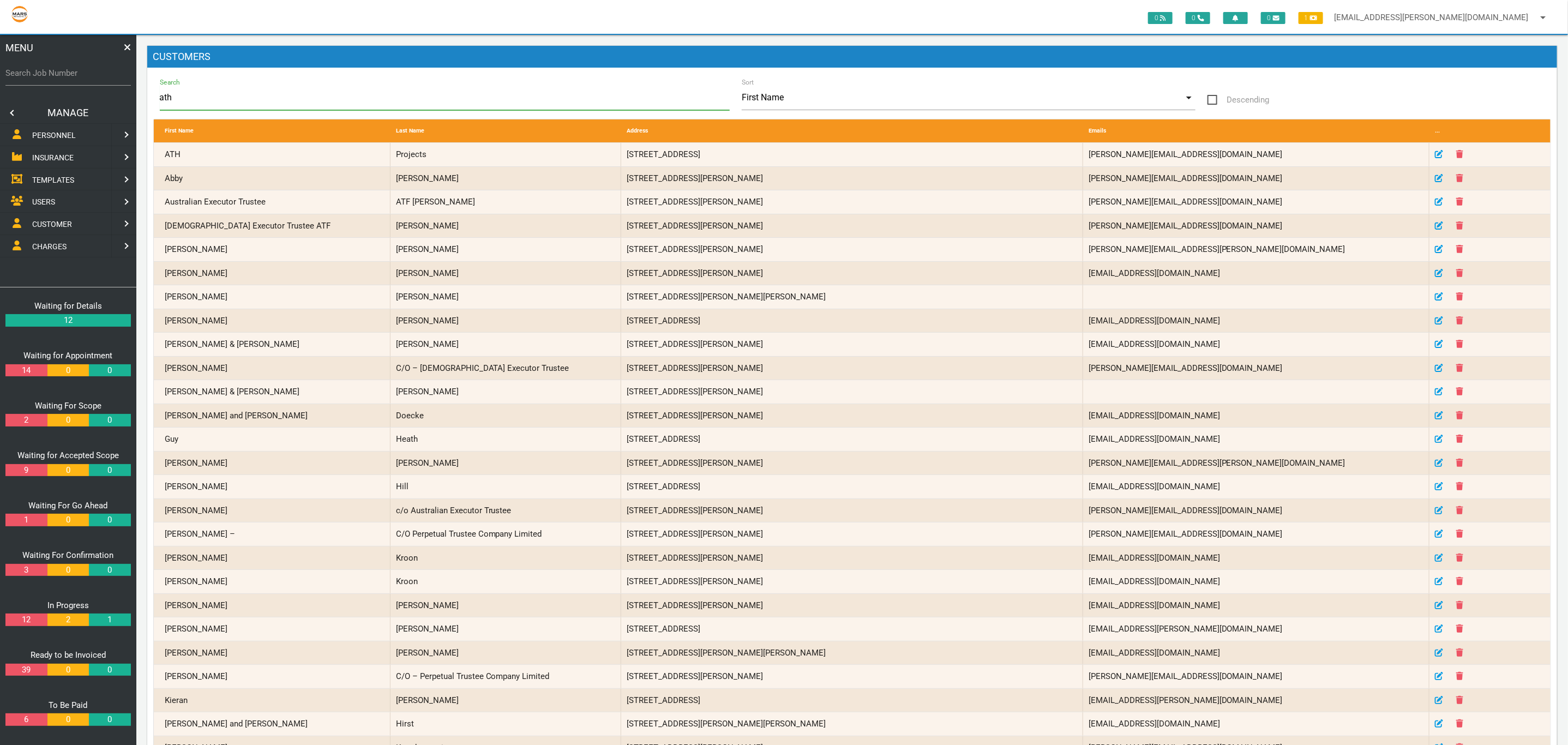
drag, startPoint x: 89, startPoint y: 84, endPoint x: 18, endPoint y: 75, distance: 71.6
click at [136, 81] on div "0 0 0 1 [EMAIL_ADDRESS][PERSON_NAME][DOMAIN_NAME] arrow_drop_down Account Prefe…" at bounding box center [852, 593] width 1432 height 1117
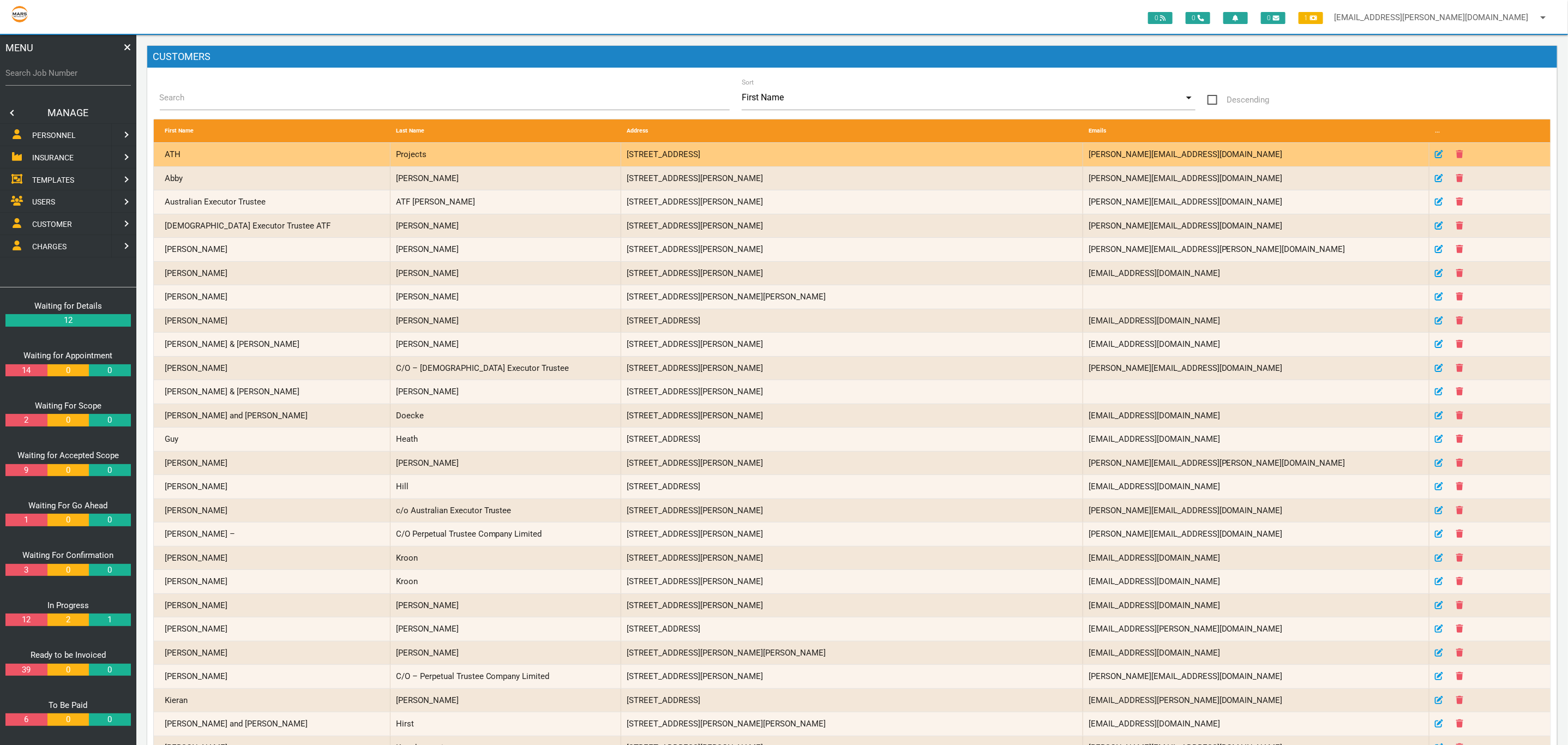
click at [523, 157] on div "Projects" at bounding box center [505, 155] width 231 height 24
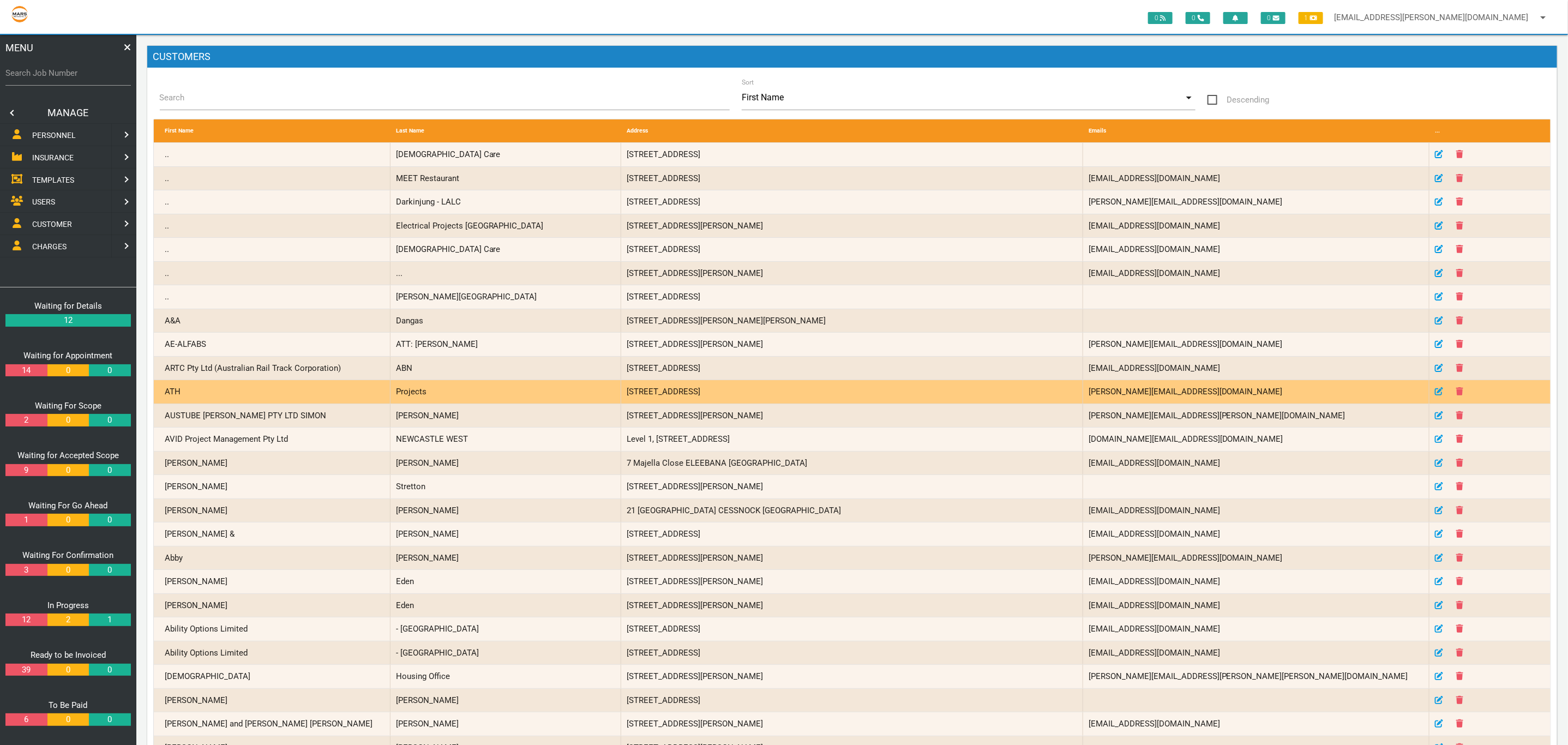
click at [259, 395] on div "ATH" at bounding box center [275, 392] width 231 height 24
click at [1439, 395] on icon at bounding box center [1439, 391] width 8 height 8
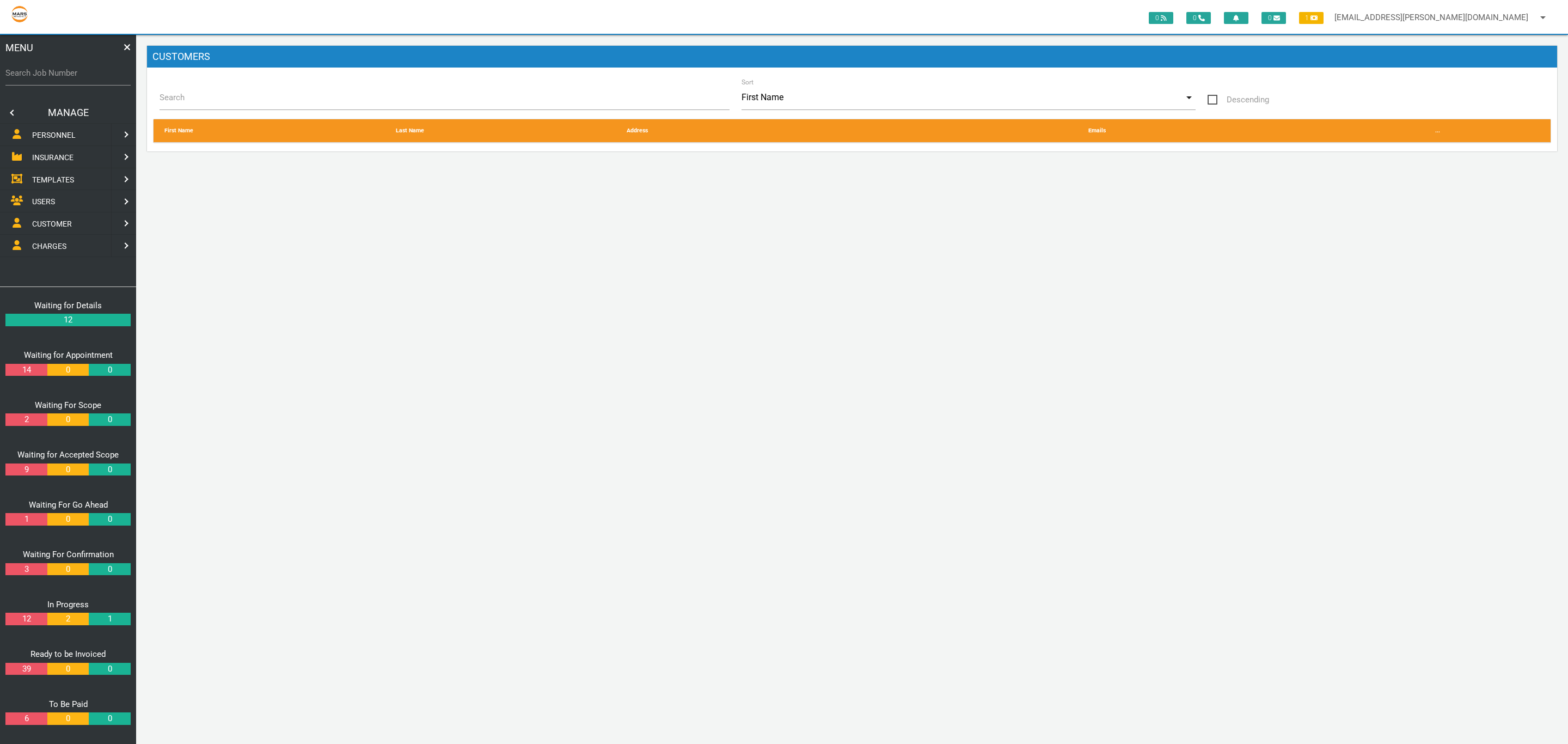
click at [13, 110] on link at bounding box center [11, 113] width 22 height 22
click at [54, 103] on link "DASHBOARD" at bounding box center [68, 113] width 140 height 22
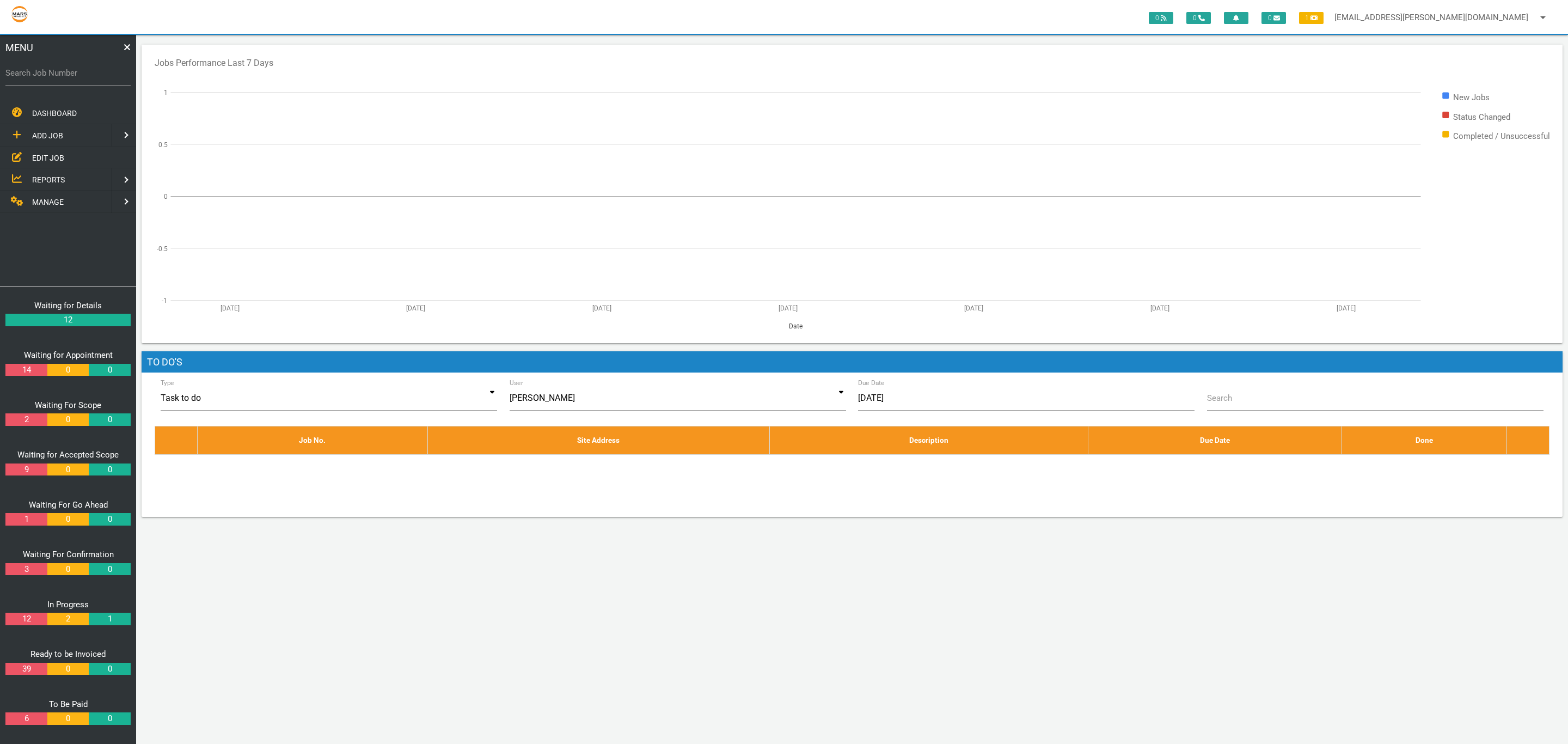
click at [2, 77] on div "MENU Search Job Number DASHBOARD ADD JOB EDIT JOB REPORTS MANAGE ADD JOB NEW CU…" at bounding box center [68, 389] width 136 height 709
click at [39, 67] on label "Search Job Number" at bounding box center [68, 73] width 125 height 12
click at [39, 67] on input "Search Job Number" at bounding box center [68, 73] width 125 height 25
type input "1499"
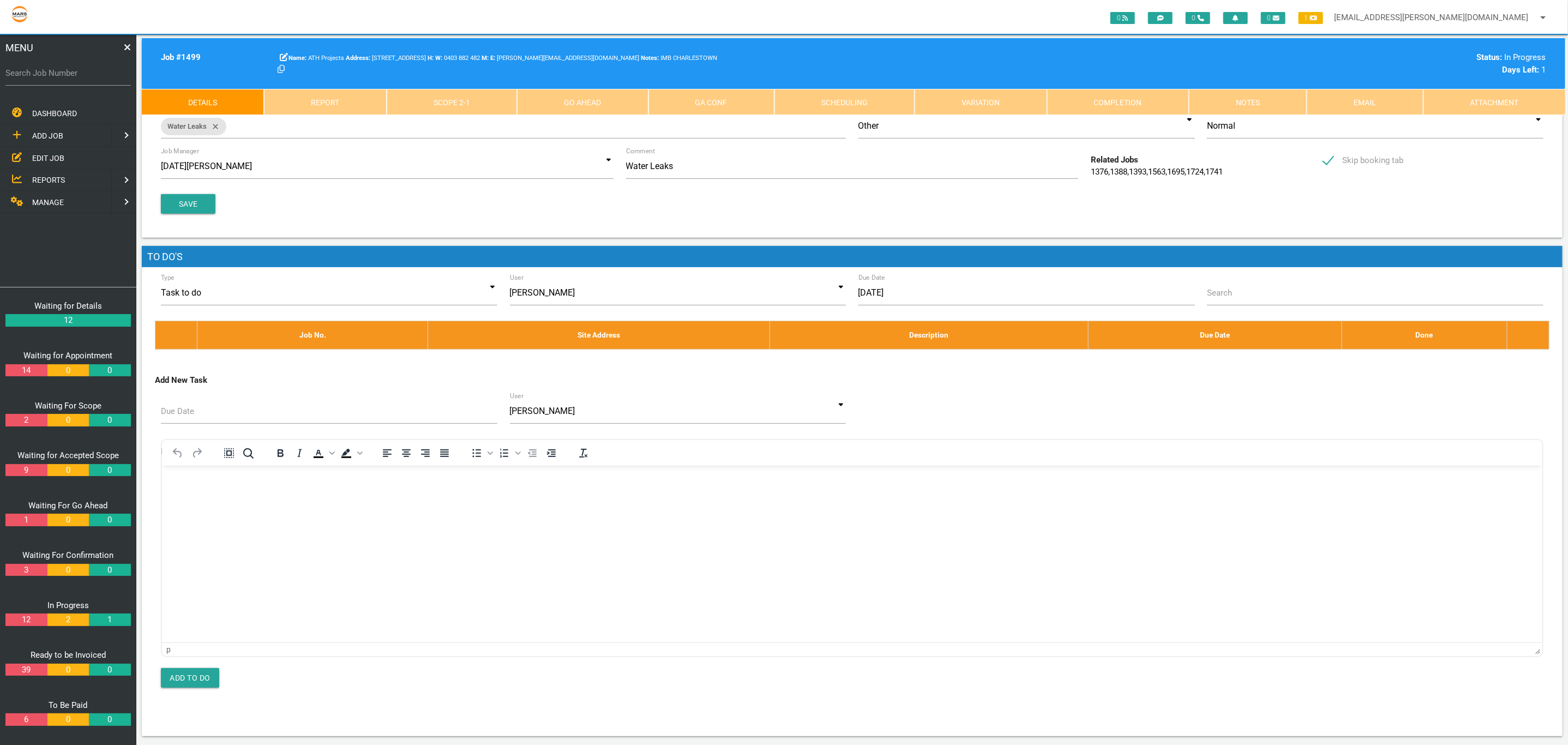
scroll to position [240, 0]
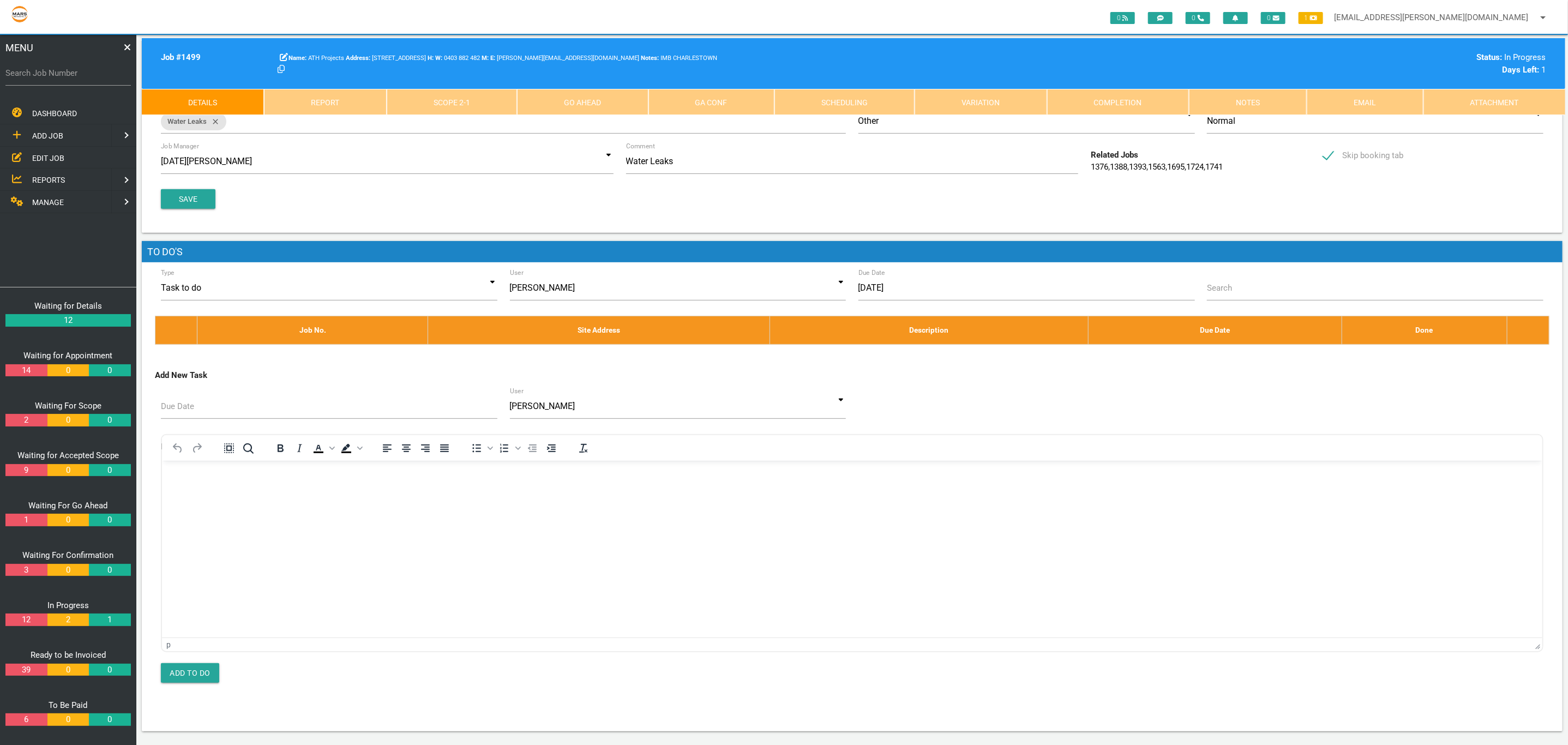
click at [53, 109] on span "DASHBOARD" at bounding box center [55, 113] width 45 height 9
